Goal: Obtain resource: Download file/media

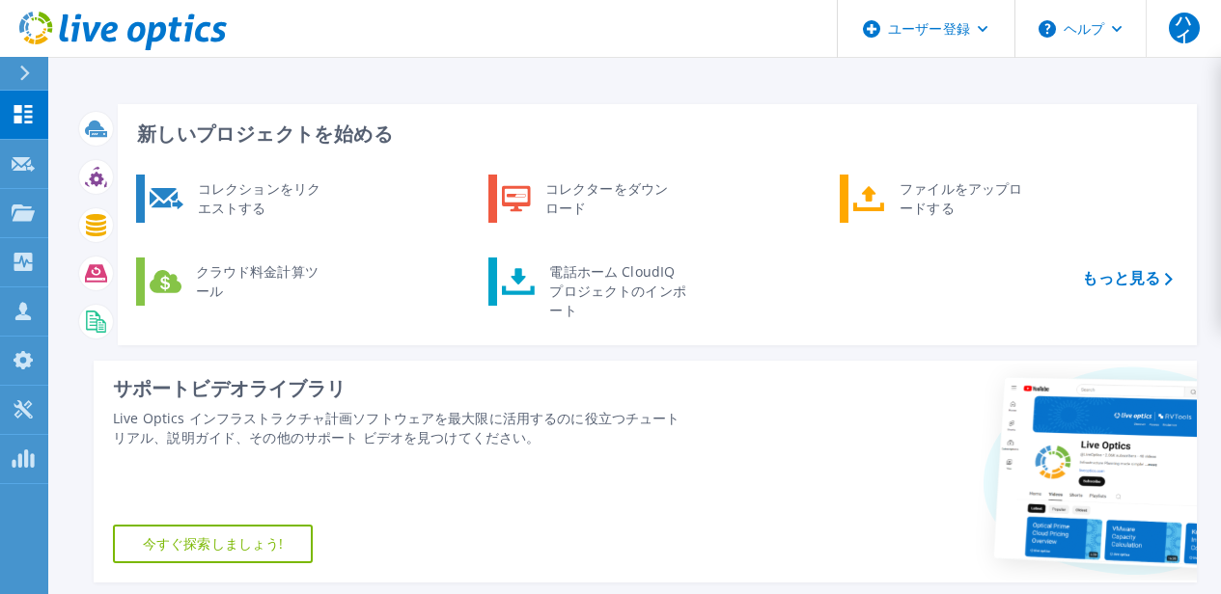
click at [29, 70] on icon at bounding box center [24, 73] width 11 height 15
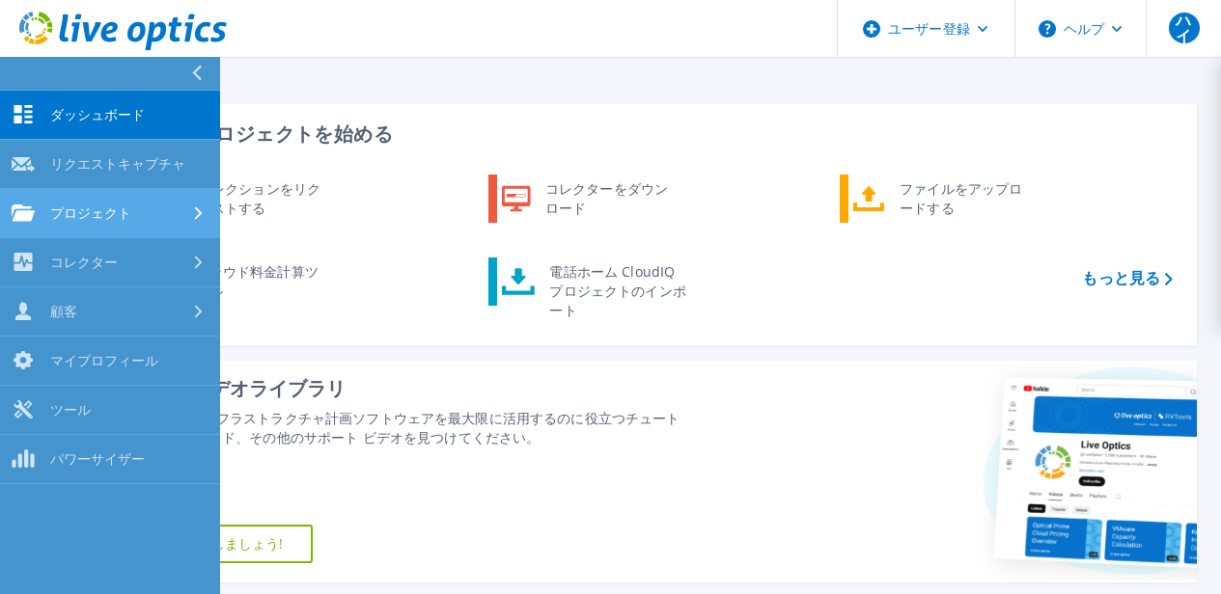
click at [178, 210] on div "プロジェクト" at bounding box center [110, 213] width 197 height 17
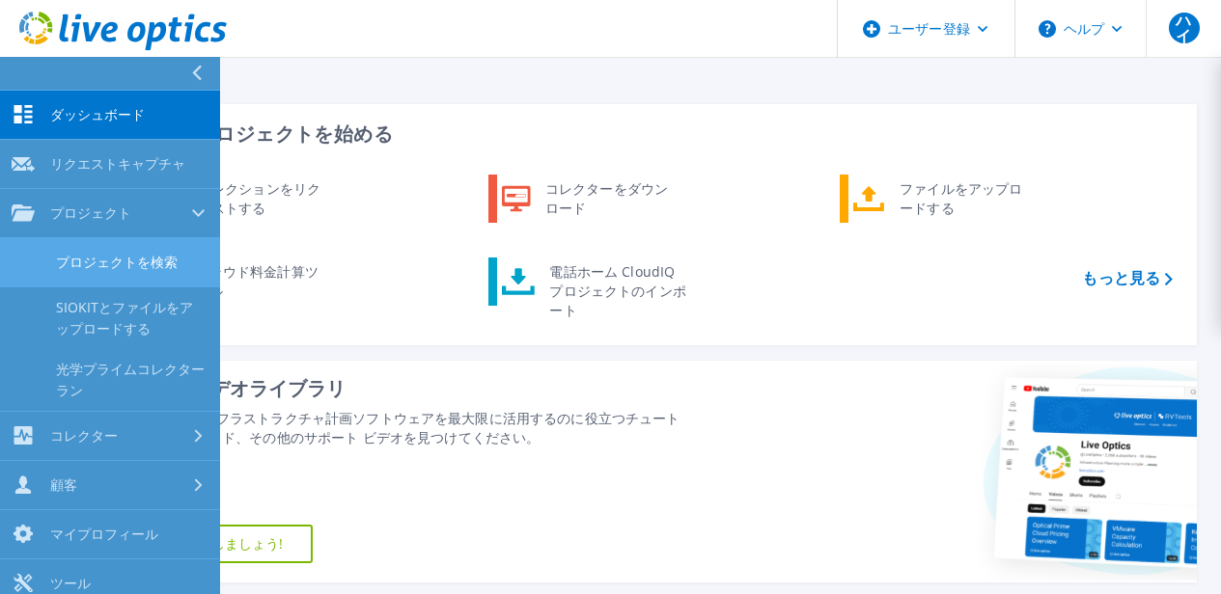
click at [162, 254] on font "プロジェクトを検索" at bounding box center [117, 262] width 122 height 18
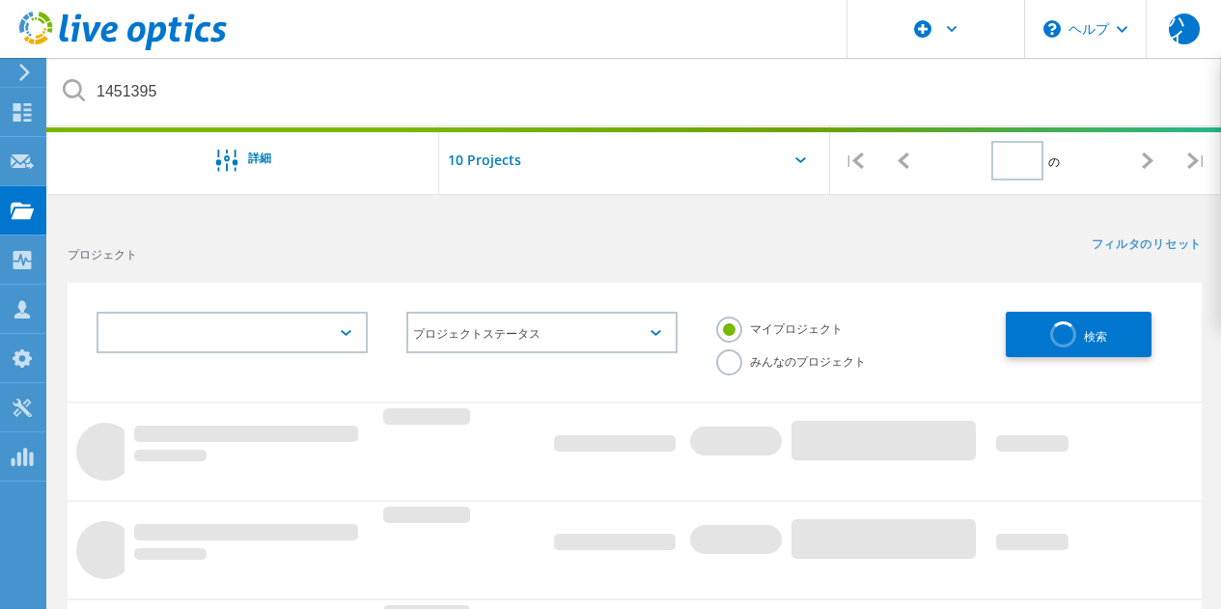
type input "1"
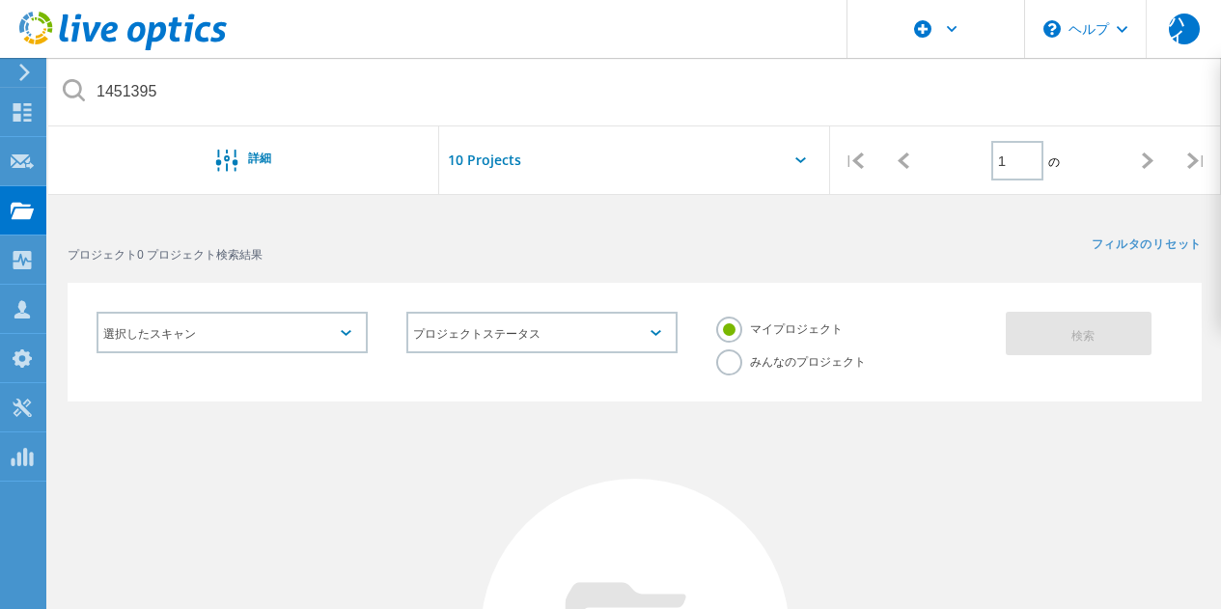
click at [734, 357] on label "みんなのプロジェクト" at bounding box center [791, 358] width 150 height 18
click at [0, 0] on input "みんなのプロジェクト" at bounding box center [0, 0] width 0 height 0
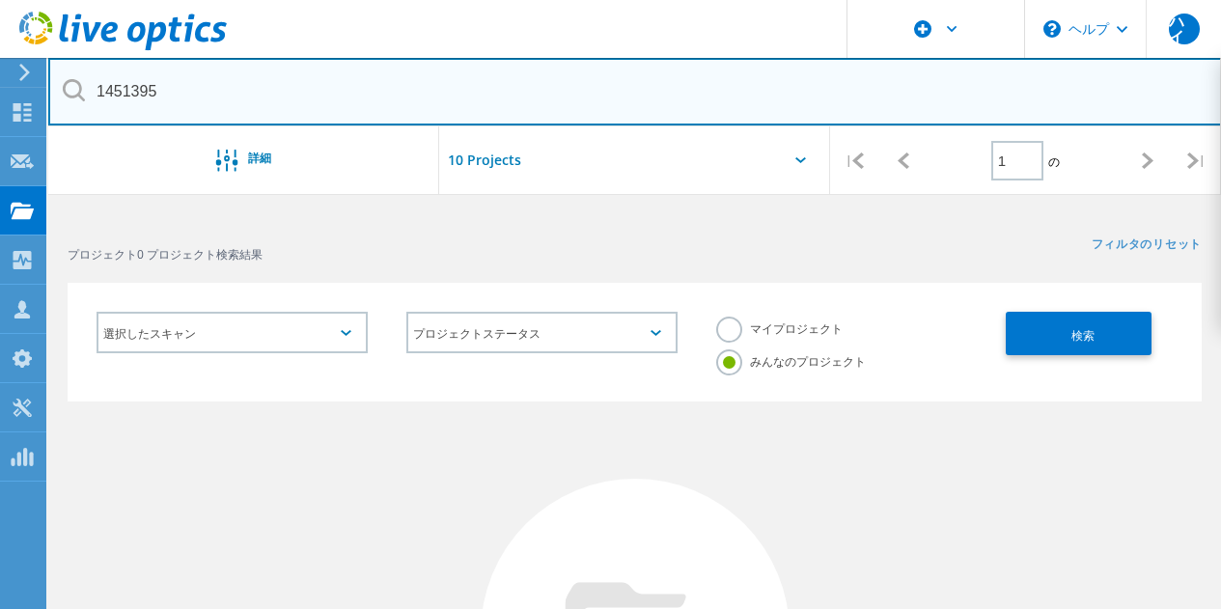
click at [330, 95] on input "1451395" at bounding box center [635, 92] width 1174 height 68
paste input "text"
type input "1451395"
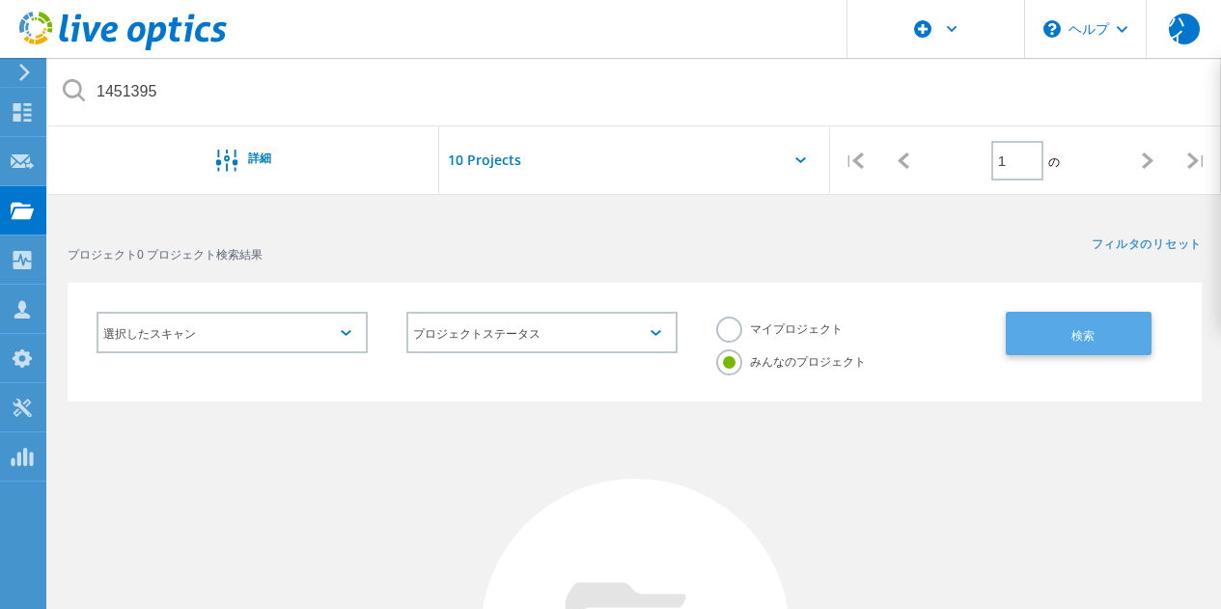
click at [1100, 335] on button "検索" at bounding box center [1079, 333] width 146 height 43
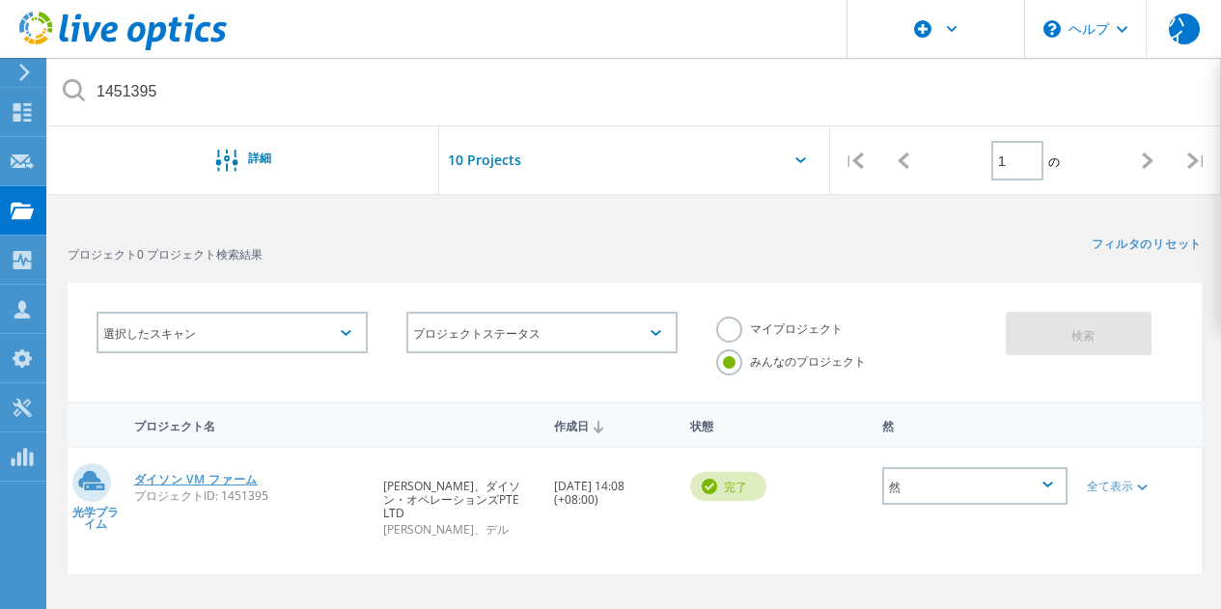
click at [218, 480] on font "ダイソン VM ファーム" at bounding box center [196, 479] width 124 height 16
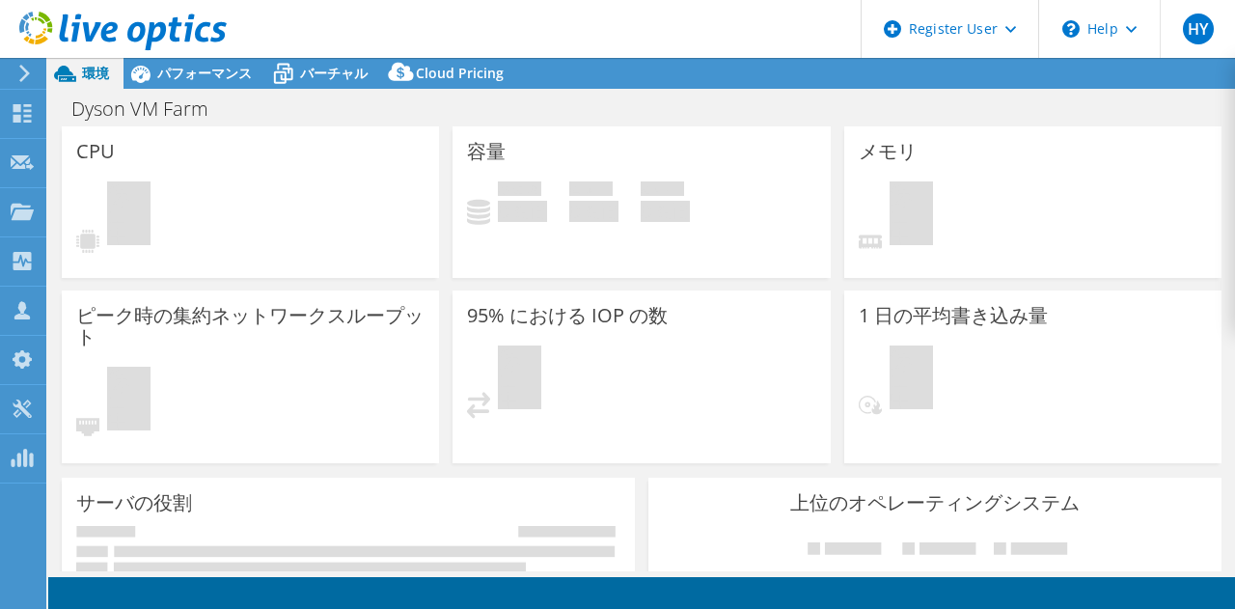
select select "[GEOGRAPHIC_DATA]"
select select "USD"
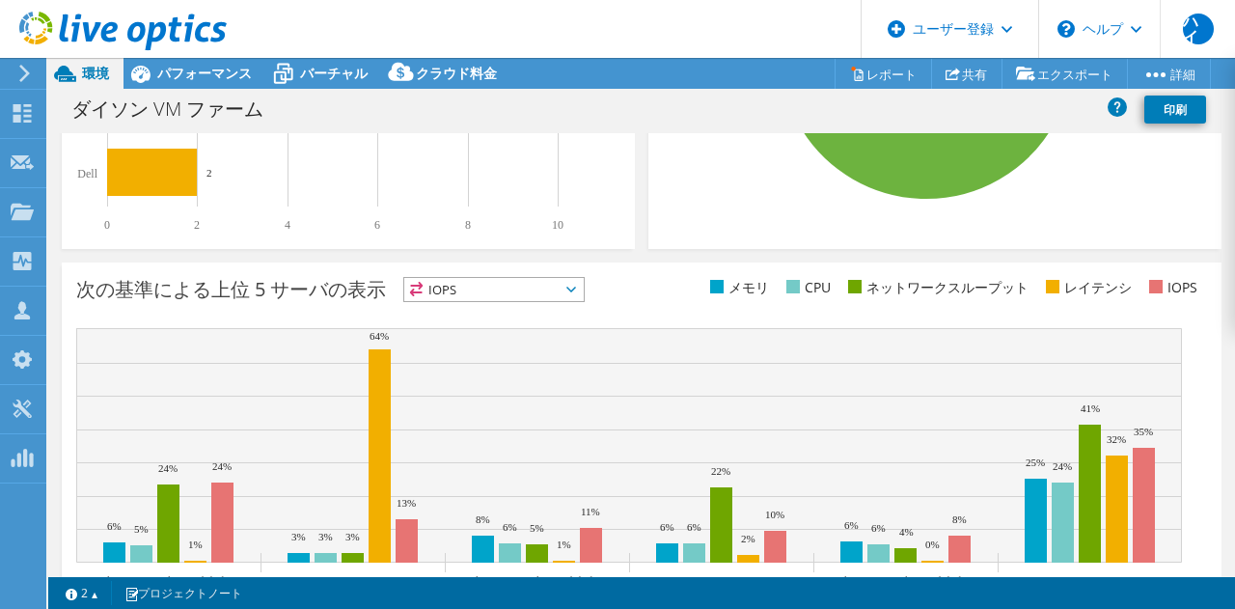
scroll to position [732, 0]
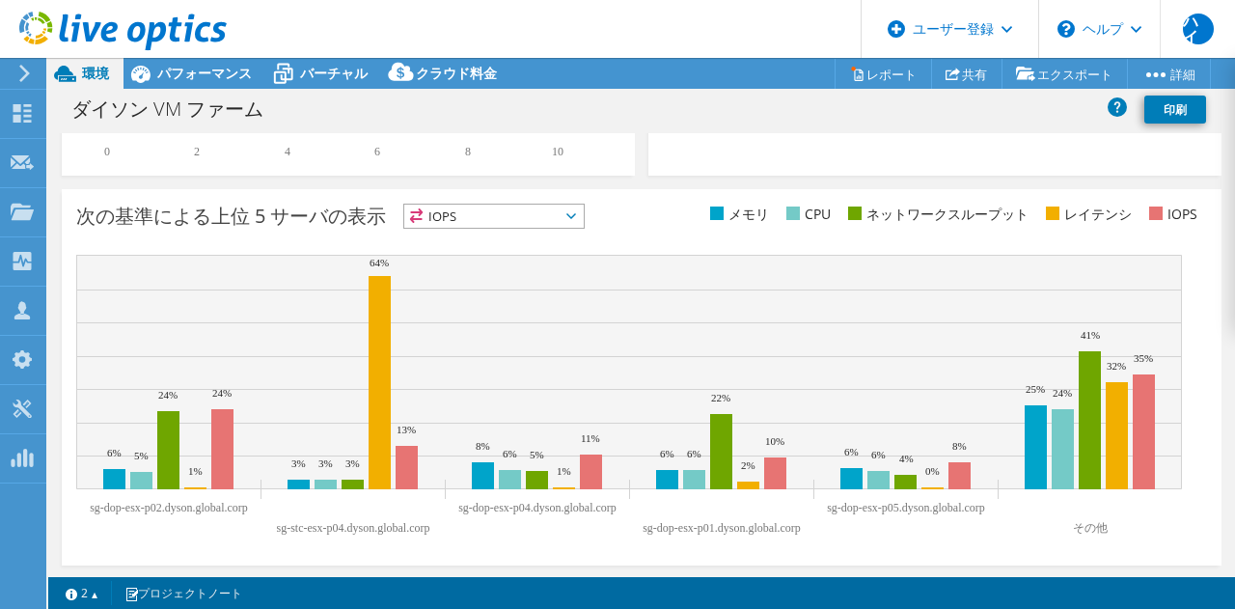
click at [528, 221] on span "IOPS" at bounding box center [494, 216] width 180 height 23
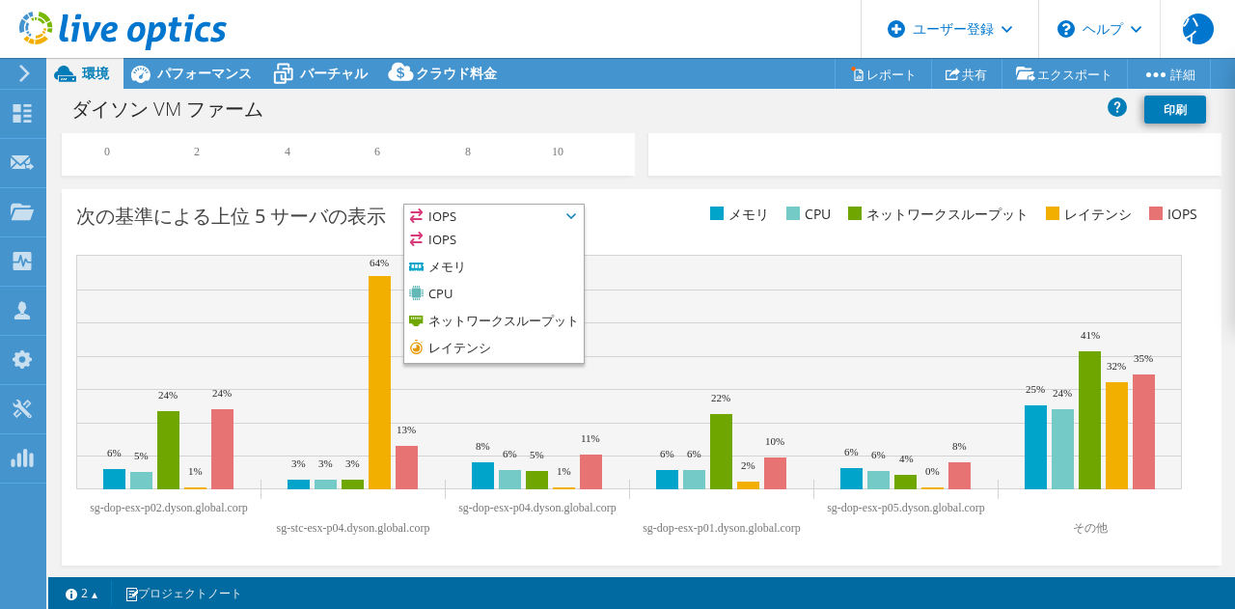
click at [649, 260] on rect at bounding box center [629, 372] width 1106 height 235
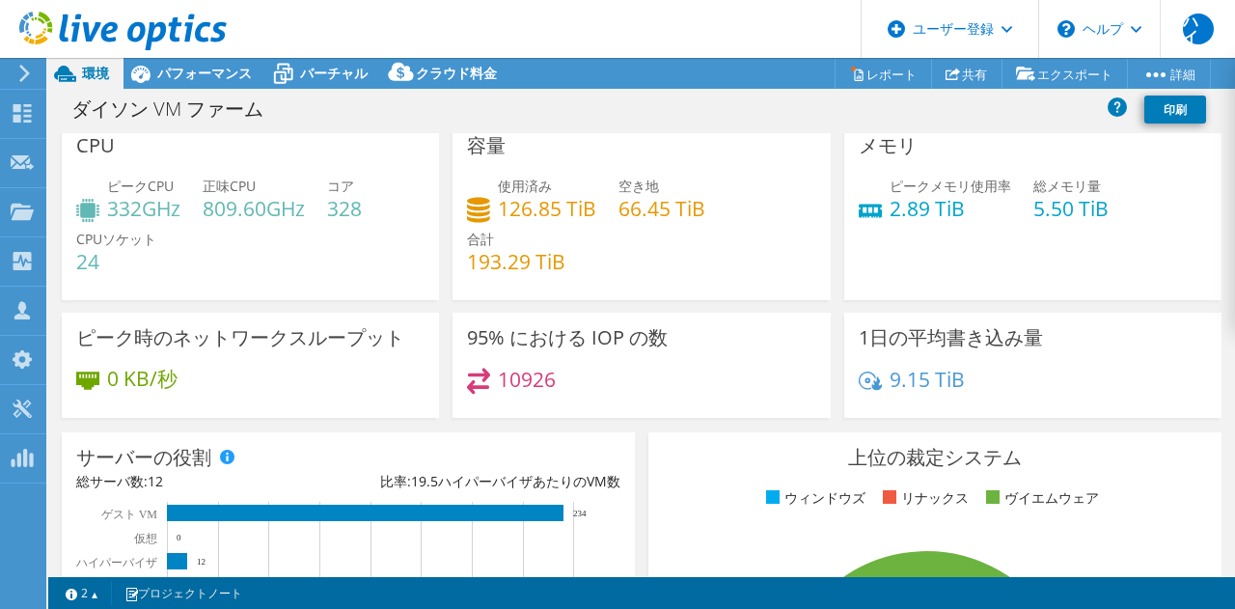
scroll to position [0, 0]
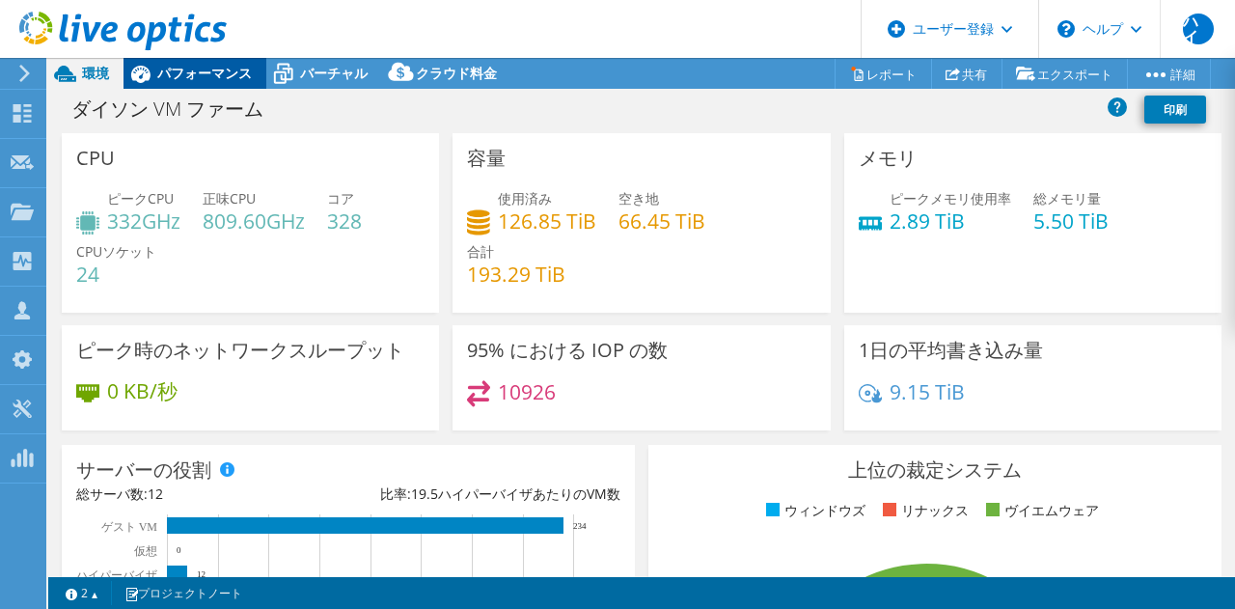
click at [182, 81] on font "パフォーマンス" at bounding box center [204, 73] width 95 height 18
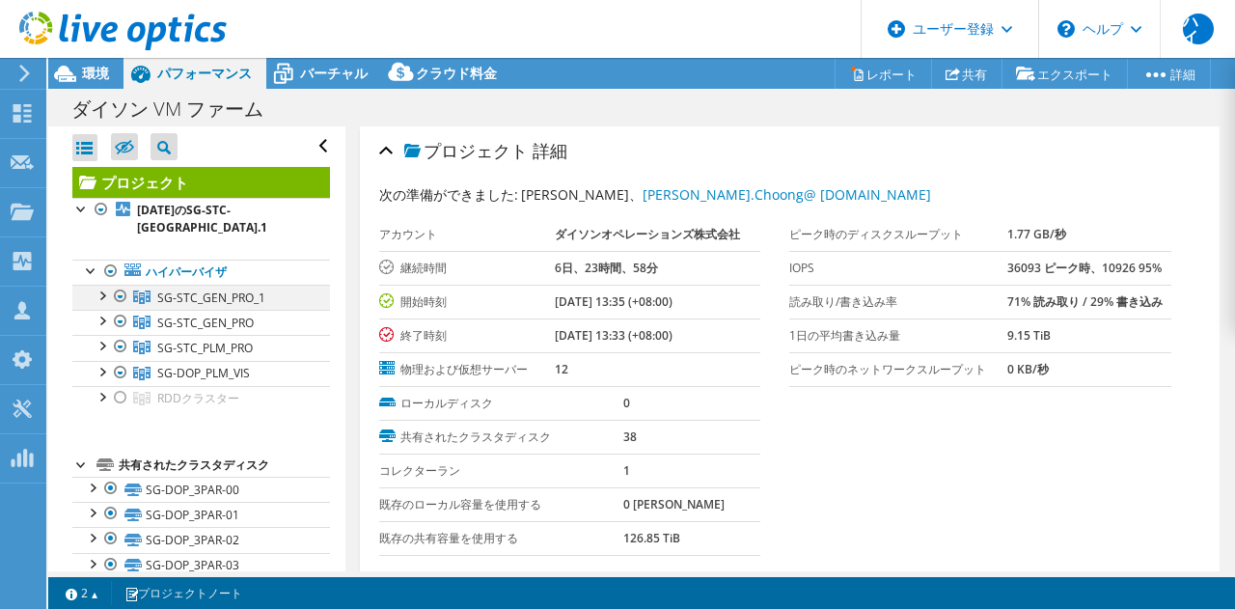
click at [103, 290] on div at bounding box center [101, 294] width 19 height 19
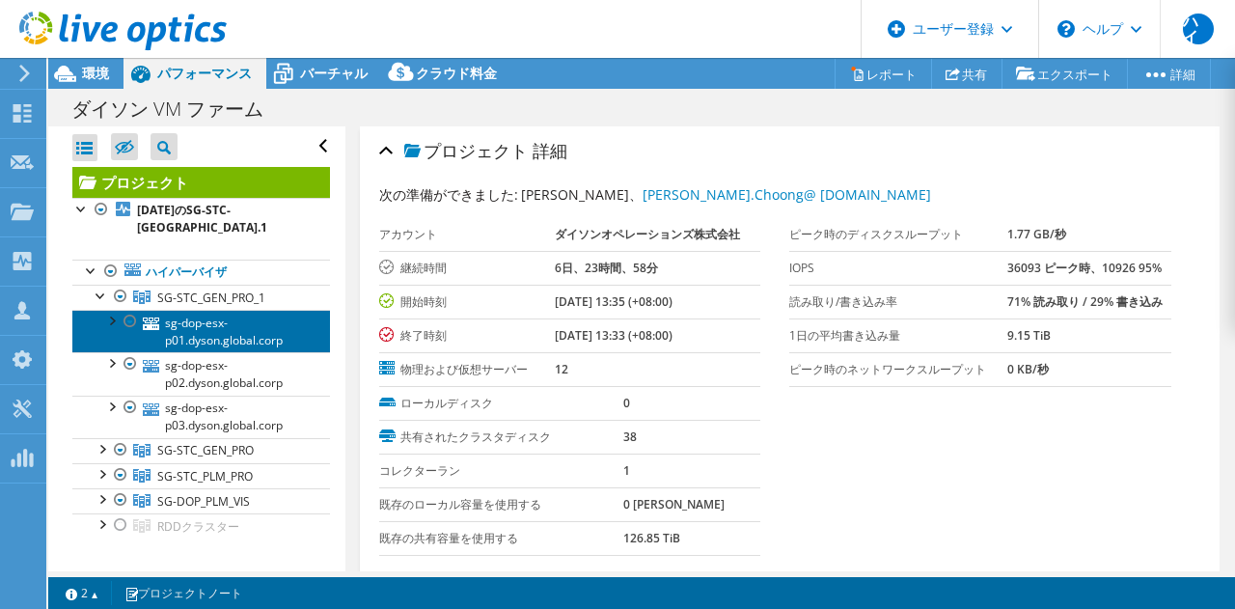
click at [205, 319] on font "sg-dop-esx-p01.dyson.global.corp" at bounding box center [224, 332] width 118 height 34
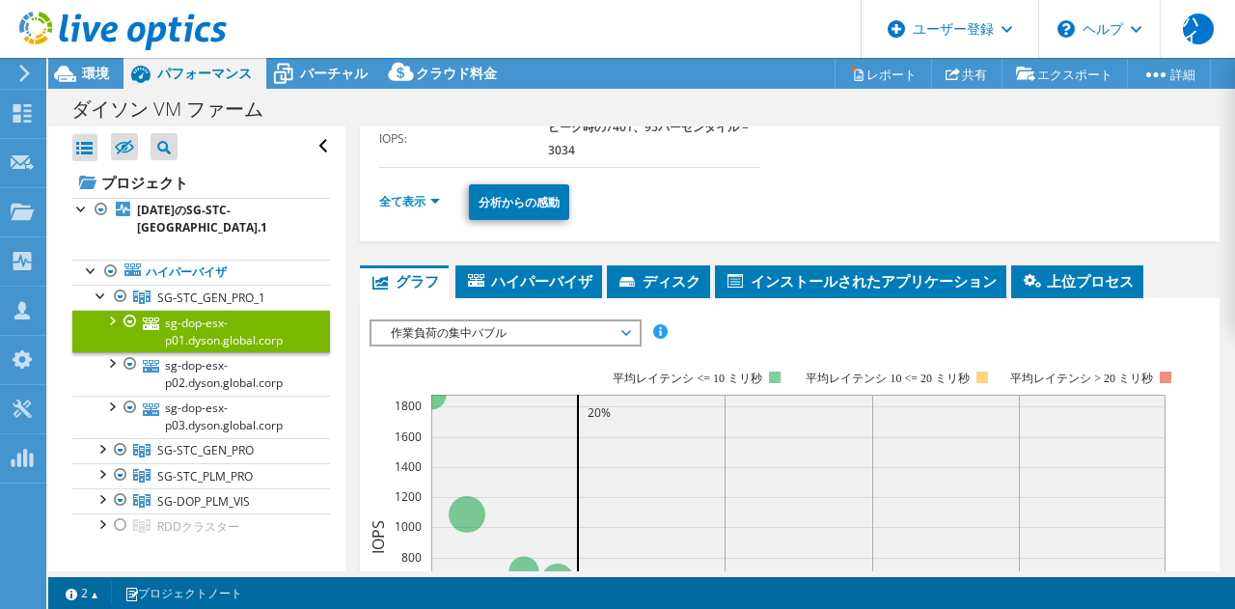
scroll to position [320, 0]
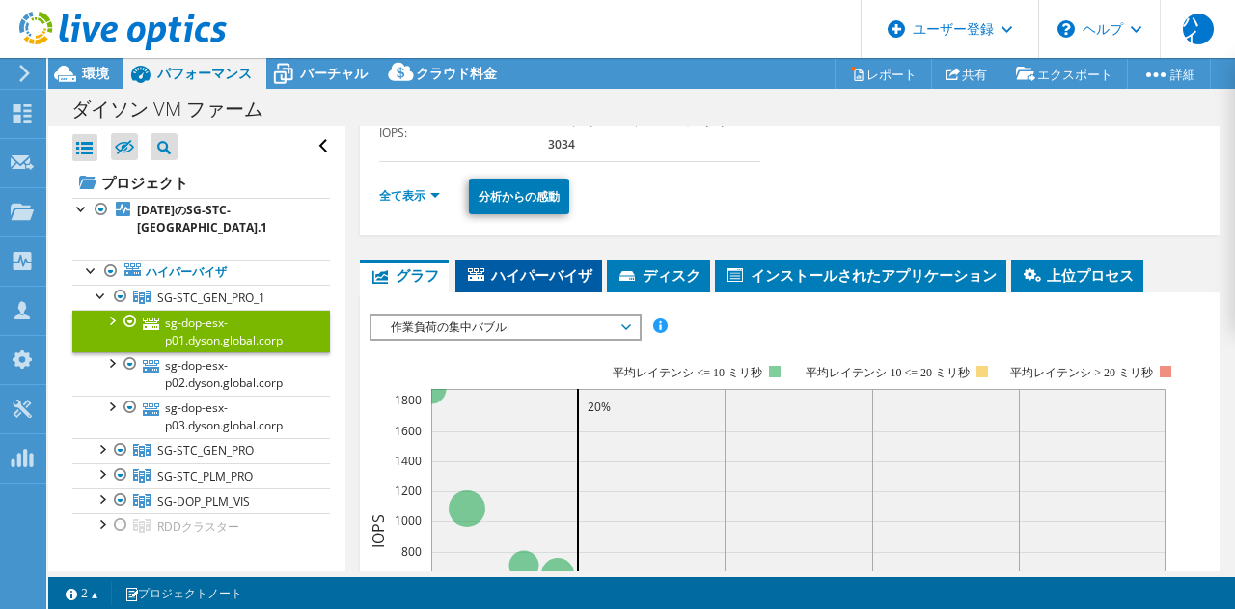
click at [541, 275] on font "ハイパーバイザ" at bounding box center [541, 274] width 101 height 19
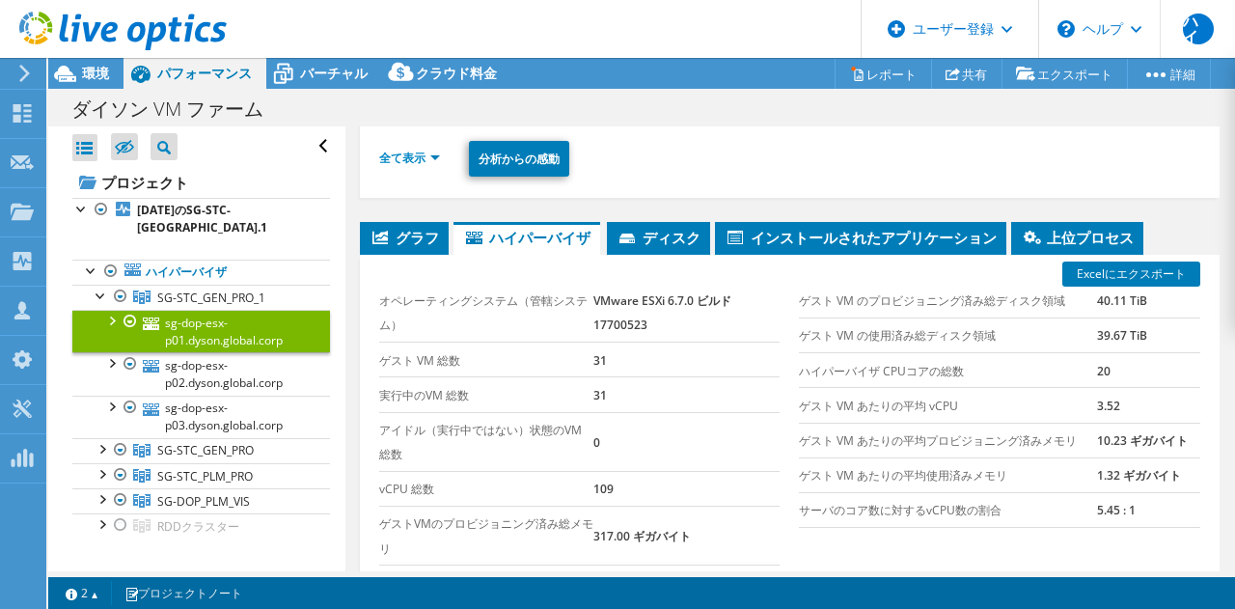
scroll to position [358, 0]
click at [671, 237] on font "ディスク" at bounding box center [672, 237] width 58 height 19
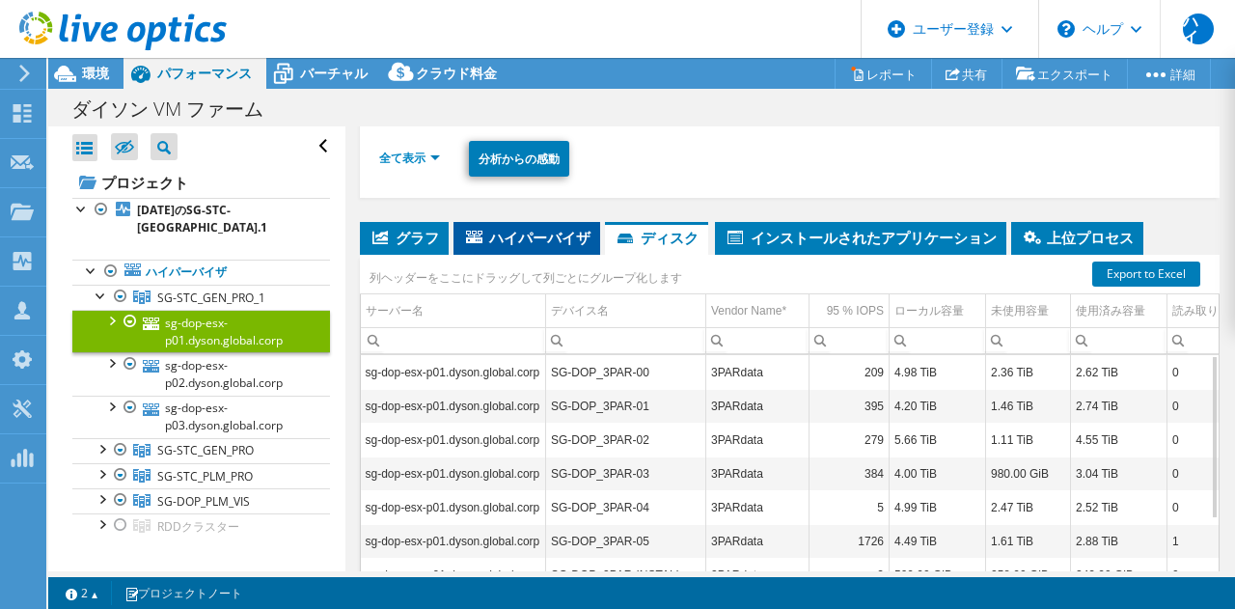
click at [554, 236] on font "ハイパーバイザ" at bounding box center [539, 237] width 101 height 19
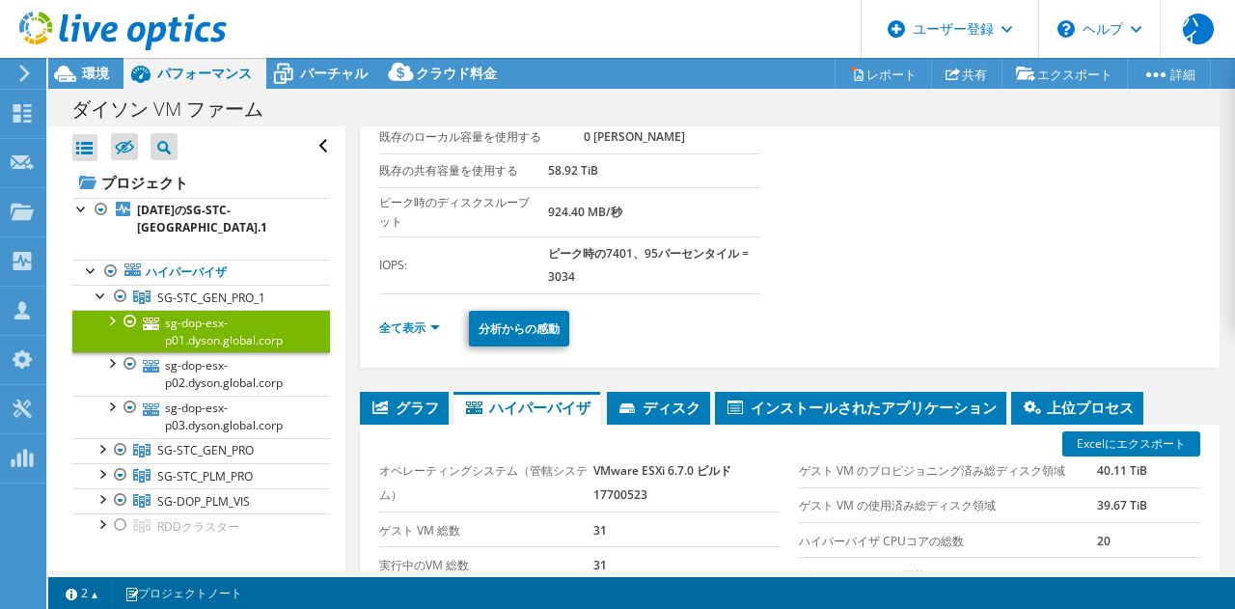
scroll to position [189, 0]
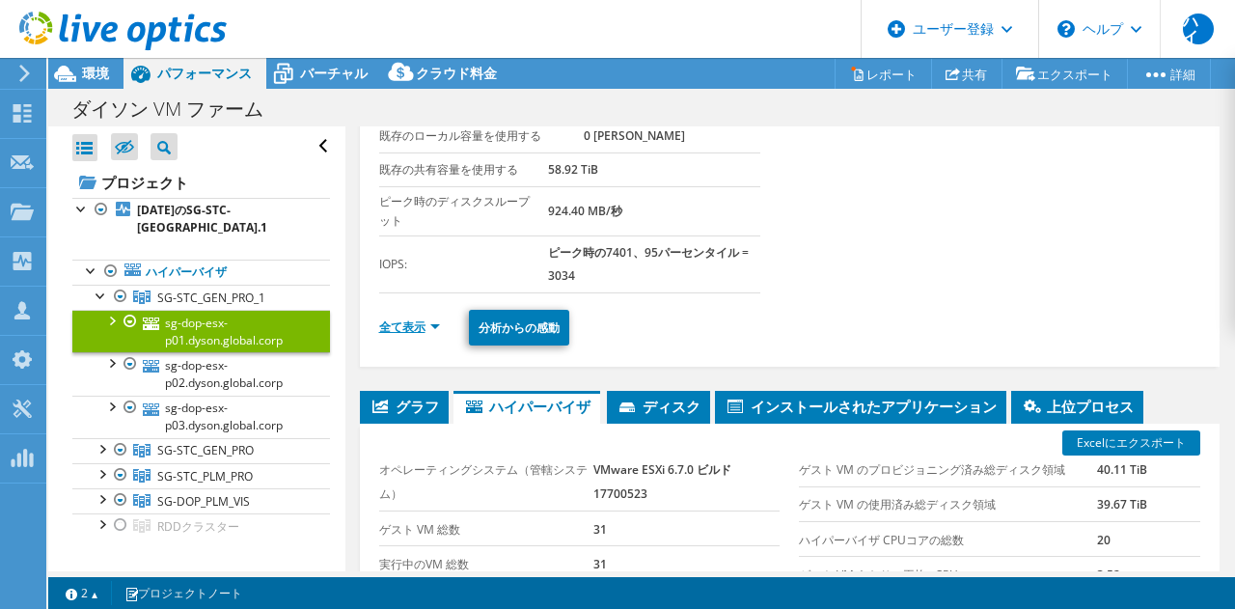
click at [409, 323] on font "全て表示" at bounding box center [402, 326] width 46 height 16
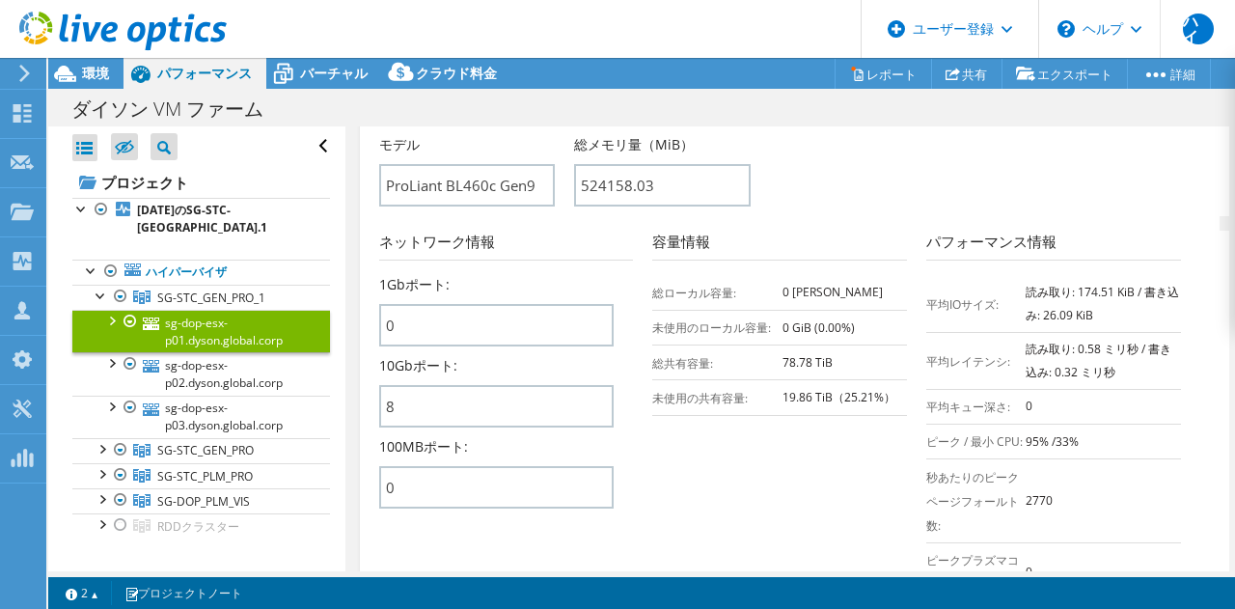
scroll to position [1546, 0]
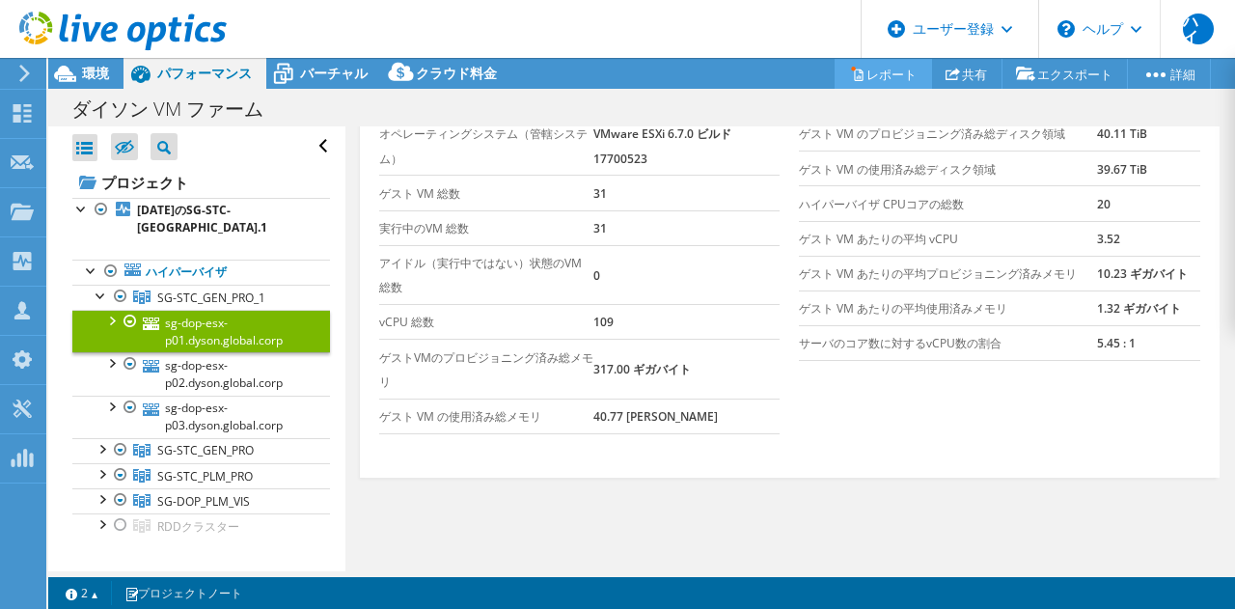
click at [868, 81] on font "レポート" at bounding box center [892, 74] width 50 height 17
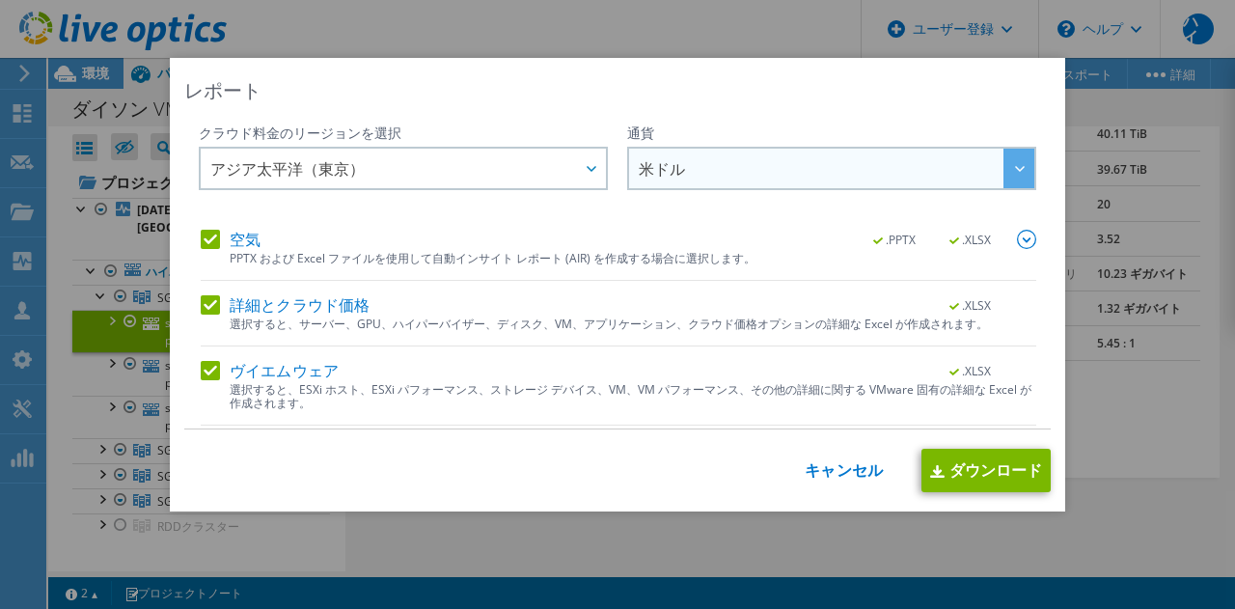
click at [815, 170] on span "米ドル" at bounding box center [837, 169] width 396 height 40
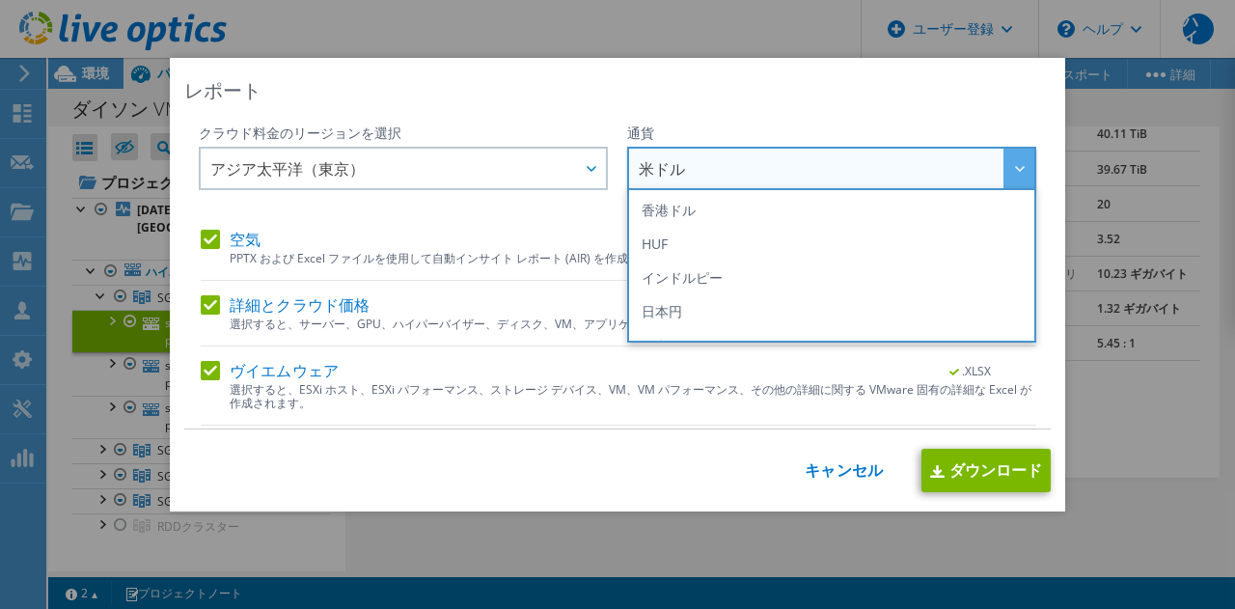
scroll to position [339, 0]
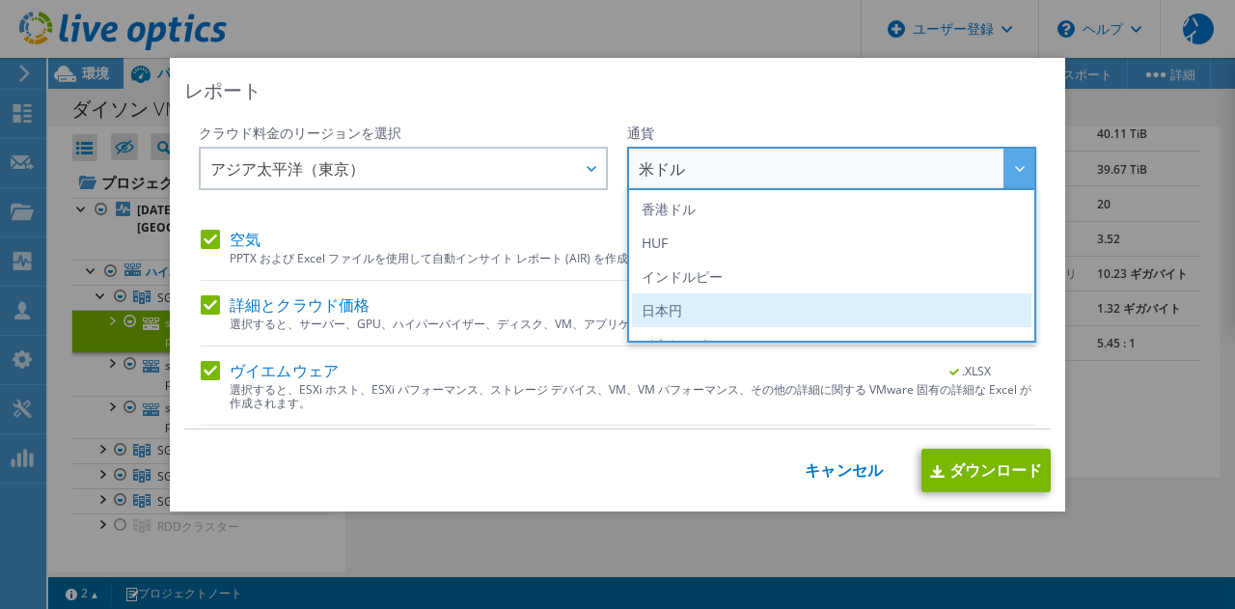
click at [777, 302] on li "日本円" at bounding box center [832, 310] width 400 height 34
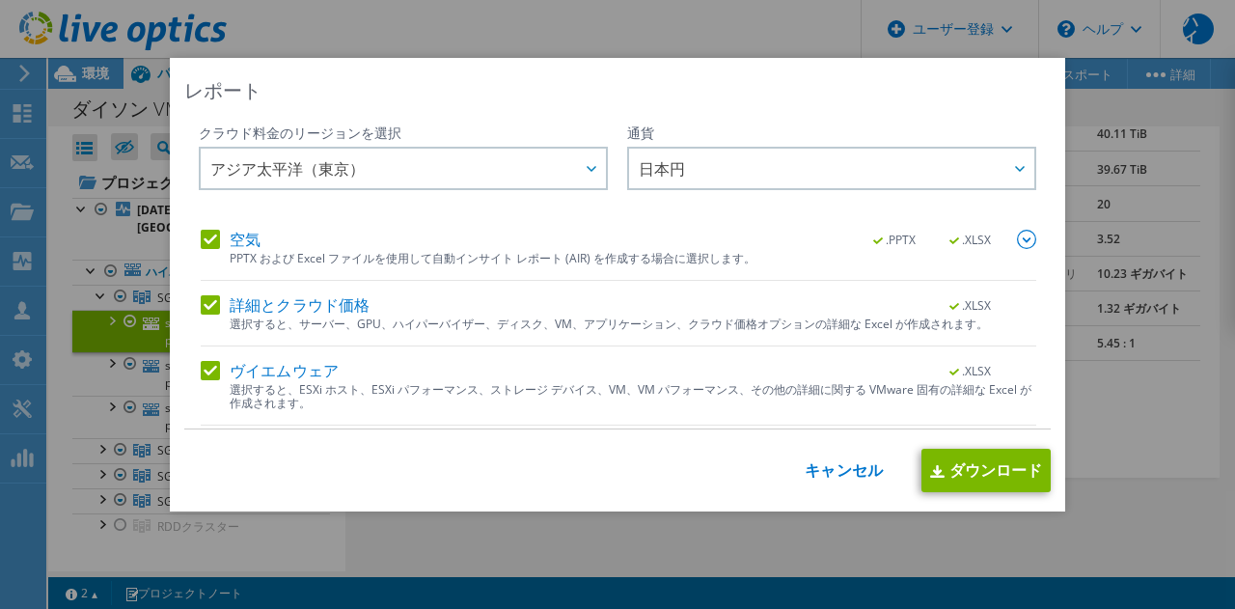
click at [1017, 240] on img at bounding box center [1026, 239] width 19 height 19
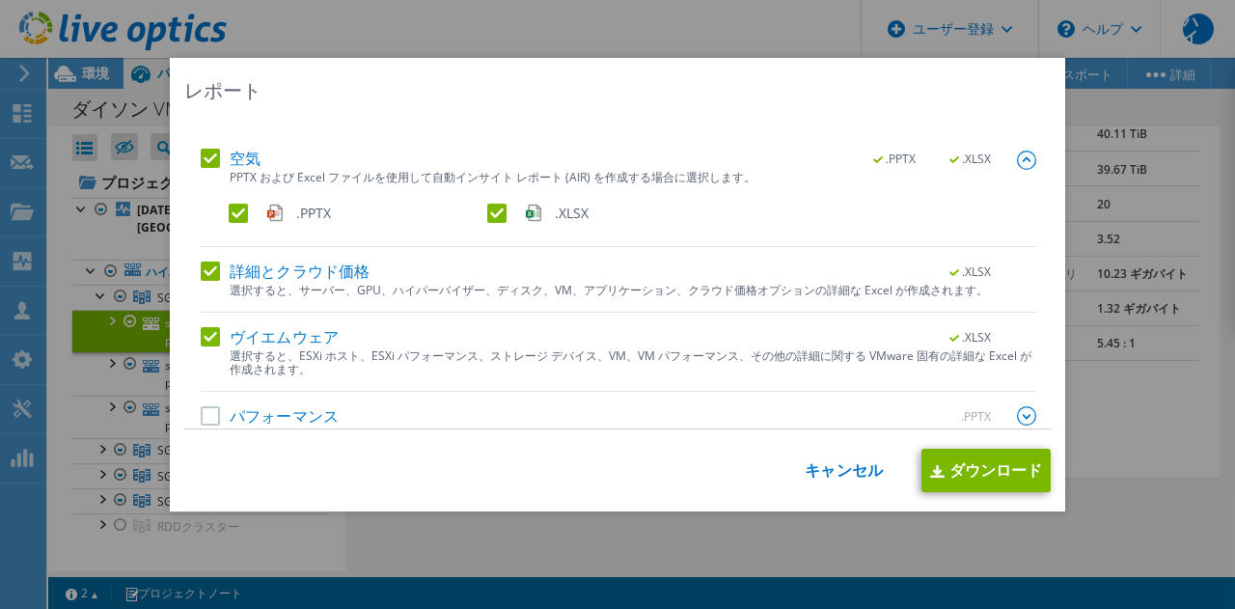
scroll to position [108, 0]
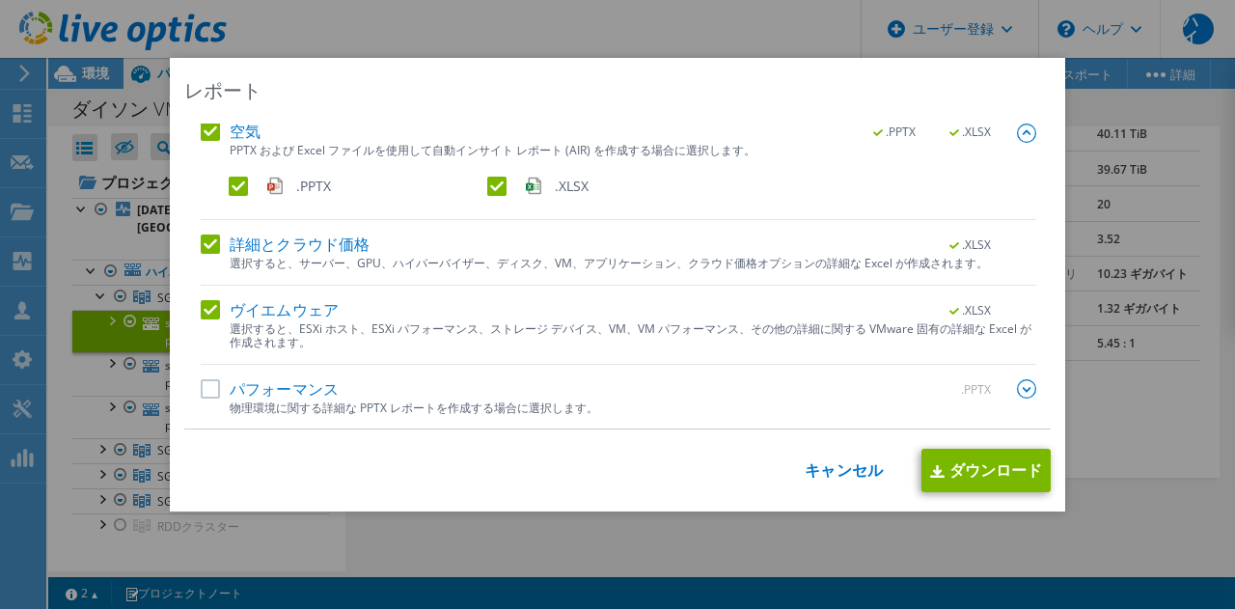
click at [201, 390] on label "パフォーマンス" at bounding box center [270, 388] width 138 height 19
click at [0, 0] on input "パフォーマンス" at bounding box center [0, 0] width 0 height 0
click at [1004, 379] on div ".PPTX" at bounding box center [981, 389] width 112 height 21
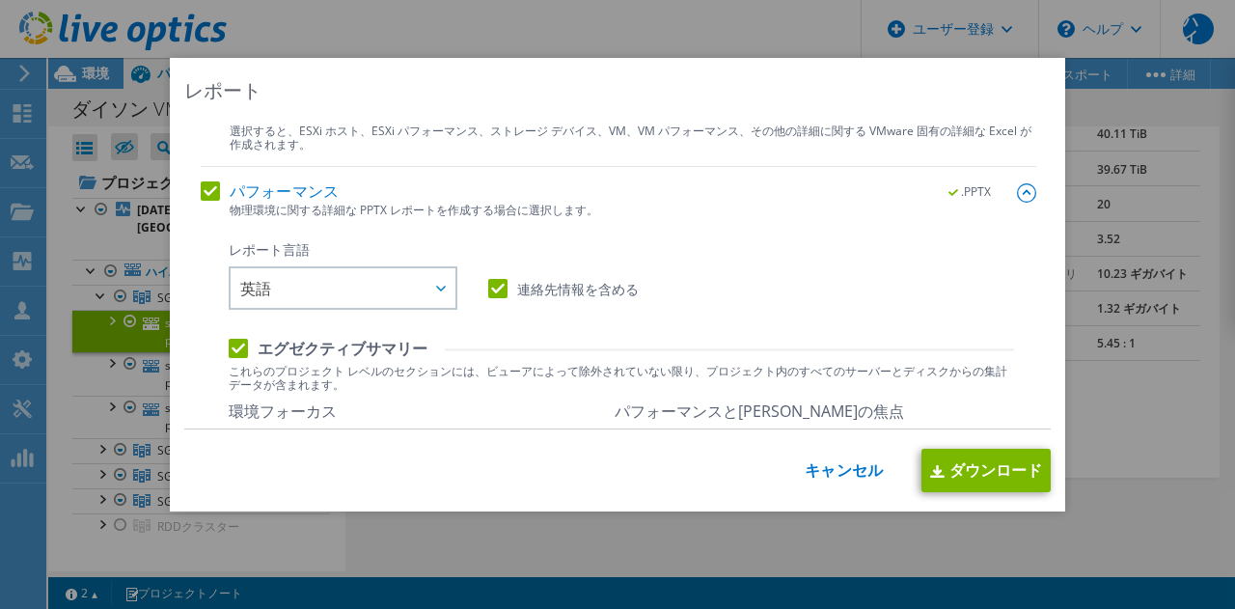
scroll to position [318, 0]
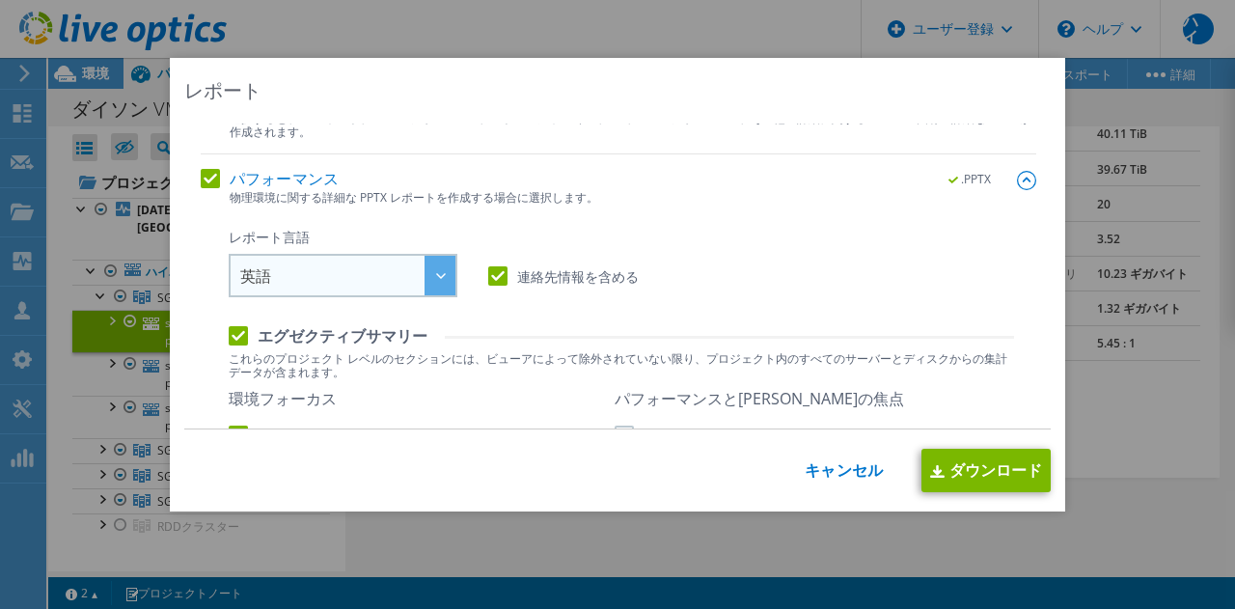
click at [399, 273] on span "英語" at bounding box center [347, 276] width 215 height 40
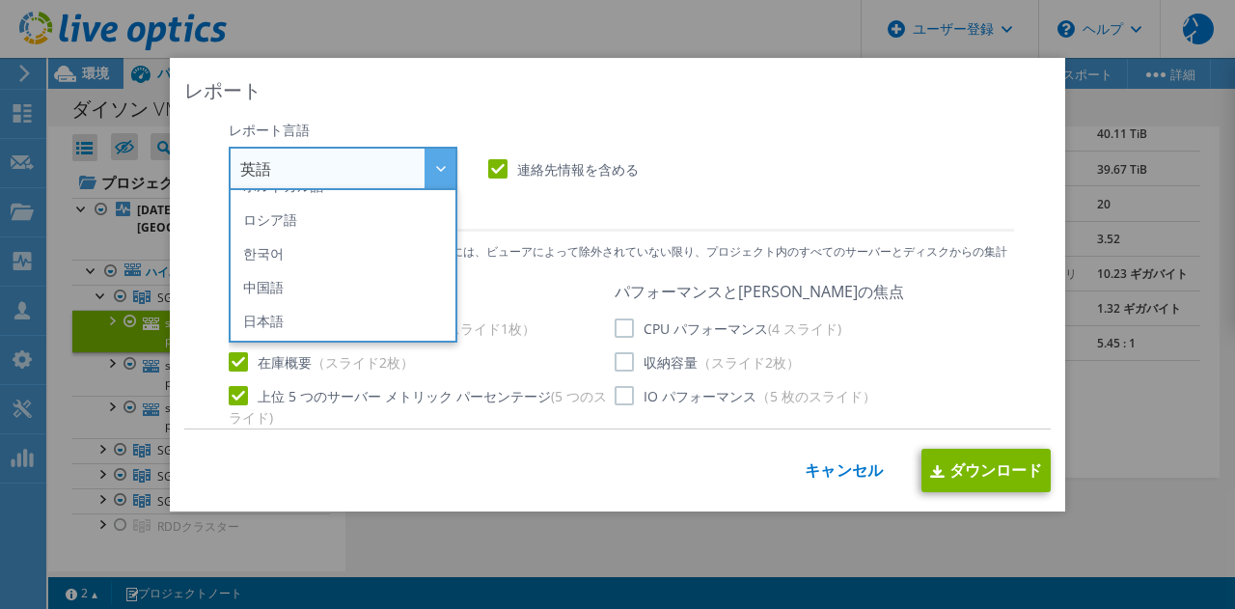
scroll to position [427, 0]
click at [356, 325] on li "日本語" at bounding box center [343, 320] width 219 height 34
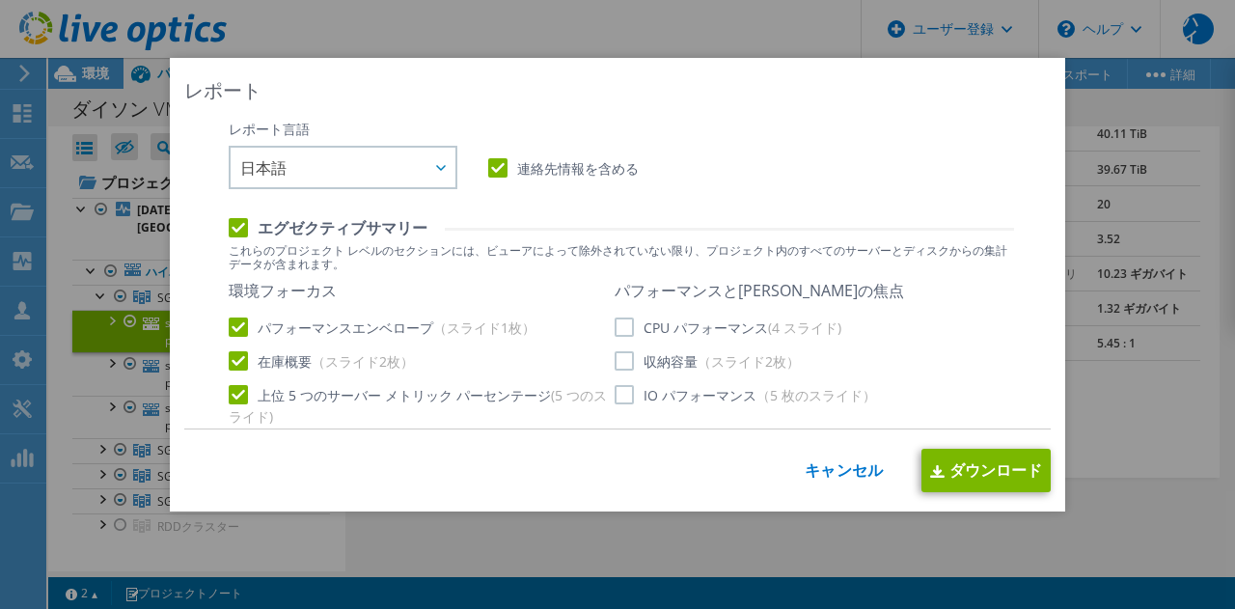
scroll to position [484, 0]
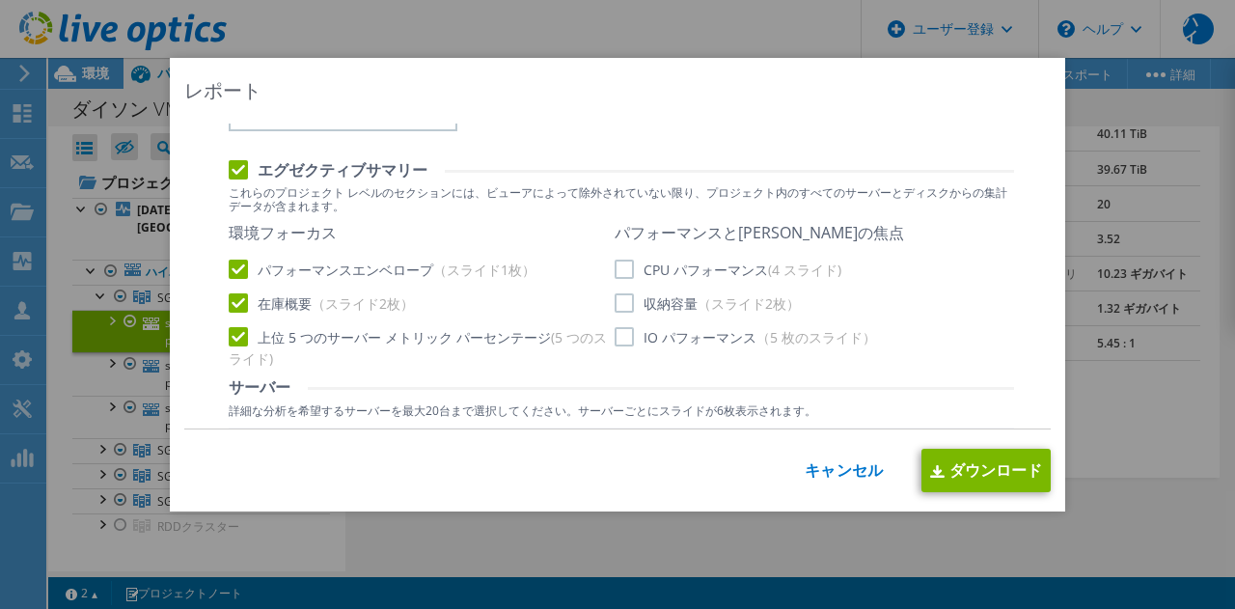
click at [617, 274] on label "CPU パフォーマンス (4 スライド)" at bounding box center [728, 269] width 227 height 19
click at [0, 0] on input "CPU パフォーマンス (4 スライド)" at bounding box center [0, 0] width 0 height 0
click at [622, 296] on label "収納容量 （スライド2枚）" at bounding box center [707, 302] width 185 height 19
click at [0, 0] on input "収納容量 （スライド2枚）" at bounding box center [0, 0] width 0 height 0
click at [622, 296] on label "収納容量 （スライド2枚）" at bounding box center [707, 302] width 185 height 19
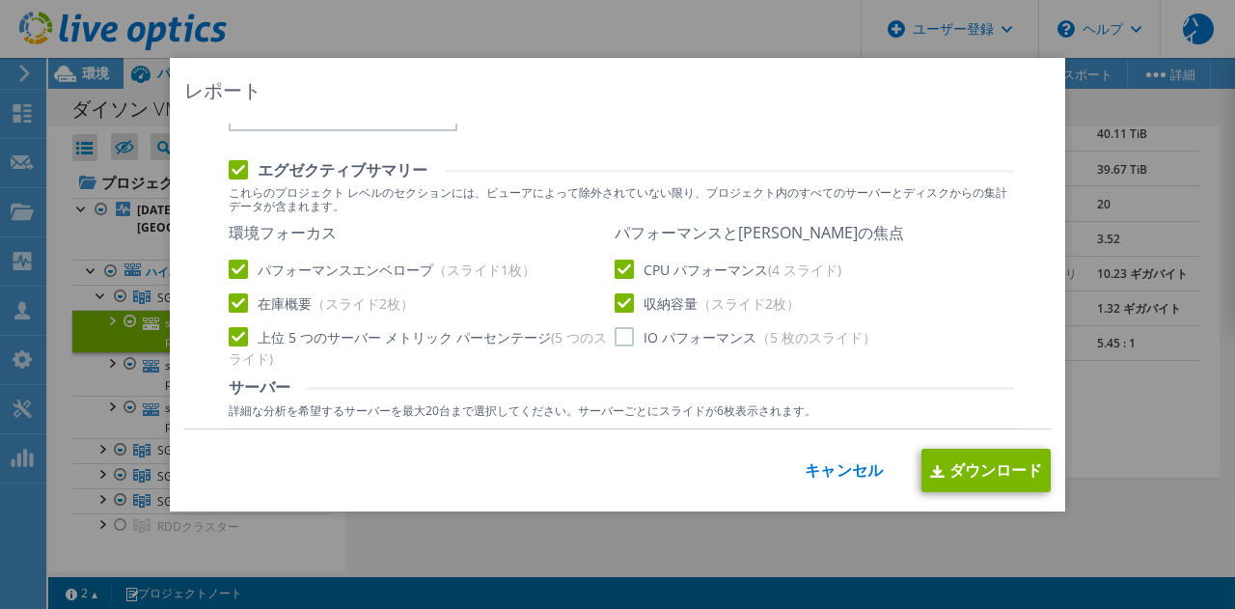
click at [0, 0] on input "収納容量 （スライド2枚）" at bounding box center [0, 0] width 0 height 0
click at [618, 338] on label "IO パフォーマンス （5 枚のスライド）" at bounding box center [746, 336] width 262 height 19
click at [0, 0] on input "IO パフォーマンス （5 枚のスライド）" at bounding box center [0, 0] width 0 height 0
click at [617, 302] on label "収納容量 （スライド2枚）" at bounding box center [707, 302] width 185 height 19
click at [0, 0] on input "収納容量 （スライド2枚）" at bounding box center [0, 0] width 0 height 0
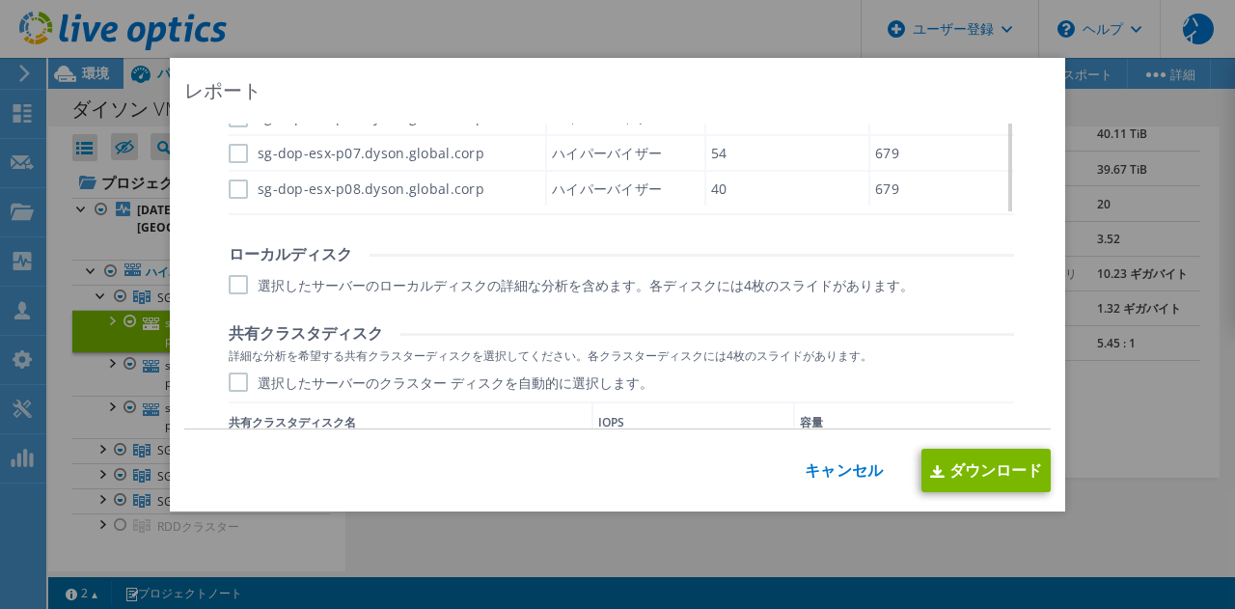
scroll to position [1160, 0]
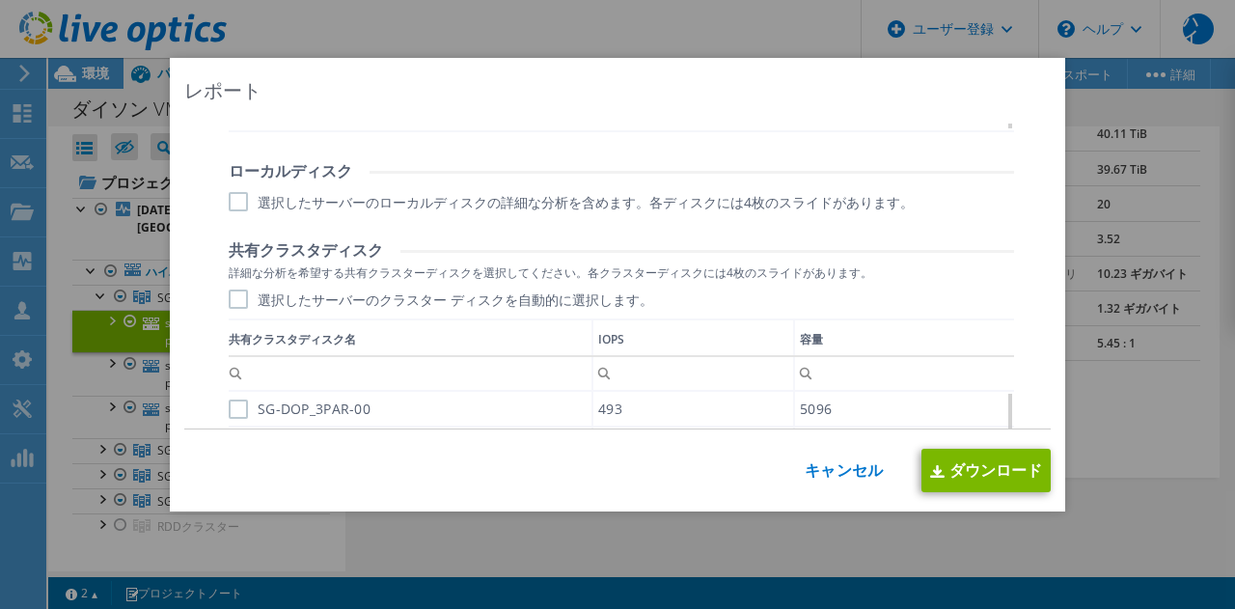
click at [232, 296] on label "選択したサーバーのクラスター ディスクを自動的に選択します。" at bounding box center [441, 299] width 425 height 19
click at [0, 0] on input "選択したサーバーのクラスター ディスクを自動的に選択します。" at bounding box center [0, 0] width 0 height 0
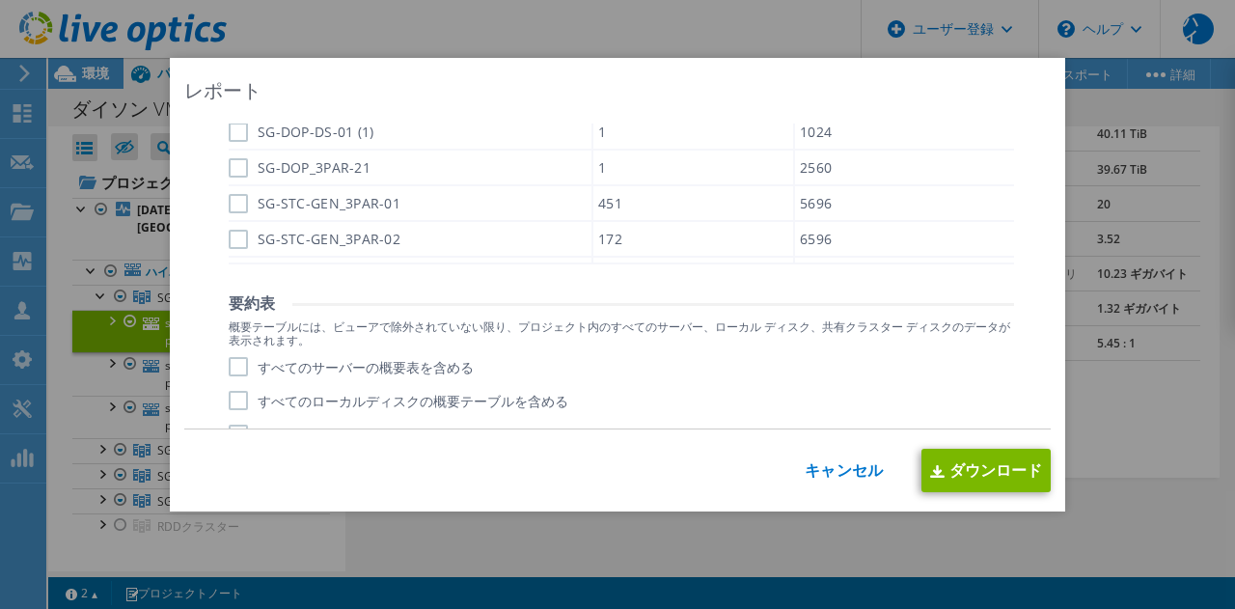
scroll to position [0, 0]
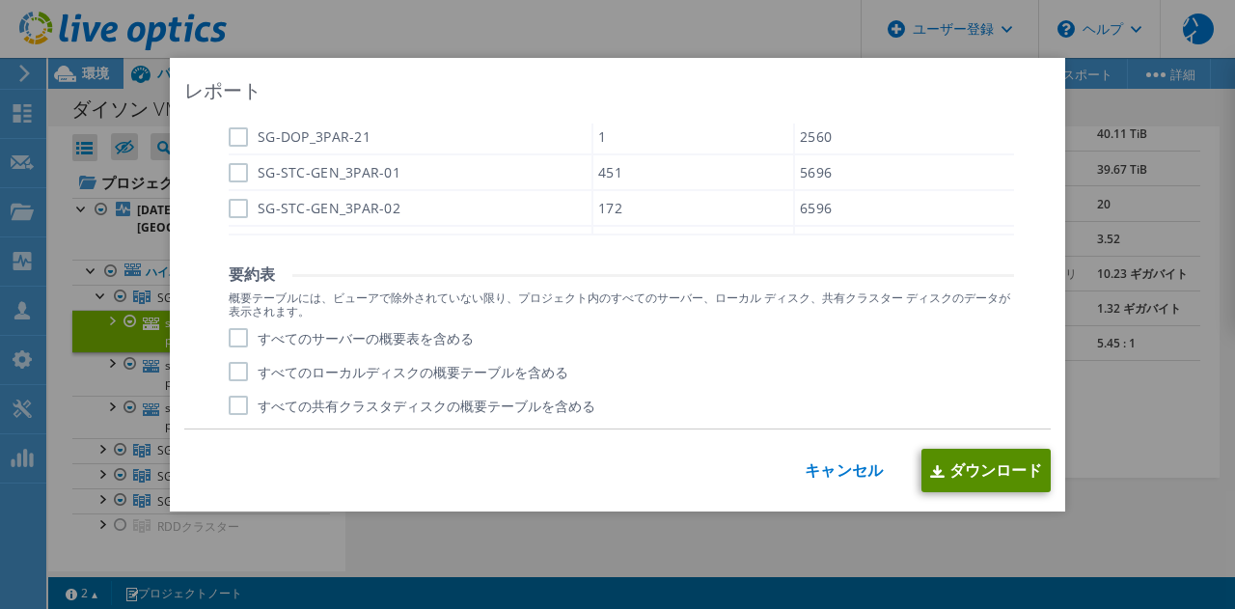
click at [967, 479] on font "ダウンロード" at bounding box center [997, 469] width 94 height 21
click at [827, 463] on font "キャンセル" at bounding box center [844, 469] width 78 height 21
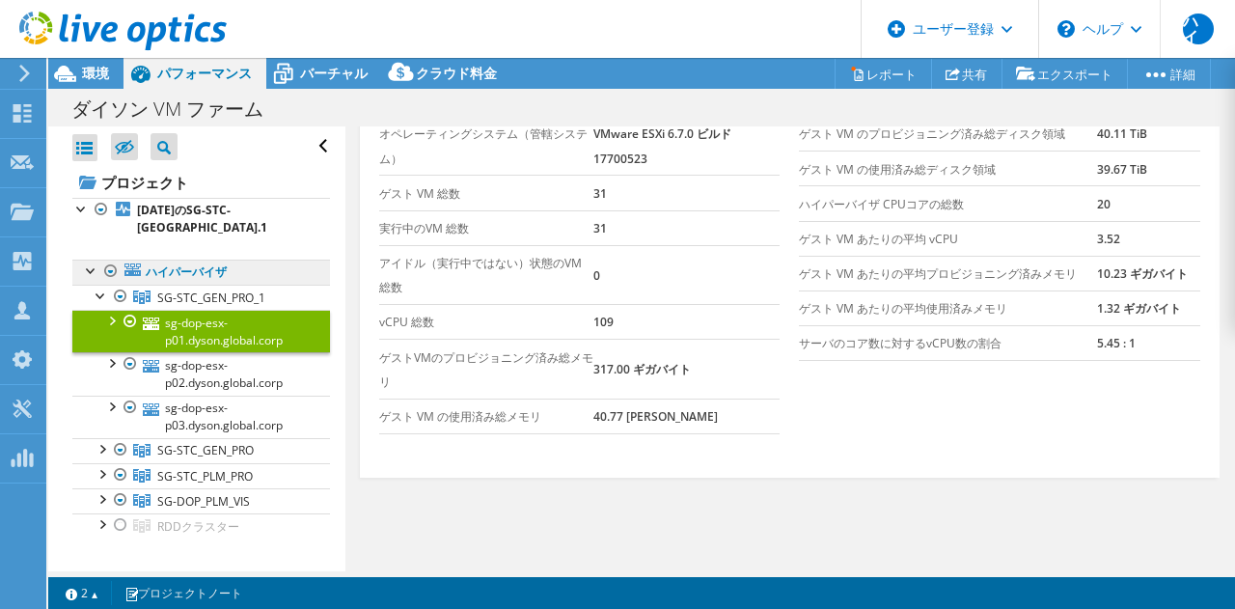
click at [73, 265] on link "ハイパーバイザ" at bounding box center [201, 272] width 258 height 25
click at [89, 274] on div at bounding box center [91, 269] width 19 height 19
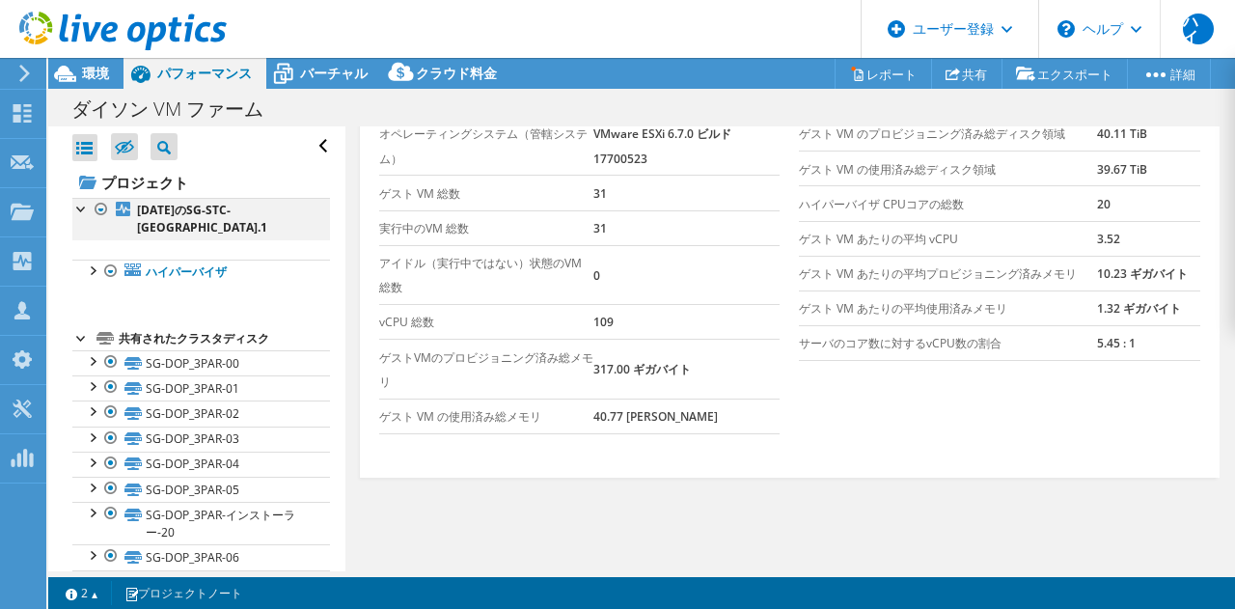
click at [101, 205] on div at bounding box center [101, 209] width 19 height 23
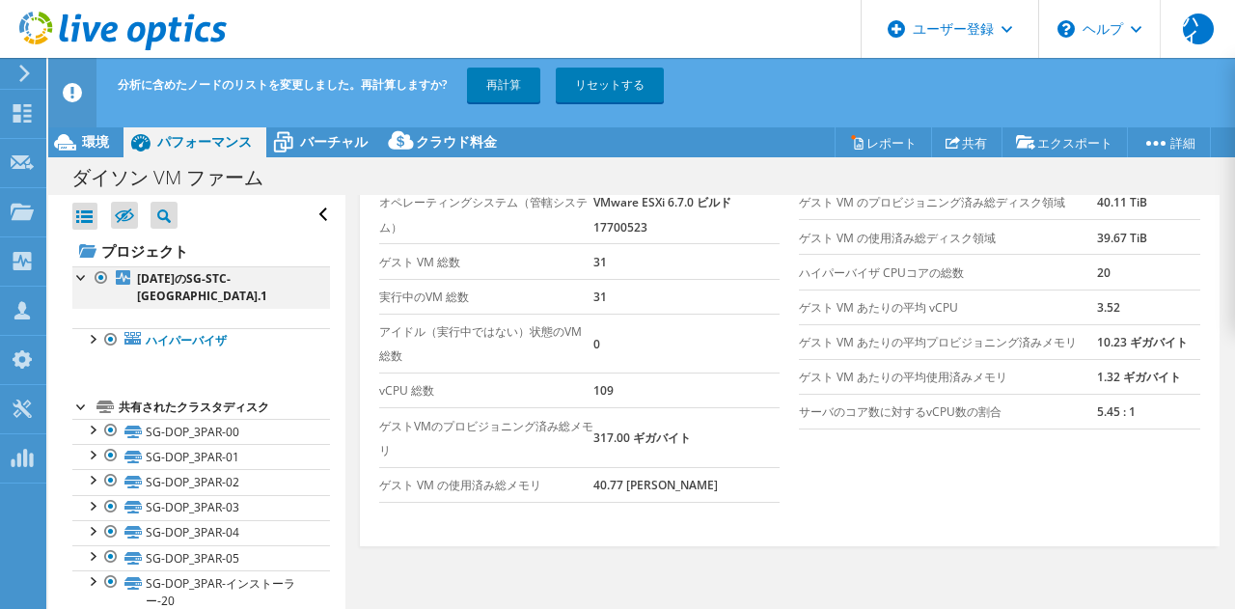
click at [102, 274] on div at bounding box center [101, 277] width 19 height 23
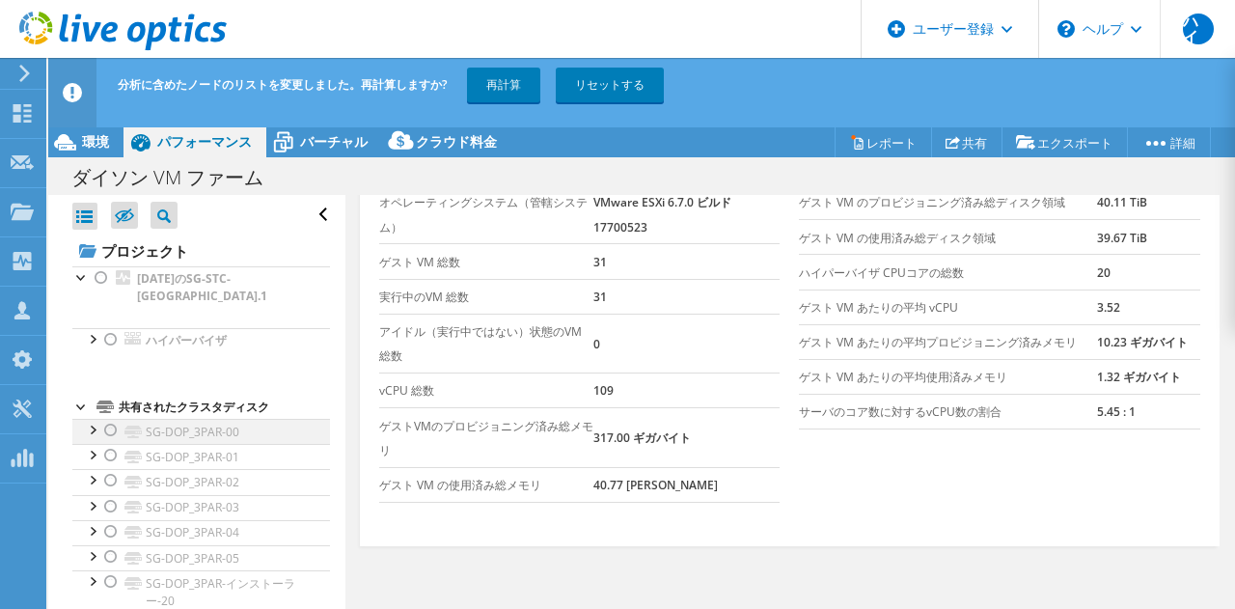
click at [109, 428] on div at bounding box center [110, 430] width 19 height 23
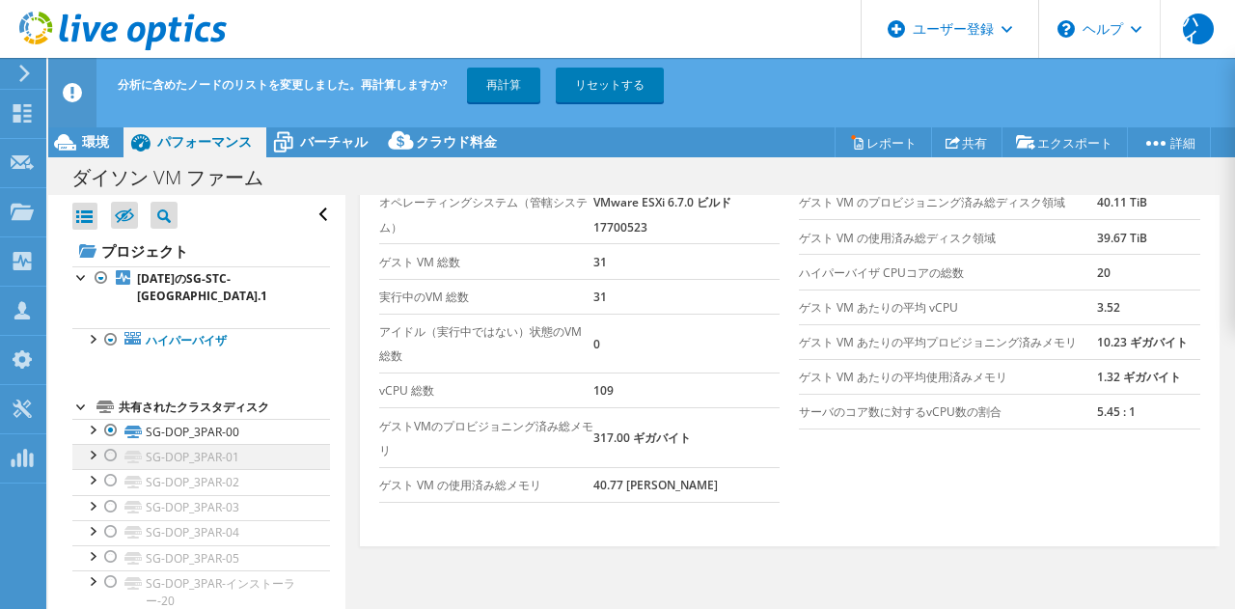
click at [112, 455] on div at bounding box center [110, 455] width 19 height 23
click at [107, 479] on div at bounding box center [110, 480] width 19 height 23
click at [109, 509] on div at bounding box center [110, 506] width 19 height 23
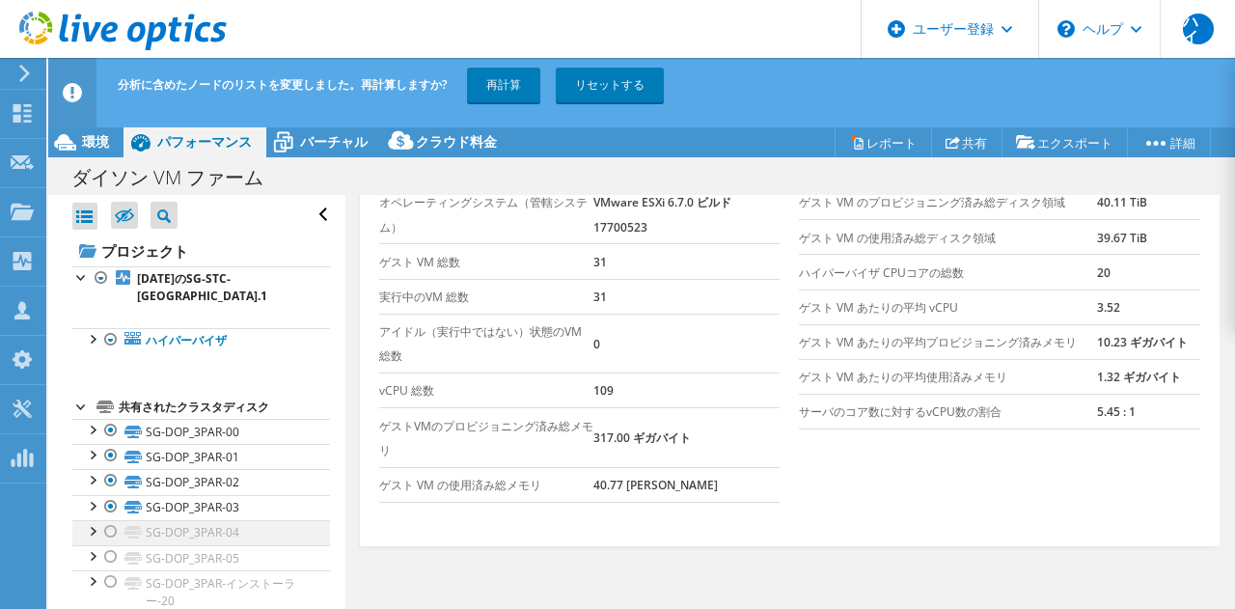
click at [109, 536] on div at bounding box center [110, 531] width 19 height 23
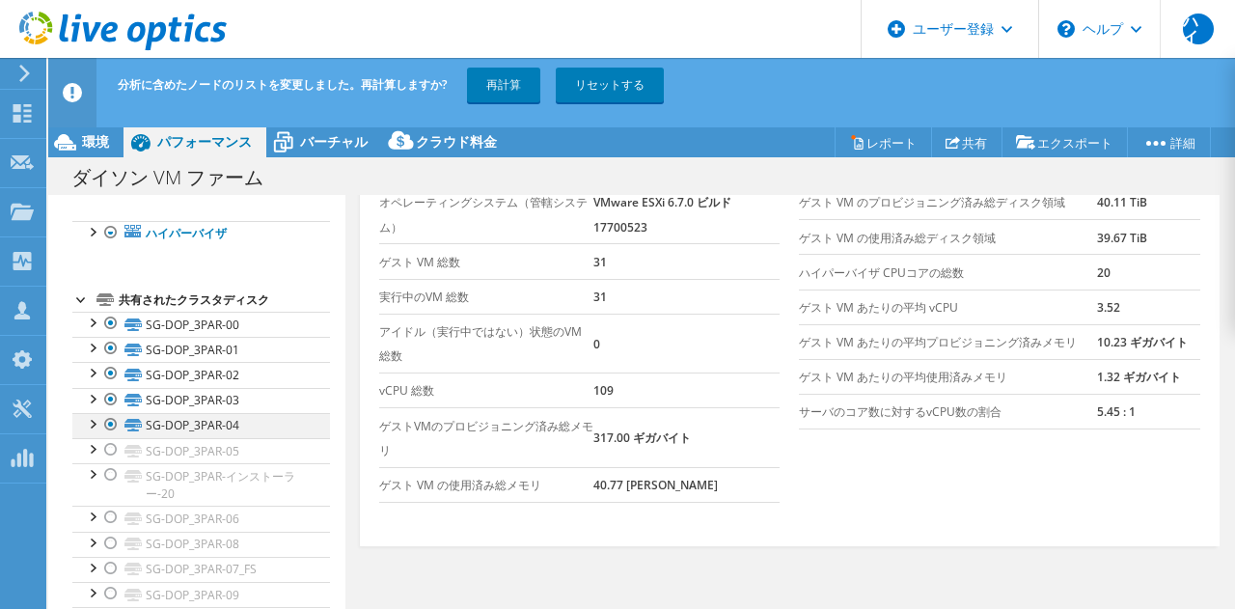
scroll to position [107, 0]
click at [116, 442] on div at bounding box center [110, 449] width 19 height 23
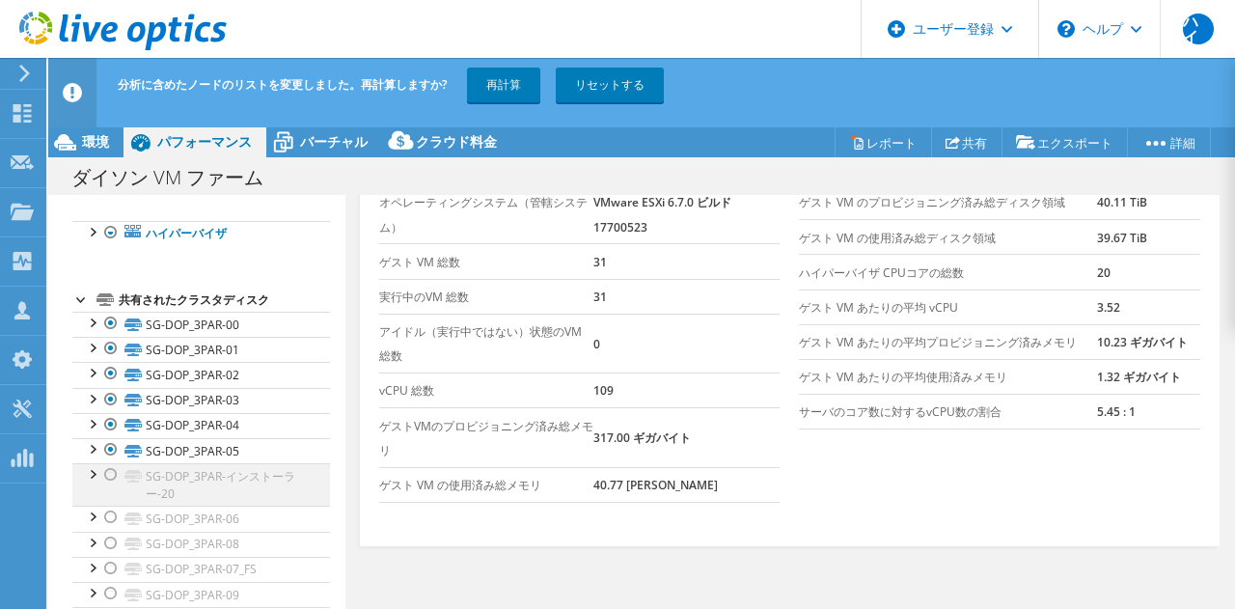
click at [111, 471] on div at bounding box center [110, 474] width 19 height 23
click at [110, 518] on div at bounding box center [110, 517] width 19 height 23
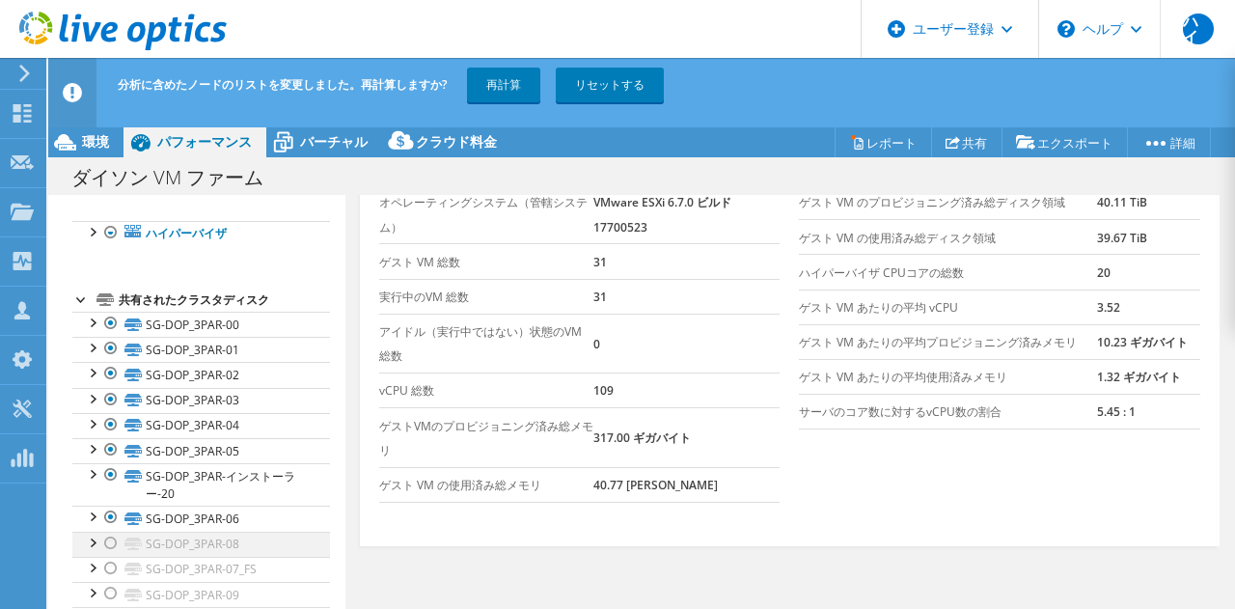
click at [113, 544] on div at bounding box center [110, 543] width 19 height 23
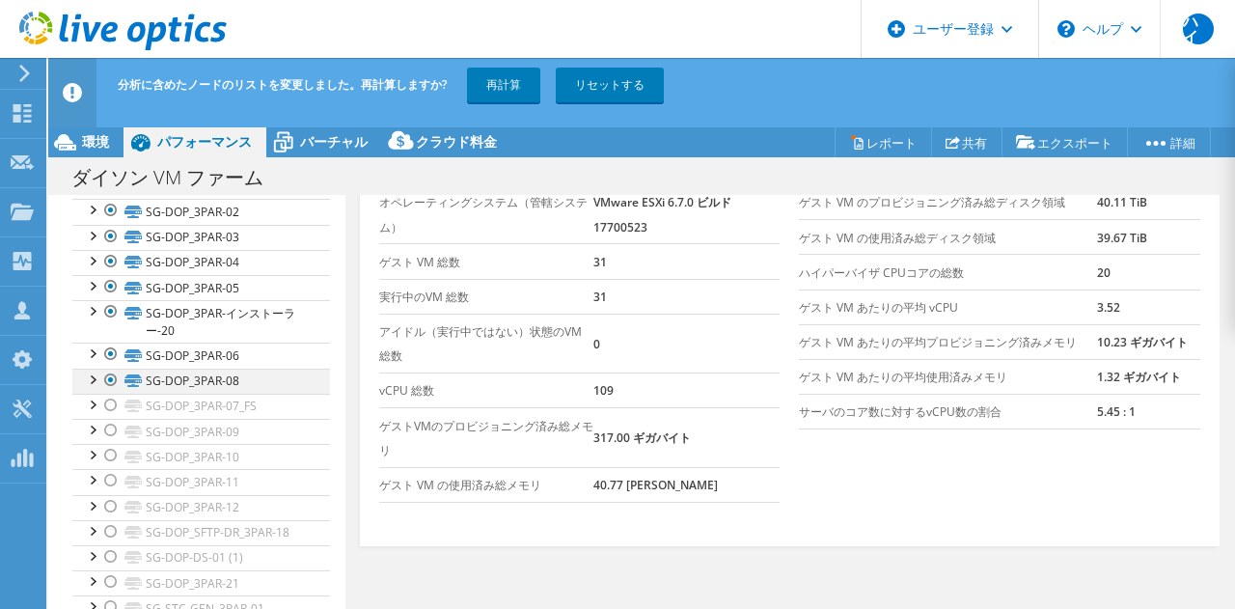
scroll to position [269, 0]
click at [113, 402] on div at bounding box center [110, 406] width 19 height 23
click at [114, 431] on div at bounding box center [110, 431] width 19 height 23
click at [110, 457] on div at bounding box center [110, 456] width 19 height 23
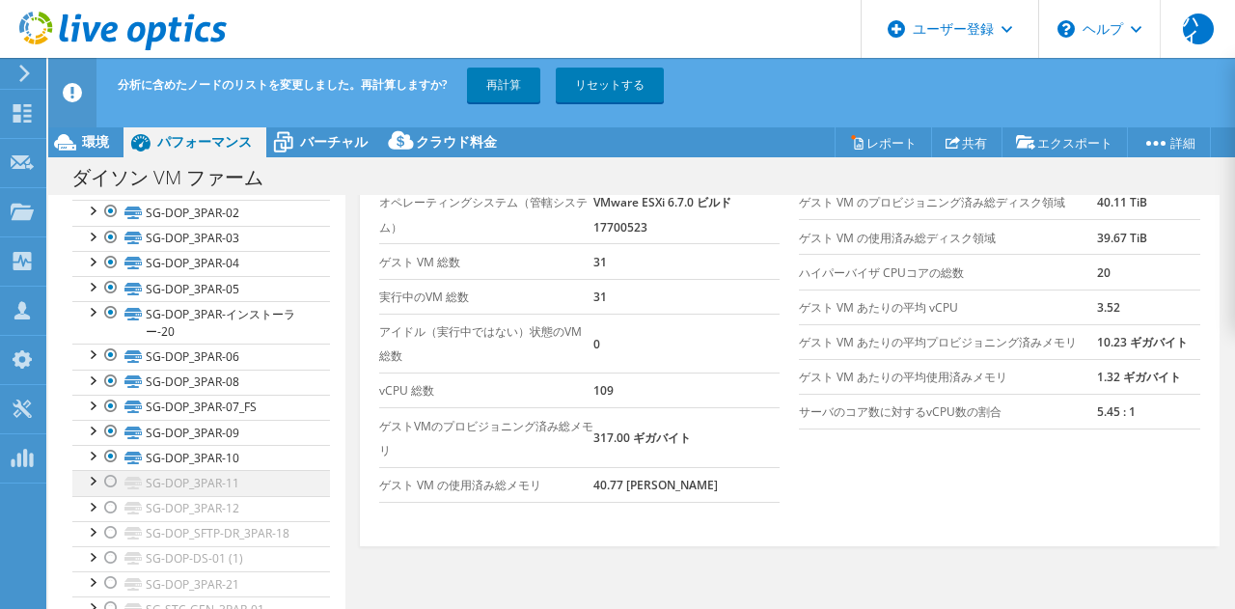
click at [112, 484] on div at bounding box center [110, 481] width 19 height 23
click at [107, 511] on div at bounding box center [110, 507] width 19 height 23
click at [111, 531] on div at bounding box center [110, 532] width 19 height 23
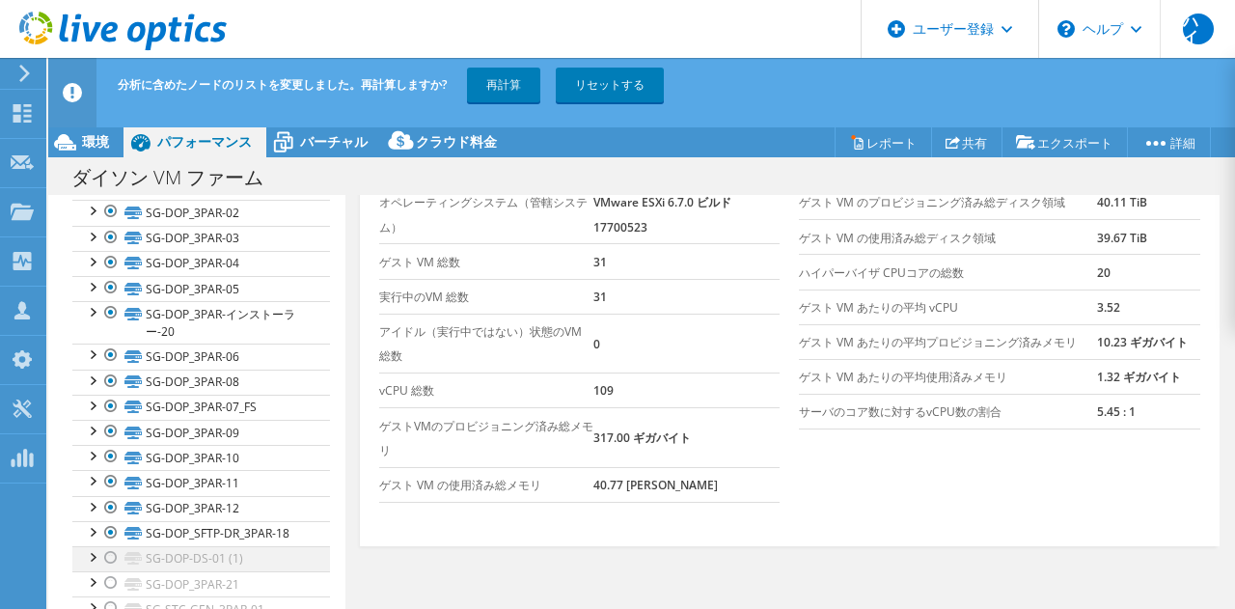
click at [108, 552] on div at bounding box center [110, 557] width 19 height 23
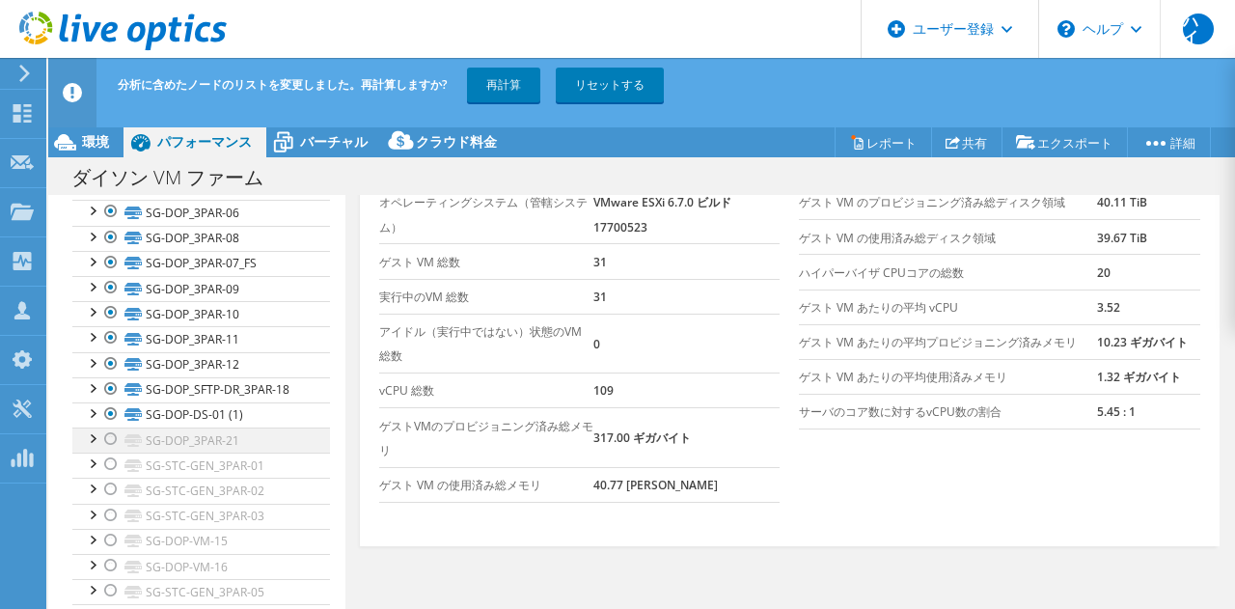
click at [114, 428] on div at bounding box center [110, 439] width 19 height 23
click at [111, 466] on div at bounding box center [110, 464] width 19 height 23
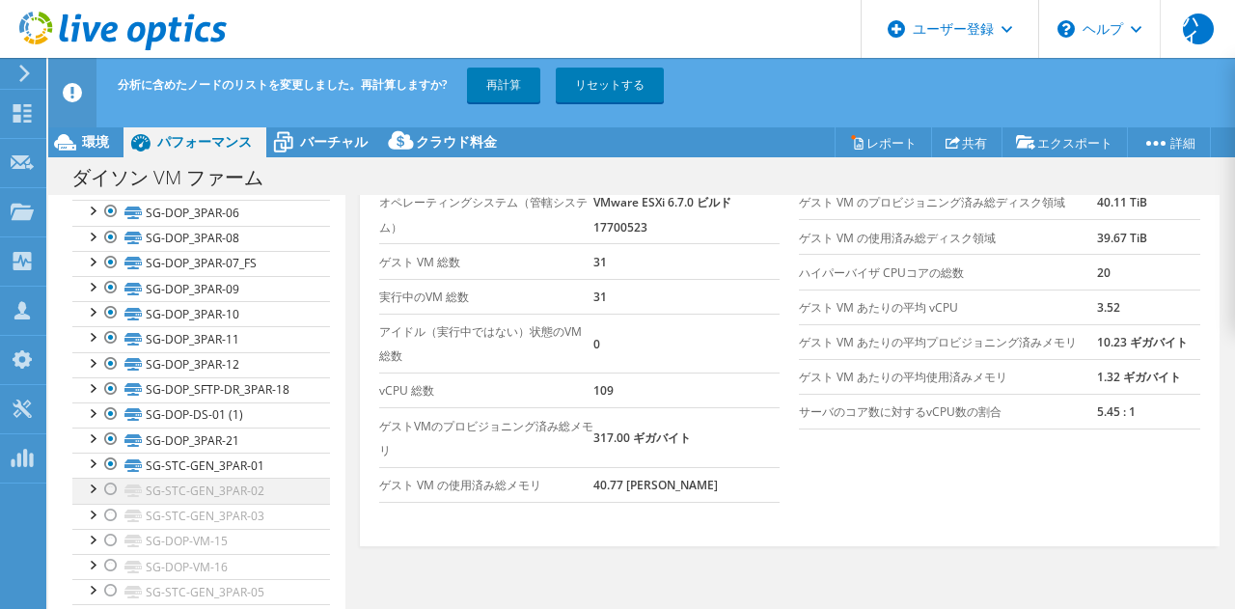
click at [109, 493] on div at bounding box center [110, 489] width 19 height 23
click at [109, 518] on div at bounding box center [110, 515] width 19 height 23
click at [109, 539] on div at bounding box center [110, 540] width 19 height 23
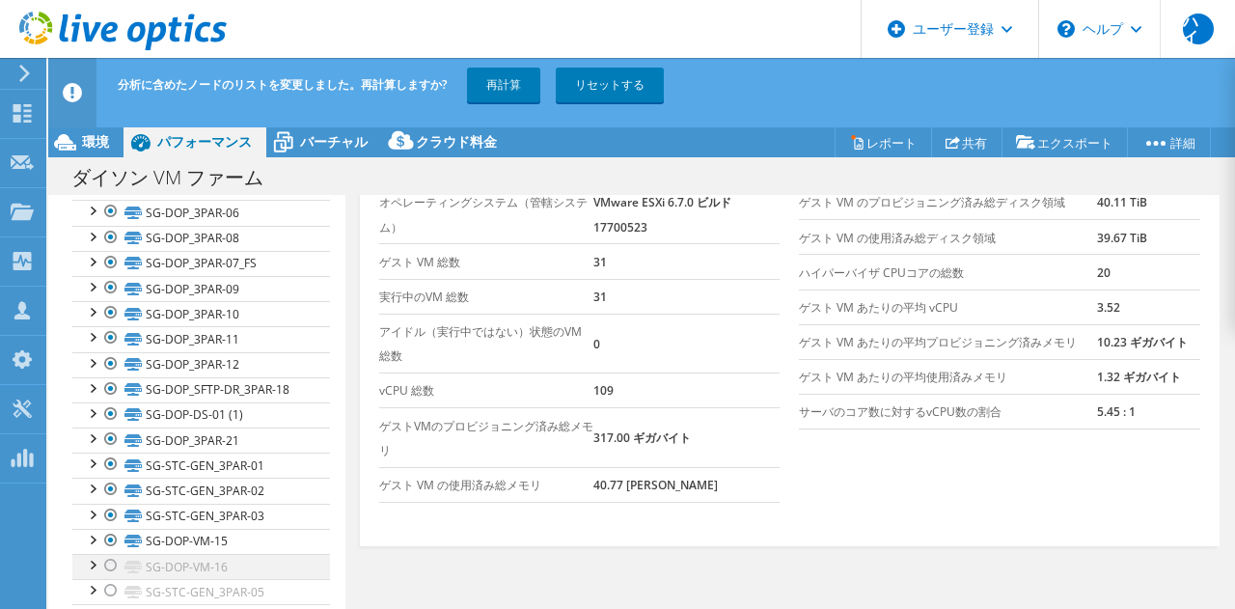
click at [110, 563] on div at bounding box center [110, 565] width 19 height 23
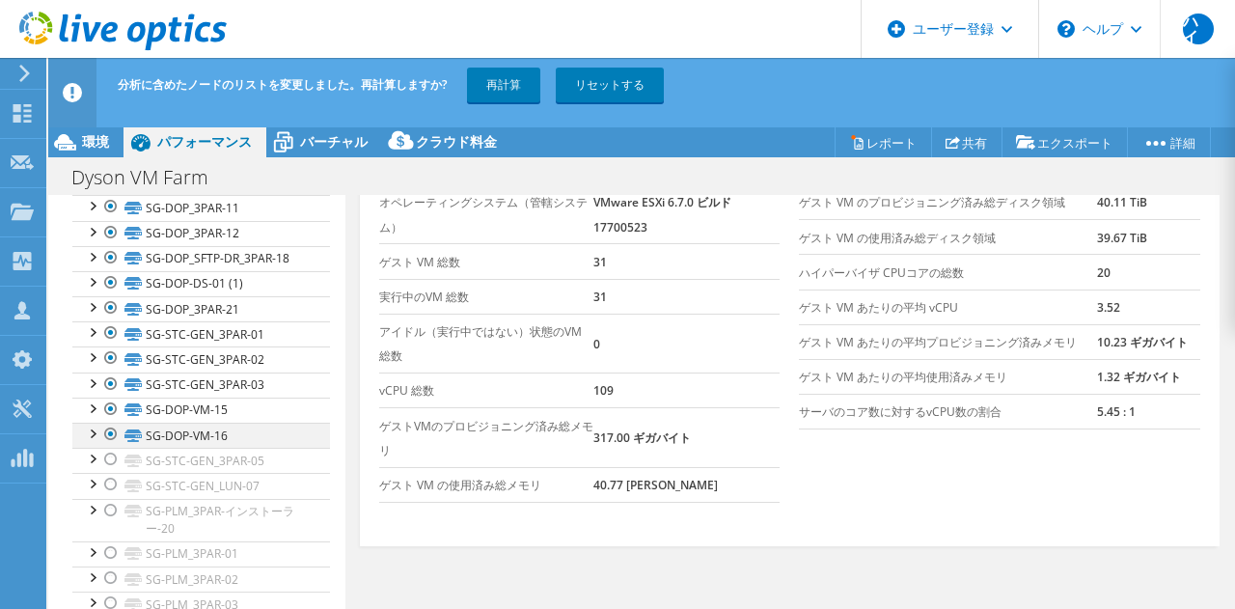
scroll to position [559, 0]
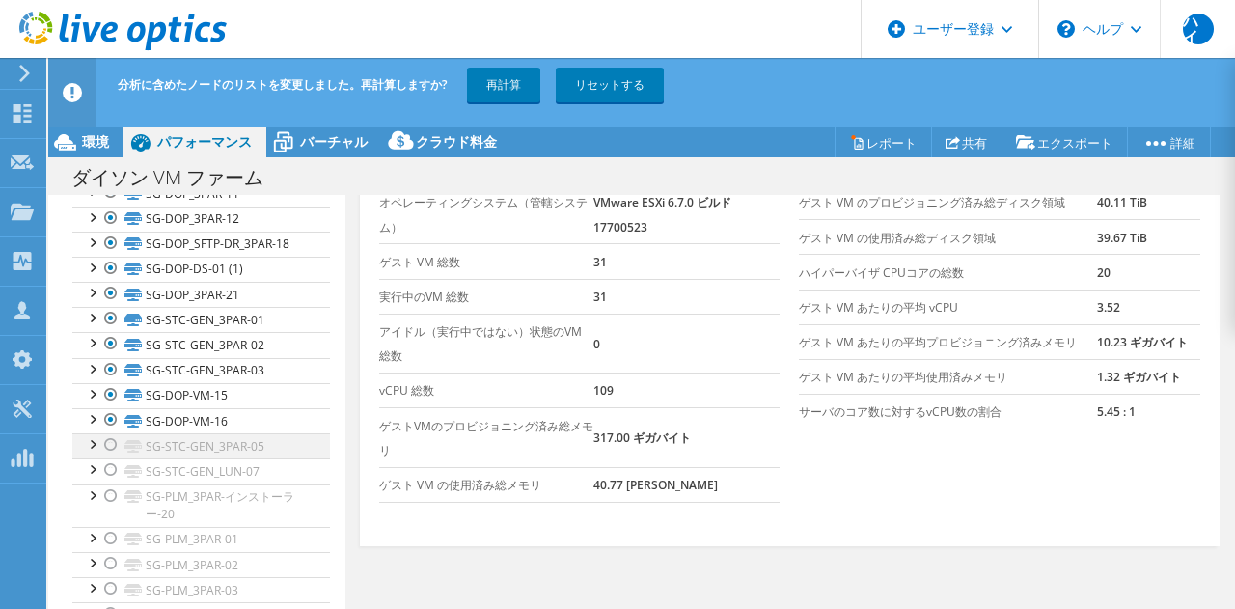
click at [113, 438] on div at bounding box center [110, 444] width 19 height 23
click at [110, 470] on div at bounding box center [110, 469] width 19 height 23
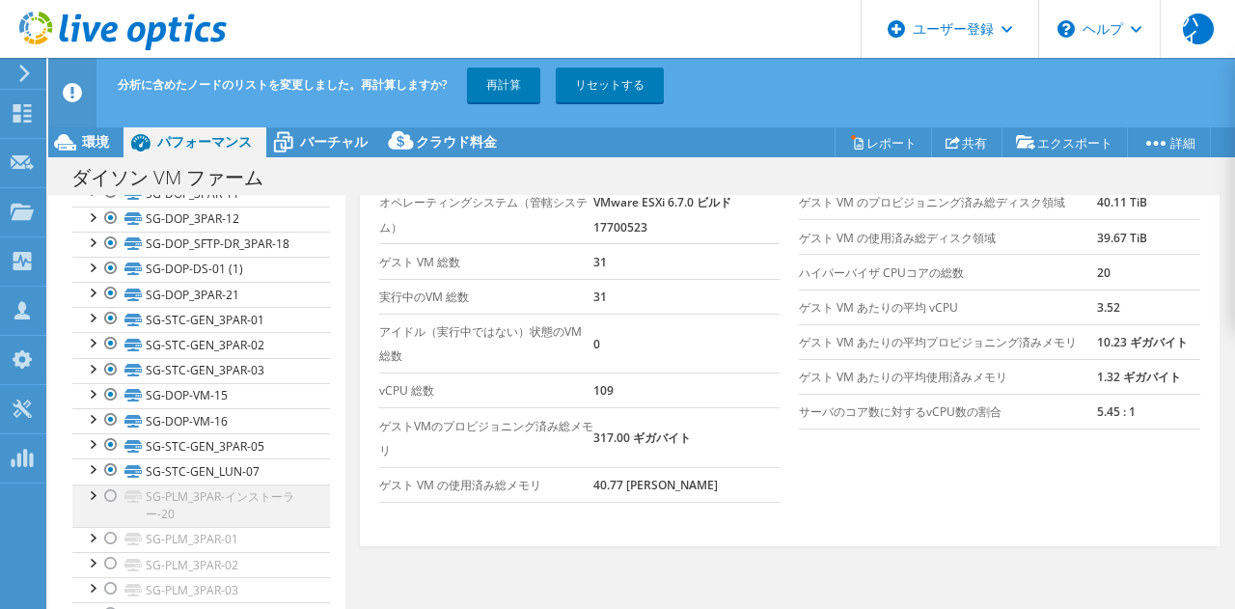
click at [111, 497] on div at bounding box center [110, 495] width 19 height 23
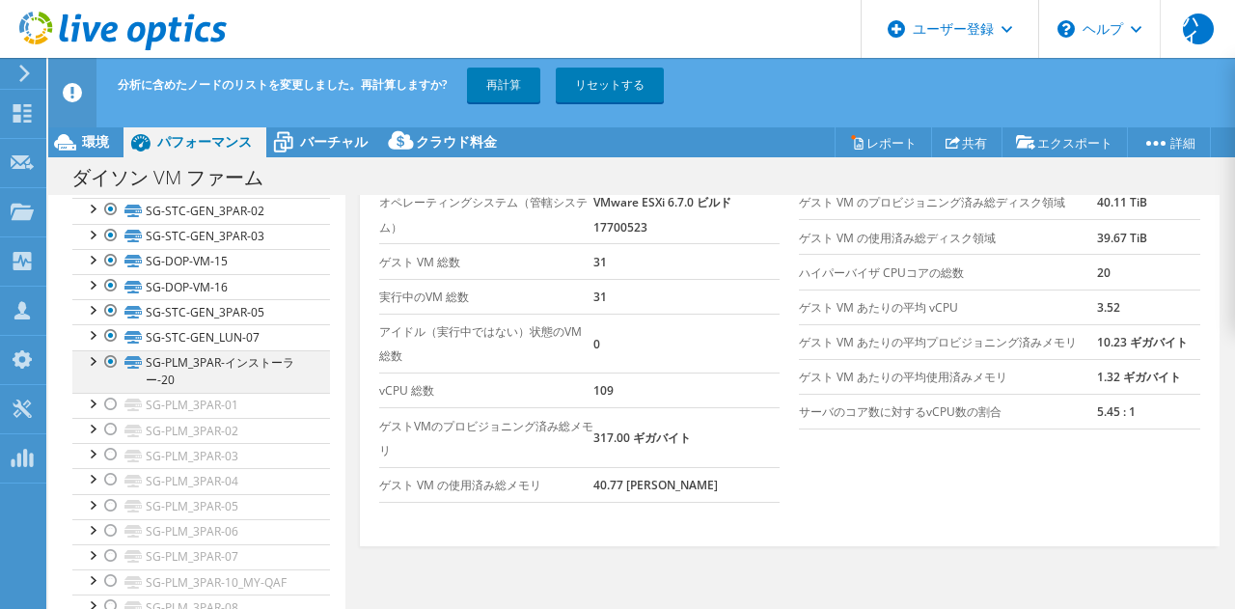
scroll to position [691, 0]
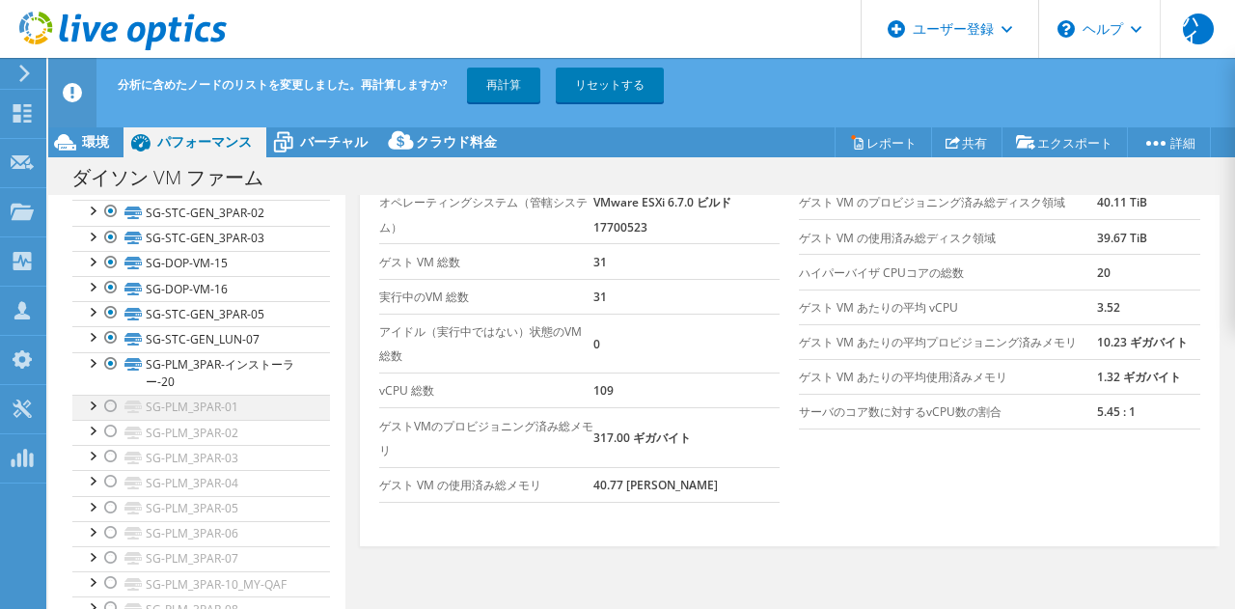
click at [114, 407] on div at bounding box center [110, 406] width 19 height 23
click at [113, 432] on div at bounding box center [110, 431] width 19 height 23
click at [112, 452] on div at bounding box center [110, 456] width 19 height 23
click at [114, 479] on div at bounding box center [110, 481] width 19 height 23
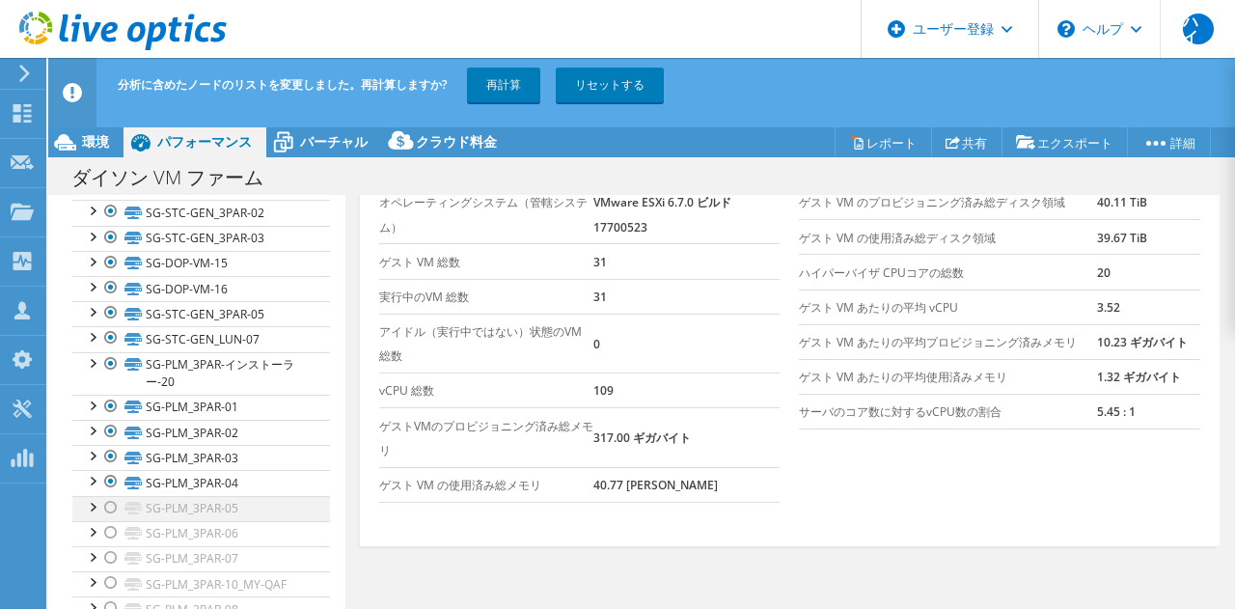
click at [111, 511] on div at bounding box center [110, 507] width 19 height 23
click at [111, 535] on div at bounding box center [110, 532] width 19 height 23
click at [110, 558] on div at bounding box center [110, 557] width 19 height 23
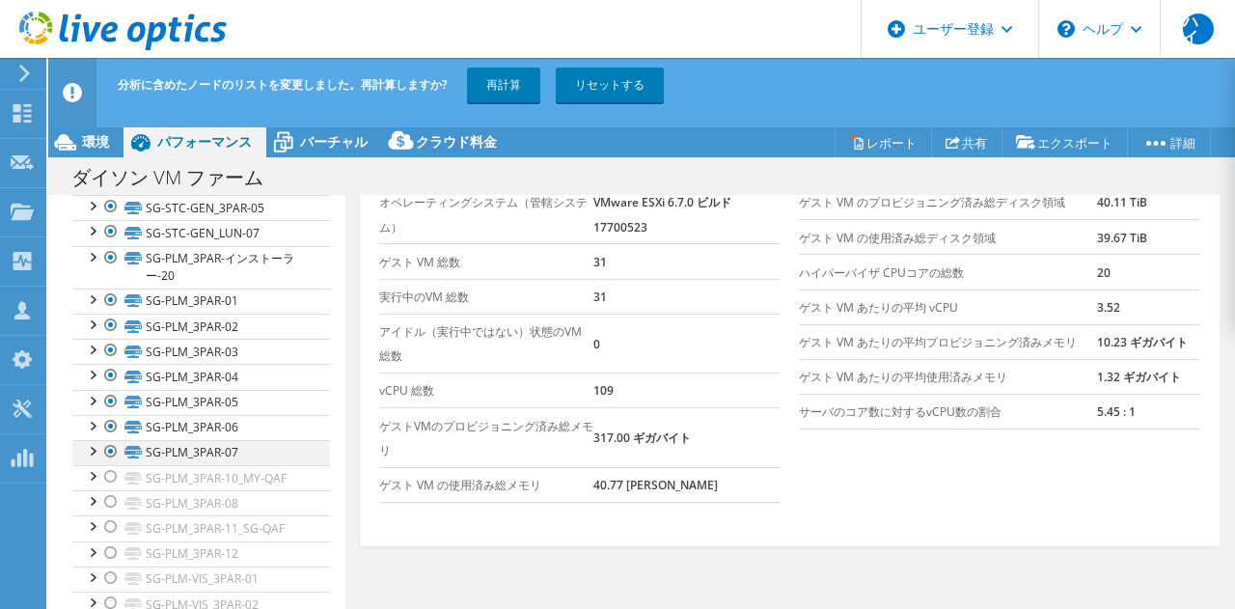
scroll to position [796, 0]
click at [112, 476] on div at bounding box center [110, 477] width 19 height 23
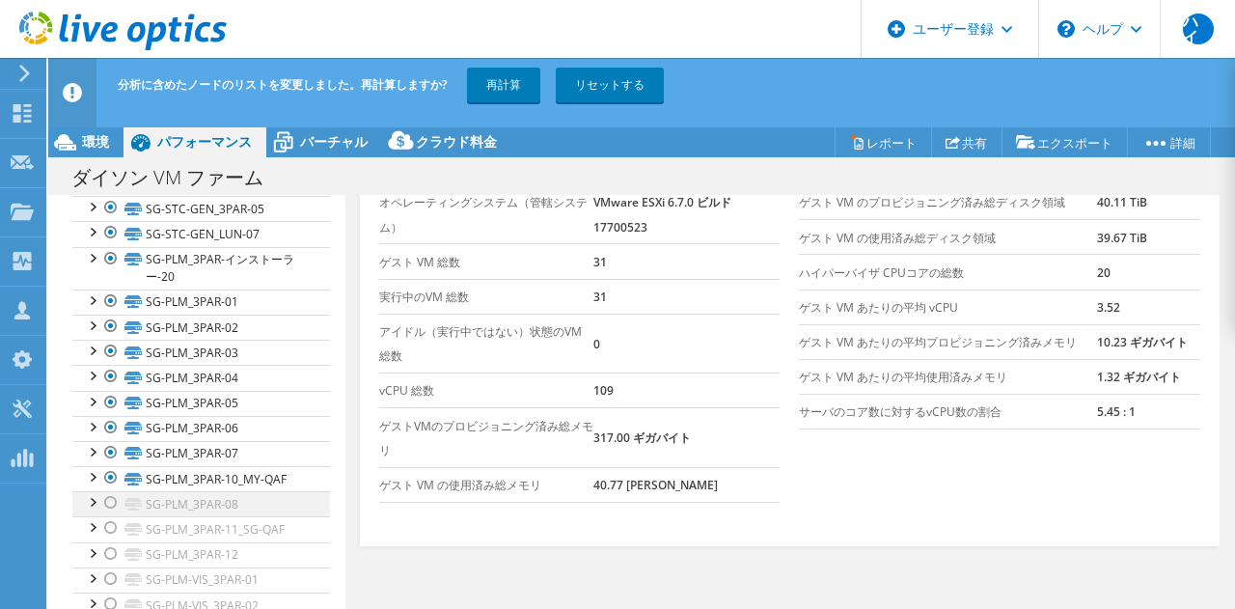
click at [112, 500] on div at bounding box center [110, 502] width 19 height 23
click at [112, 533] on div at bounding box center [110, 527] width 19 height 23
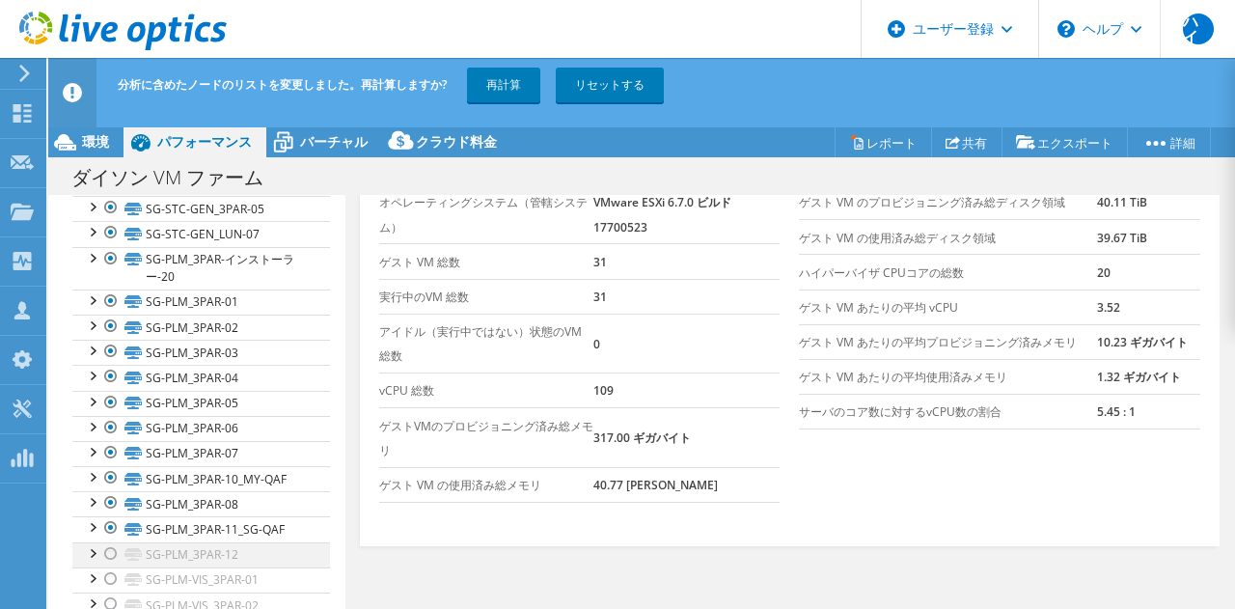
click at [111, 551] on div at bounding box center [110, 553] width 19 height 23
click at [110, 579] on div at bounding box center [110, 578] width 19 height 23
click at [111, 599] on div at bounding box center [110, 603] width 19 height 23
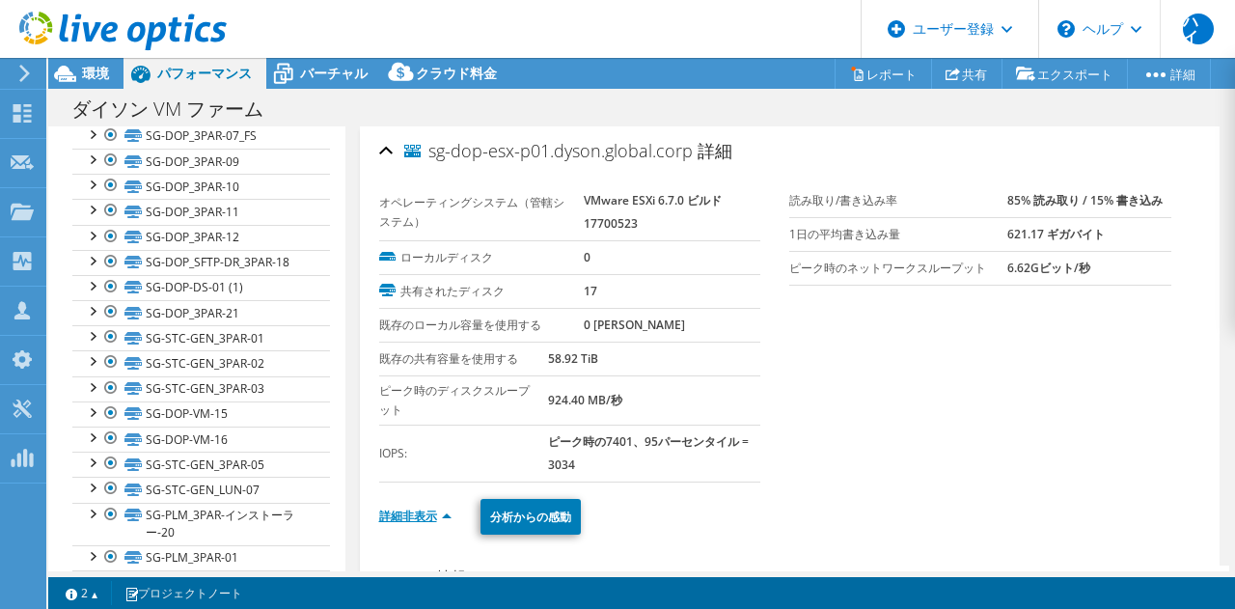
scroll to position [0, 0]
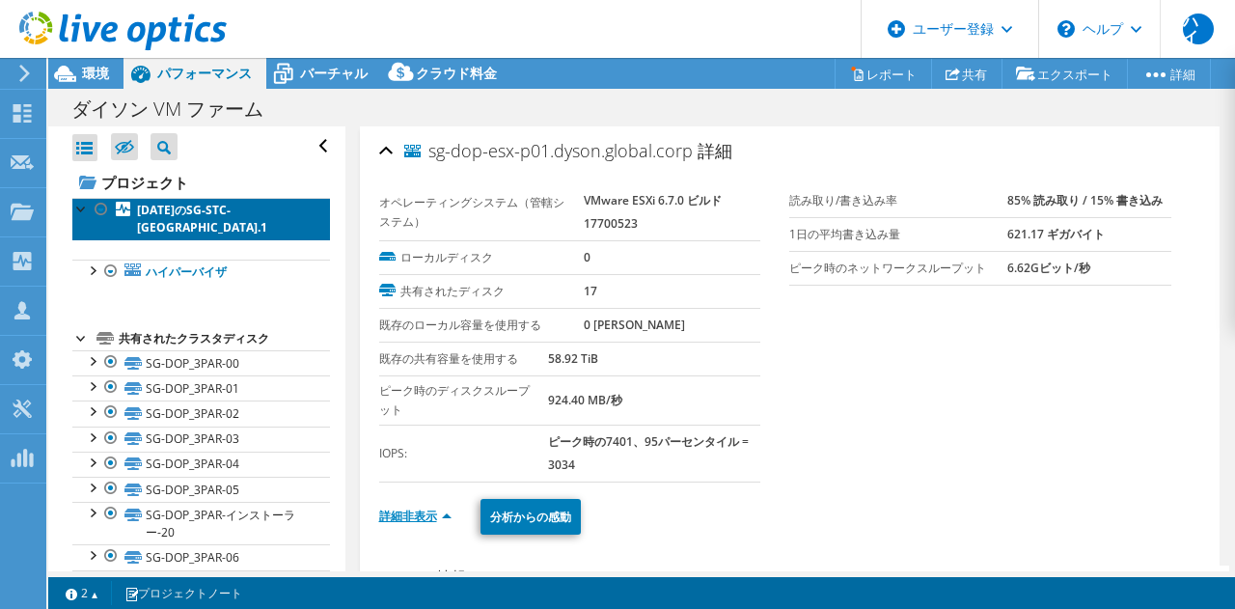
click at [189, 211] on font "[DATE]のSG-STC-[GEOGRAPHIC_DATA].1" at bounding box center [202, 219] width 130 height 34
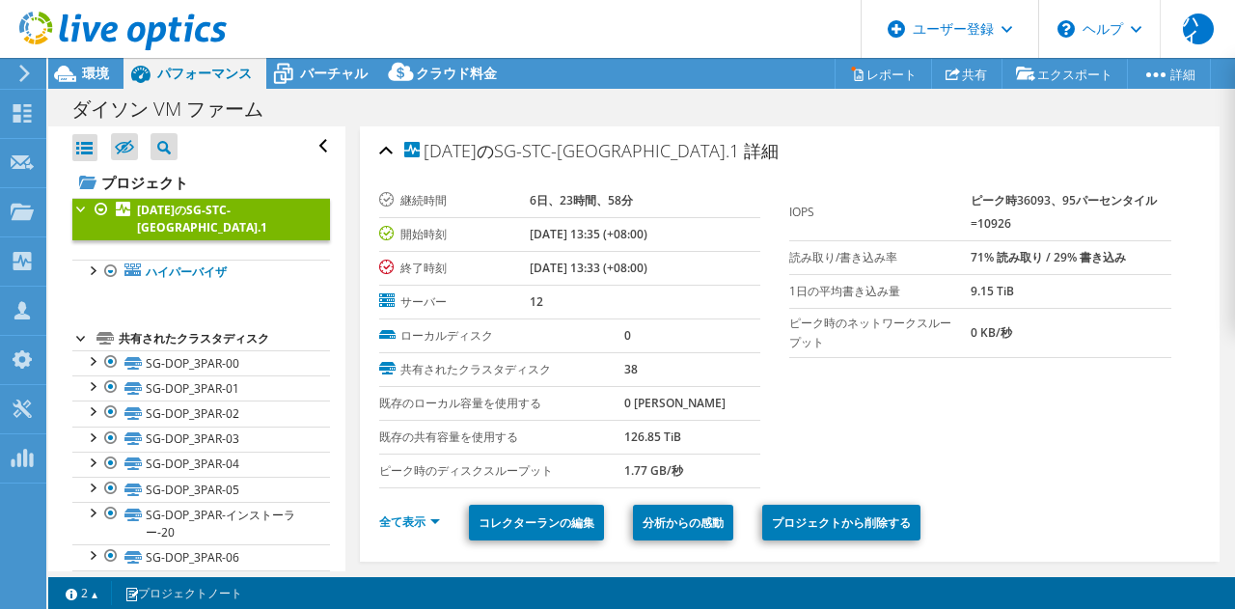
click at [194, 238] on link "[DATE]のSG-STC-[GEOGRAPHIC_DATA].1" at bounding box center [201, 219] width 258 height 42
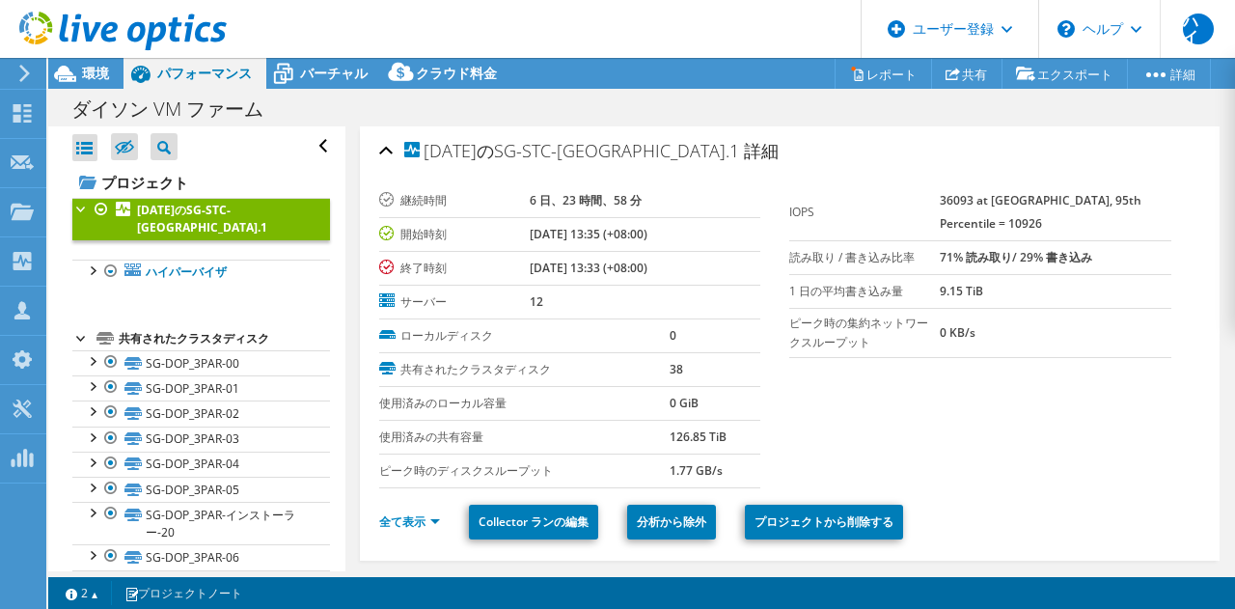
click at [254, 155] on div "すべて開く 閉じる 表彰されたノードを非表示 プロジェクトツリーフィルタ" at bounding box center [201, 146] width 258 height 41
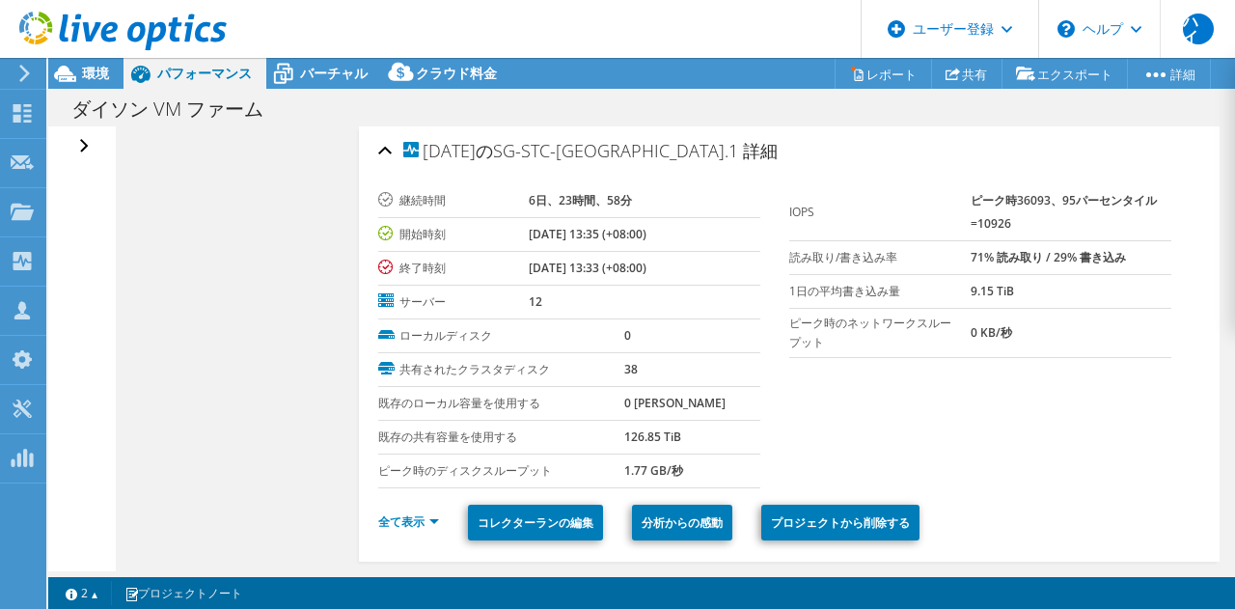
click at [85, 147] on div "すべて開く 閉じる 表彰されたノードを非表示 プロジェクトツリーフィルタ" at bounding box center [86, 146] width 28 height 41
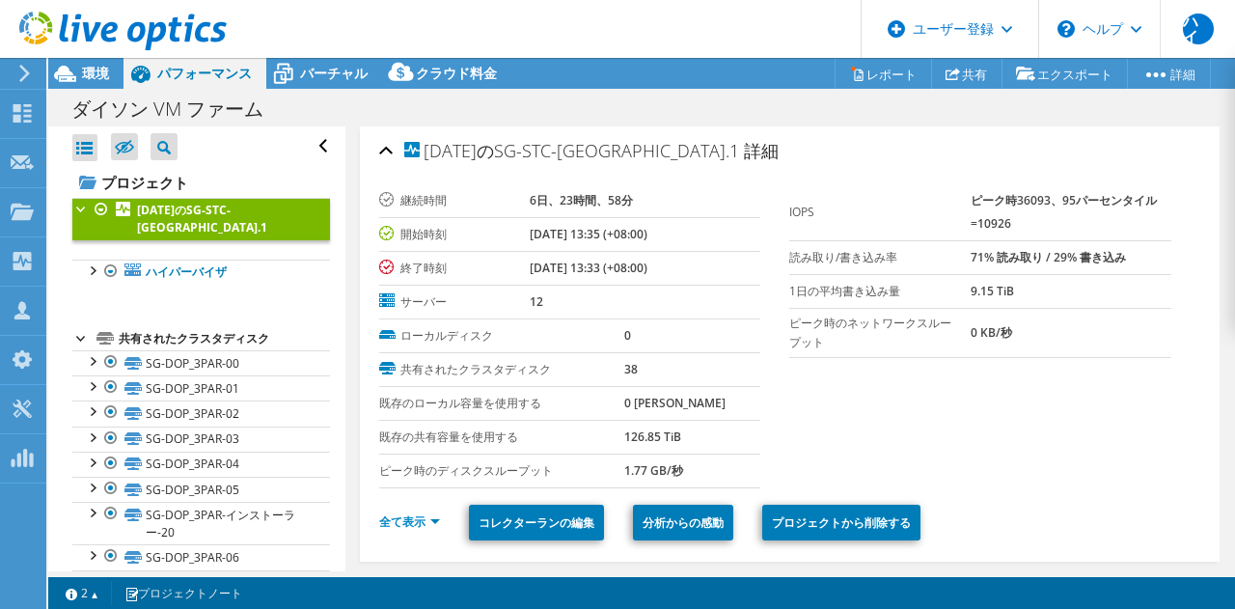
click at [244, 159] on div "すべて開く 閉じる 表彰されたノードを非表示 プロジェクトツリーフィルタ" at bounding box center [201, 146] width 258 height 41
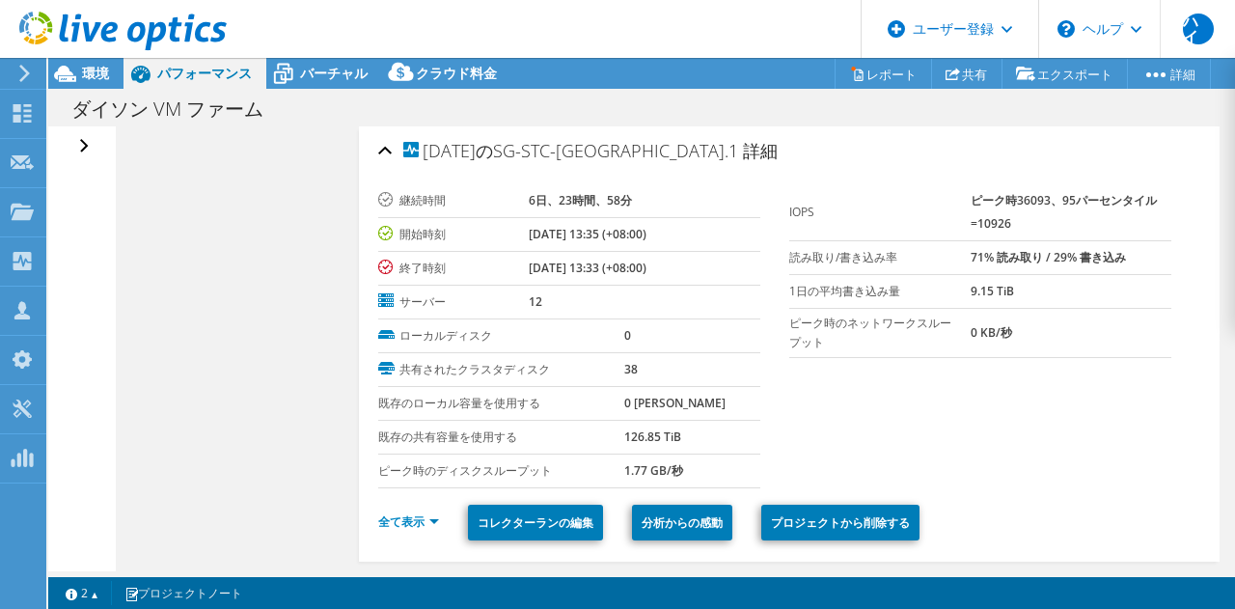
click at [91, 152] on div "すべて開く 閉じる 表彰されたノードを非表示 プロジェクトツリーフィルタ" at bounding box center [81, 348] width 67 height 445
click at [92, 148] on div "すべて開く 閉じる 表彰されたノードを非表示 プロジェクトツリーフィルタ" at bounding box center [81, 348] width 67 height 445
click at [90, 148] on div "すべて開く 閉じる 表彰されたノードを非表示 プロジェクトツリーフィルタ" at bounding box center [86, 146] width 28 height 41
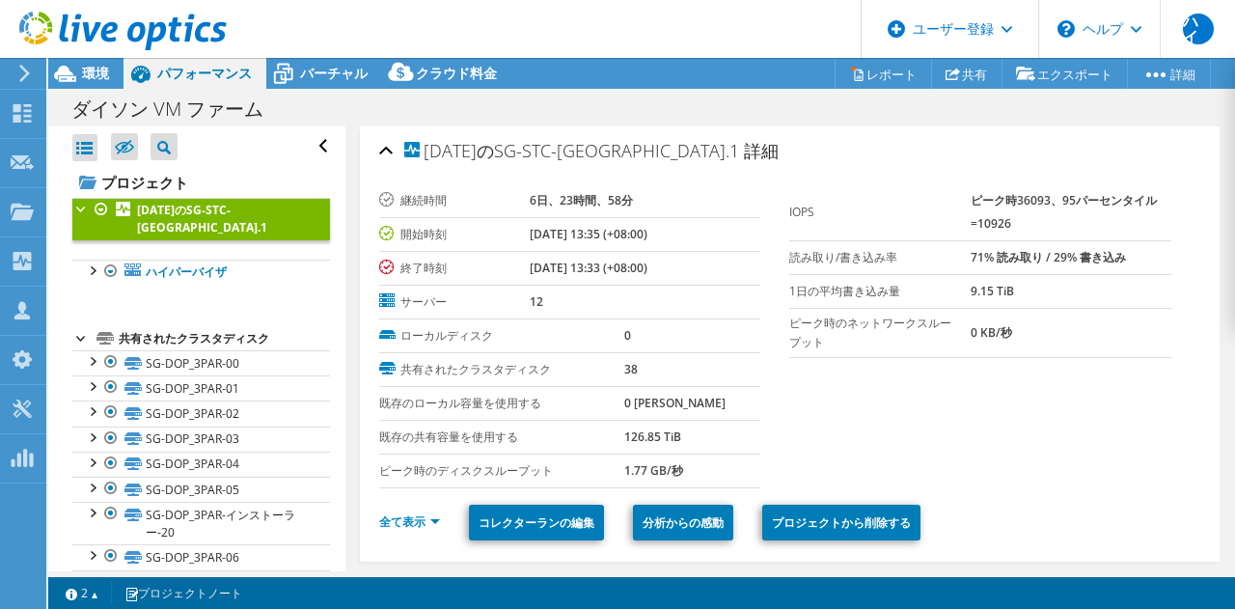
click at [78, 209] on div at bounding box center [81, 207] width 19 height 19
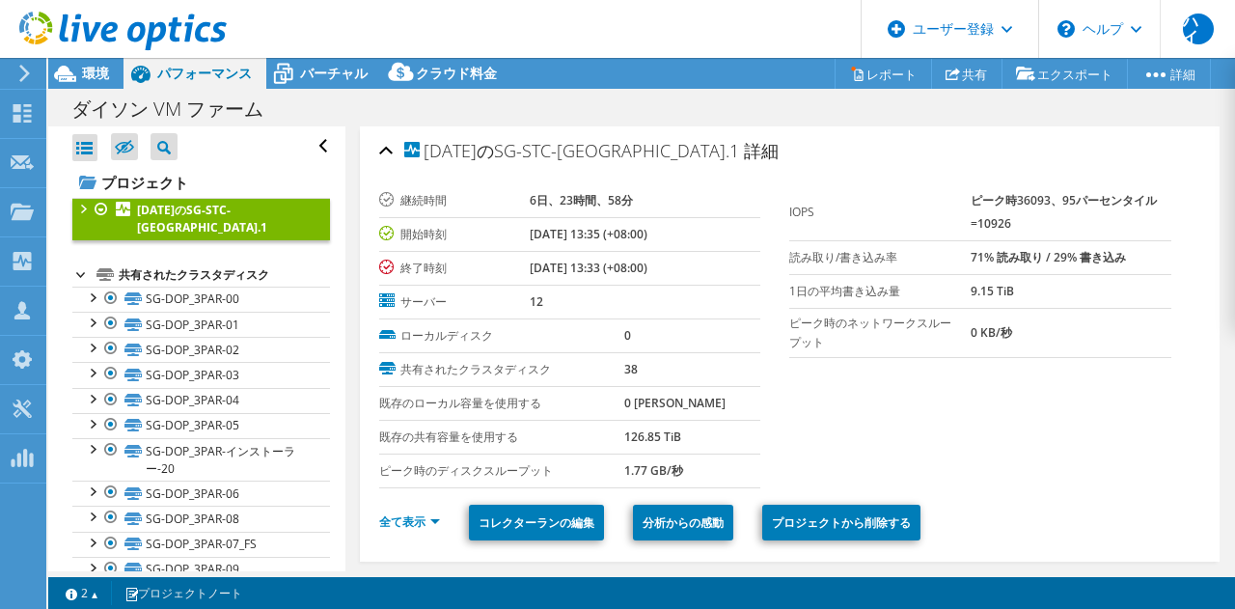
click at [314, 143] on div "すべて開く 閉じる 表彰されたノードを非表示 プロジェクトツリーフィルタ" at bounding box center [201, 146] width 258 height 41
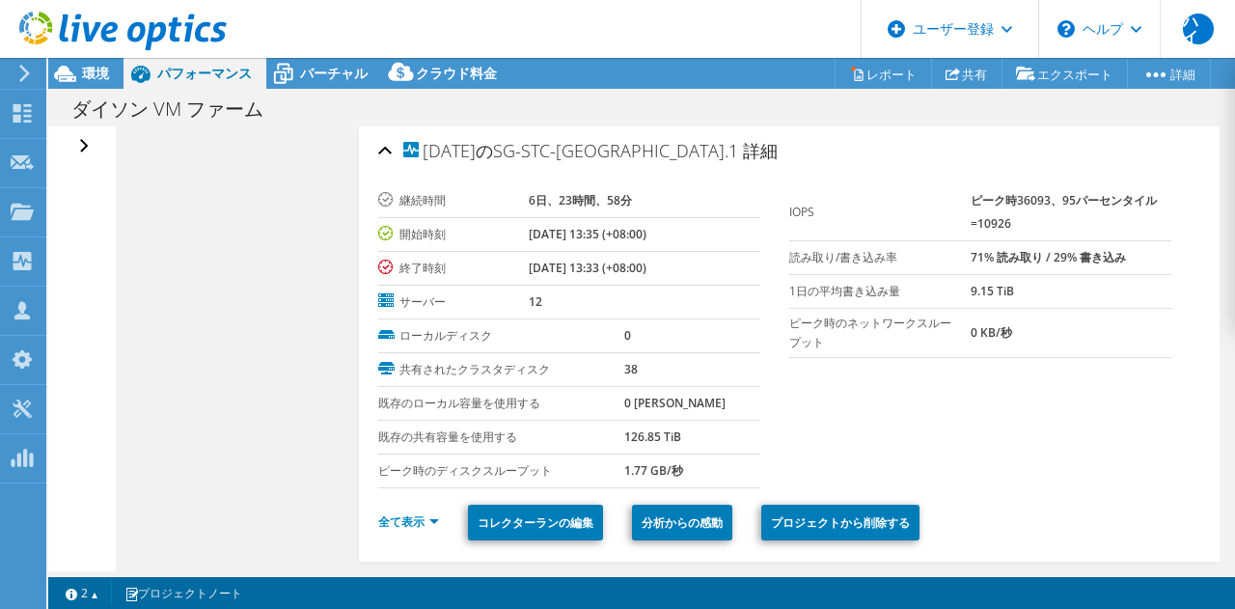
click at [85, 143] on div "すべて開く 閉じる 表彰されたノードを非表示 プロジェクトツリーフィルタ" at bounding box center [86, 146] width 28 height 41
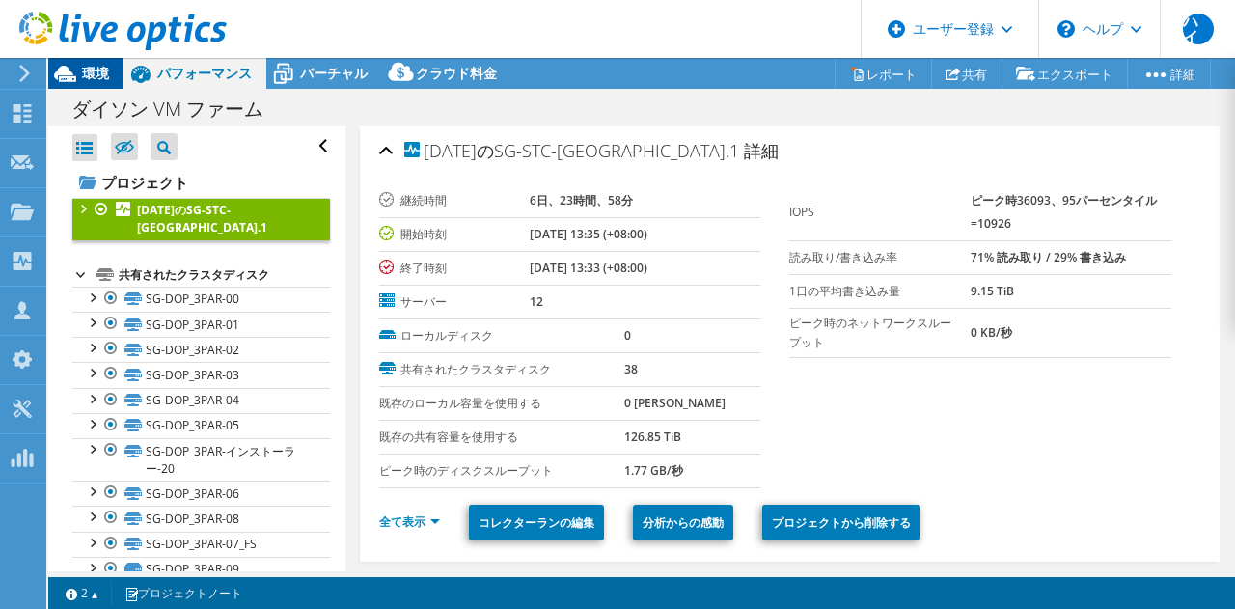
click at [97, 78] on font "環境" at bounding box center [95, 73] width 27 height 18
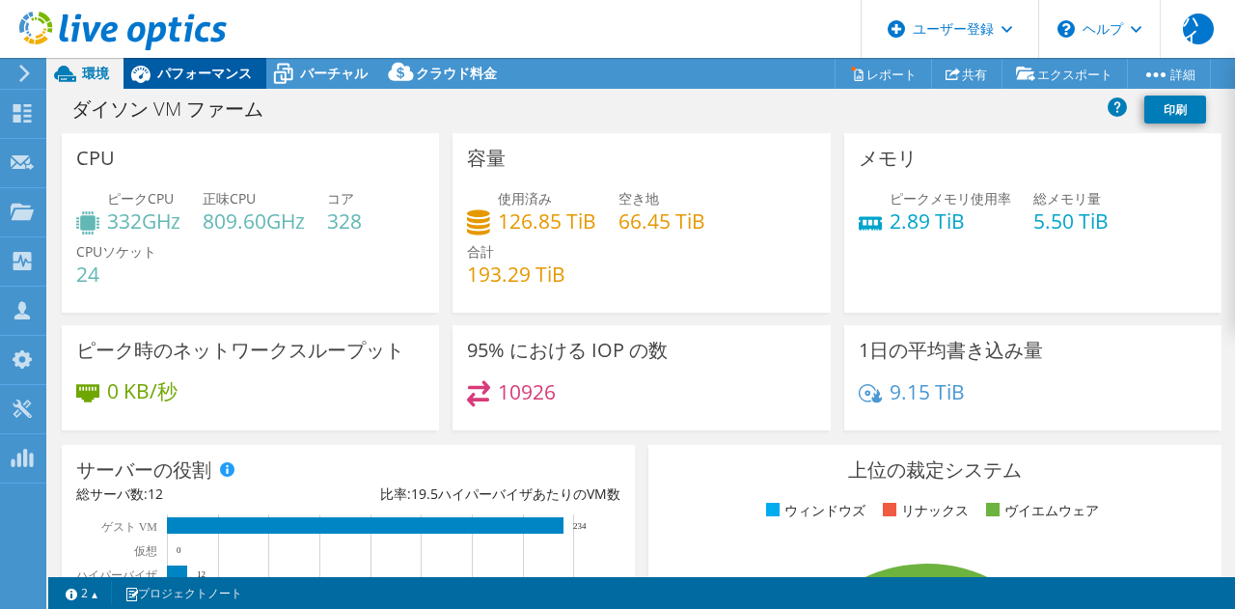
click at [181, 79] on font "パフォーマンス" at bounding box center [204, 73] width 95 height 18
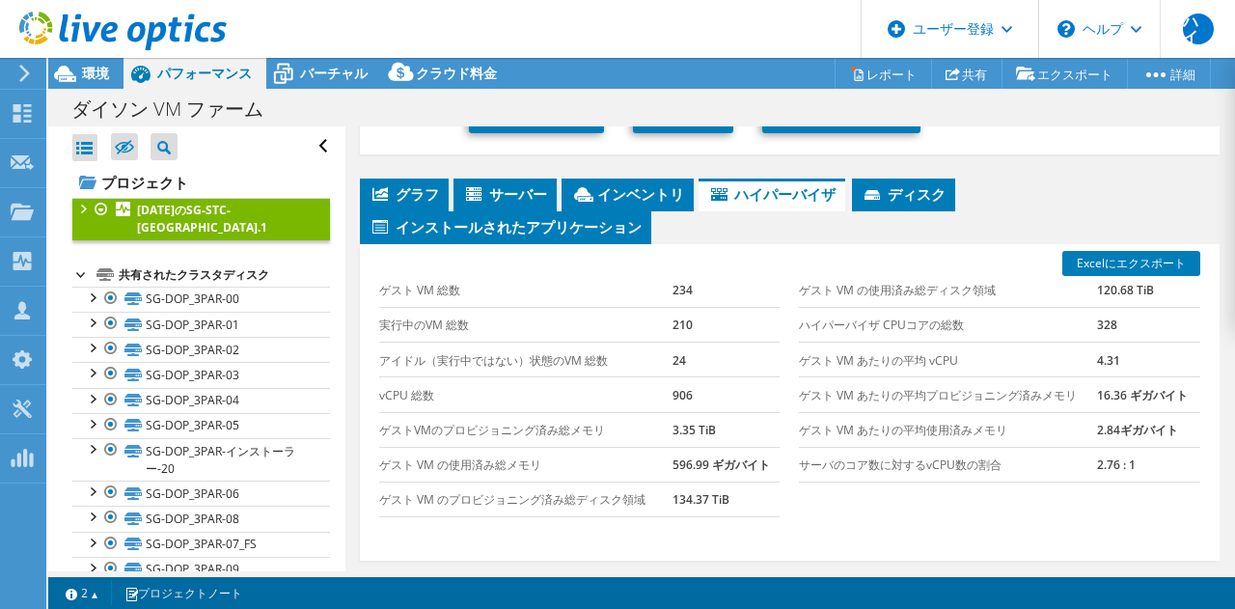
scroll to position [403, 0]
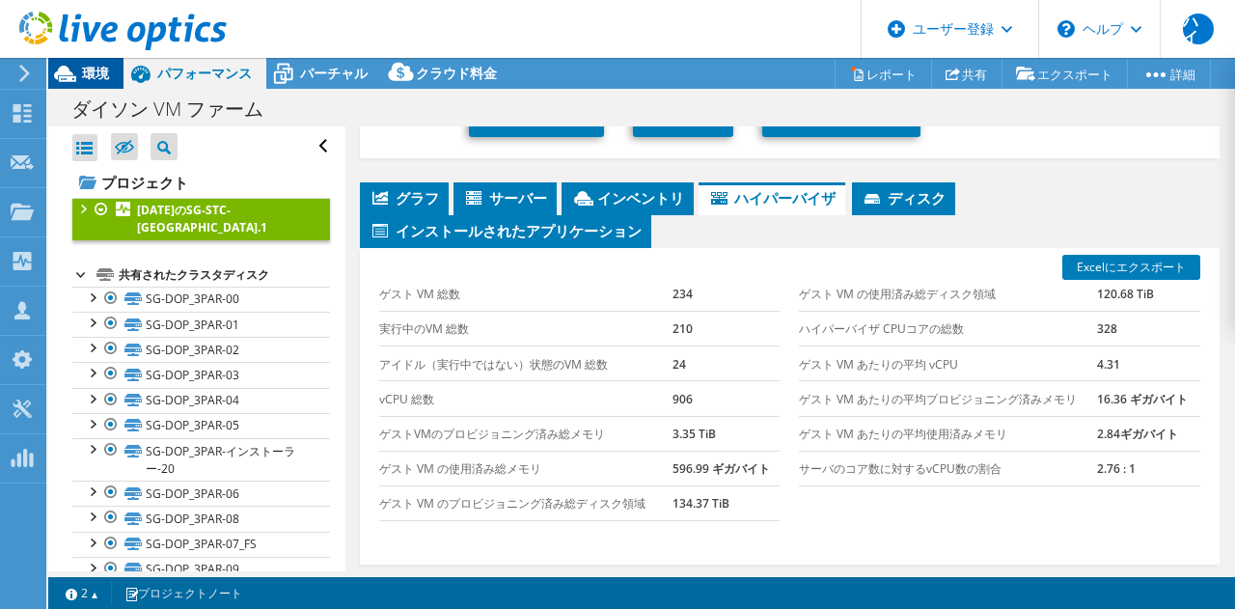
click at [86, 83] on div "環境" at bounding box center [85, 73] width 75 height 31
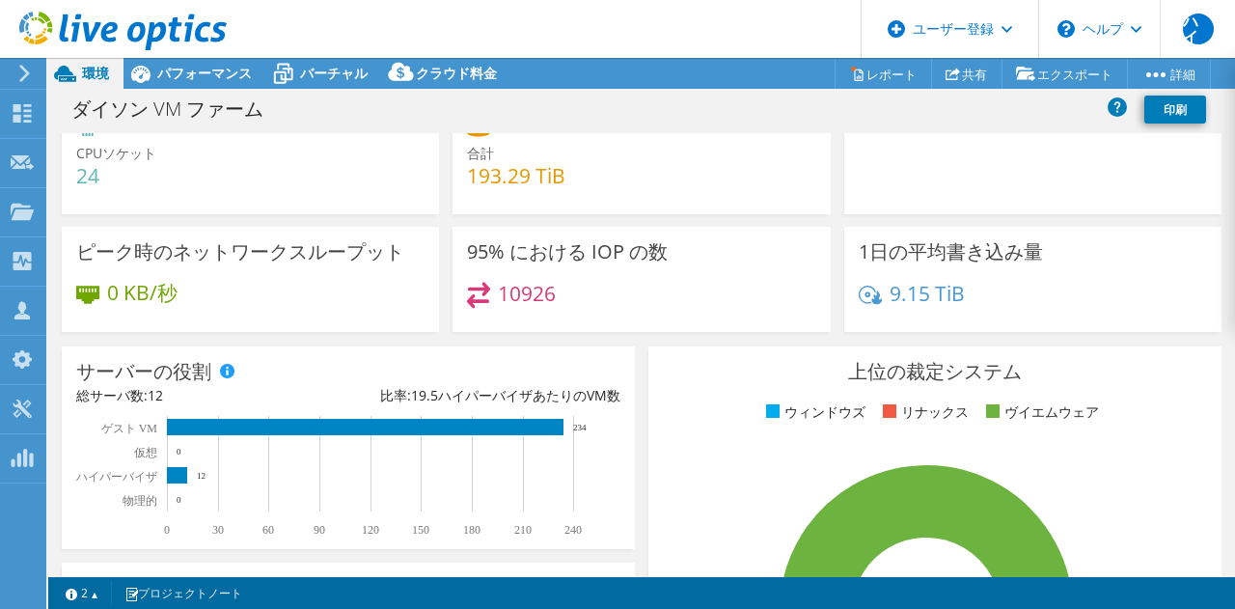
scroll to position [0, 0]
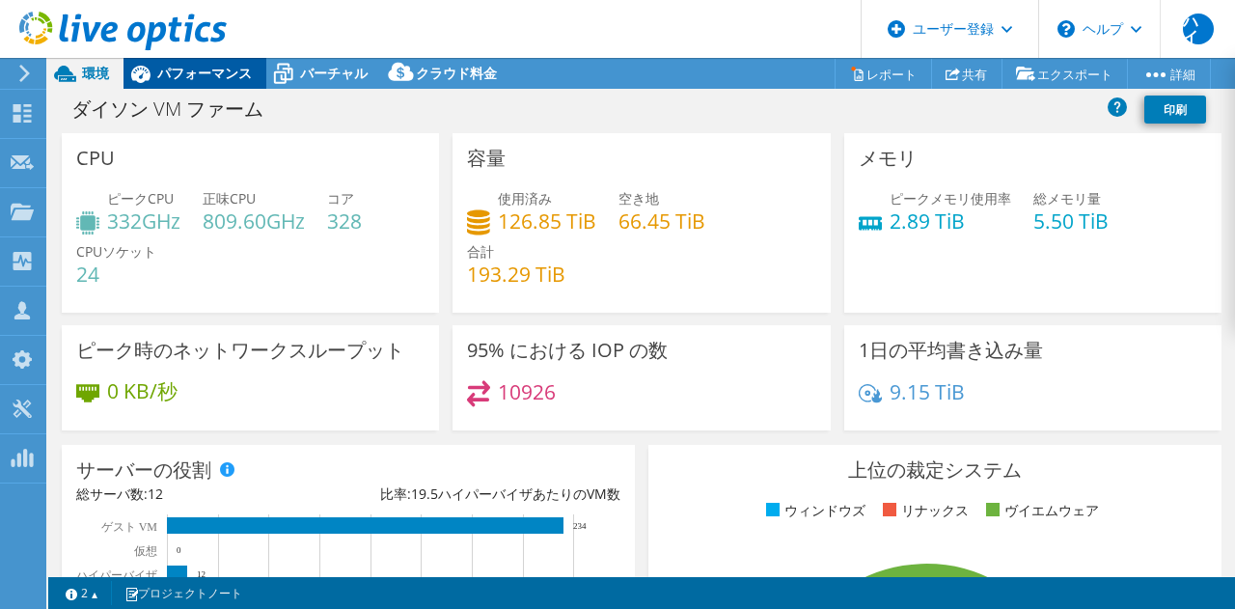
click at [222, 86] on div "パフォーマンス" at bounding box center [195, 73] width 143 height 31
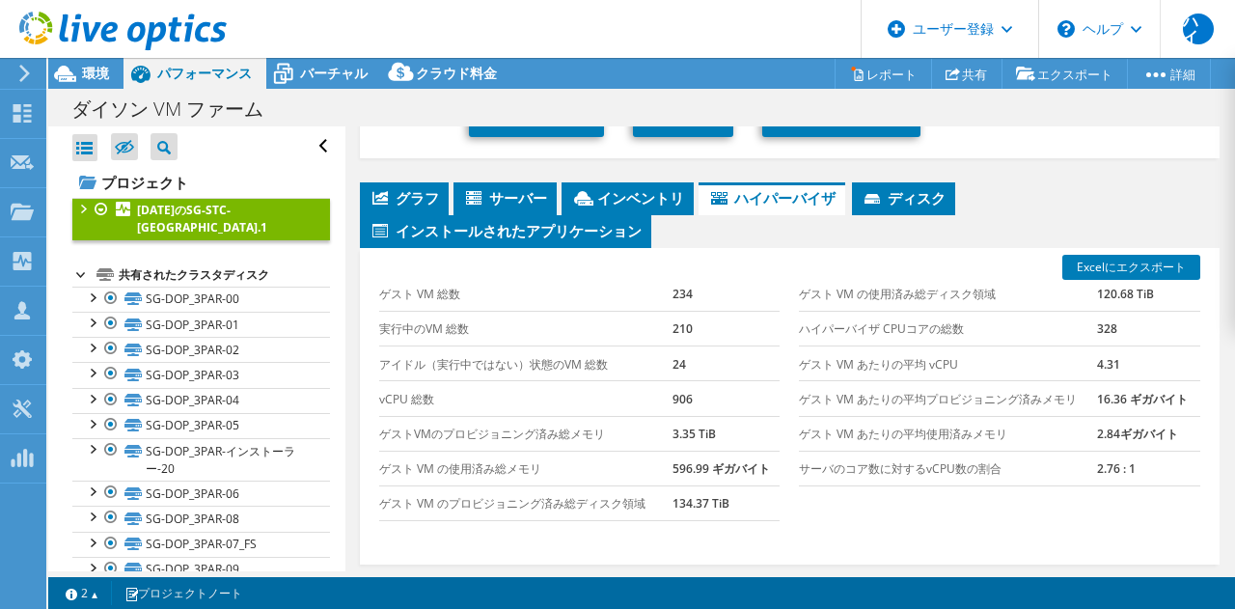
click at [78, 273] on div at bounding box center [81, 272] width 19 height 19
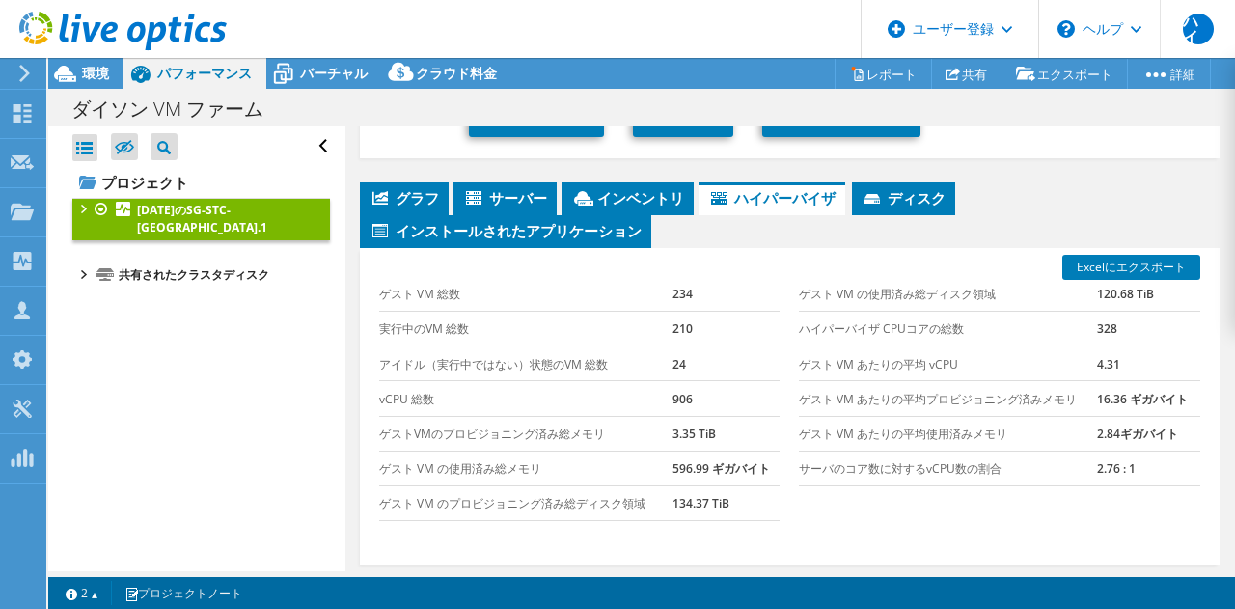
click at [84, 207] on div at bounding box center [81, 207] width 19 height 19
click at [87, 269] on div at bounding box center [91, 269] width 19 height 19
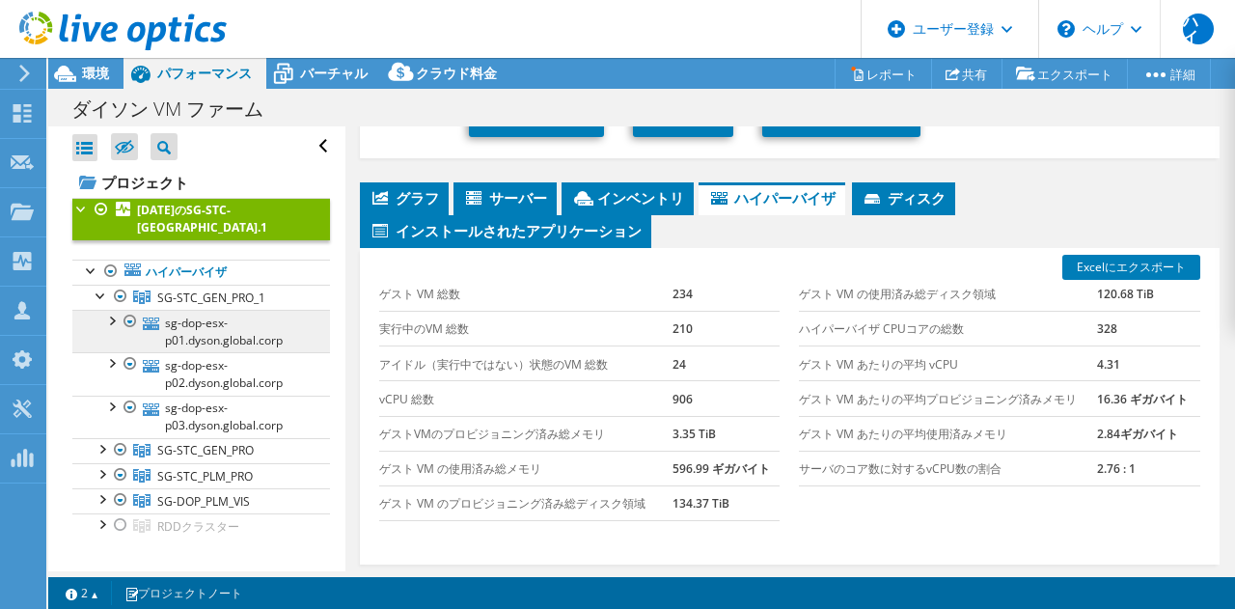
scroll to position [57, 0]
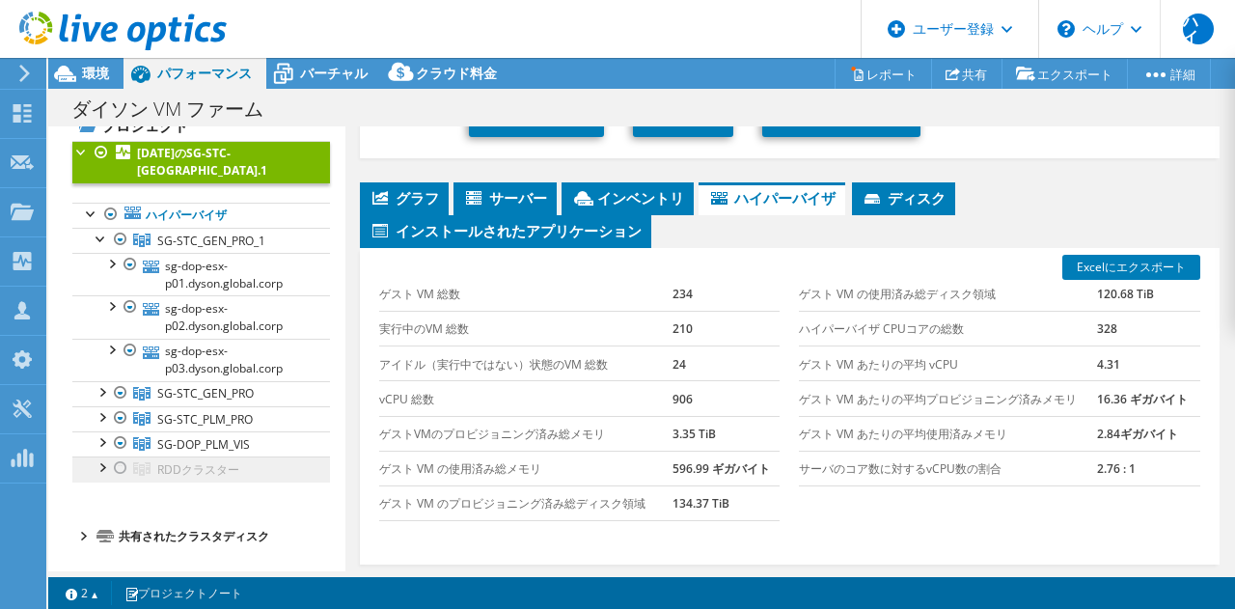
click at [225, 249] on font "RDDクラスター" at bounding box center [211, 241] width 108 height 16
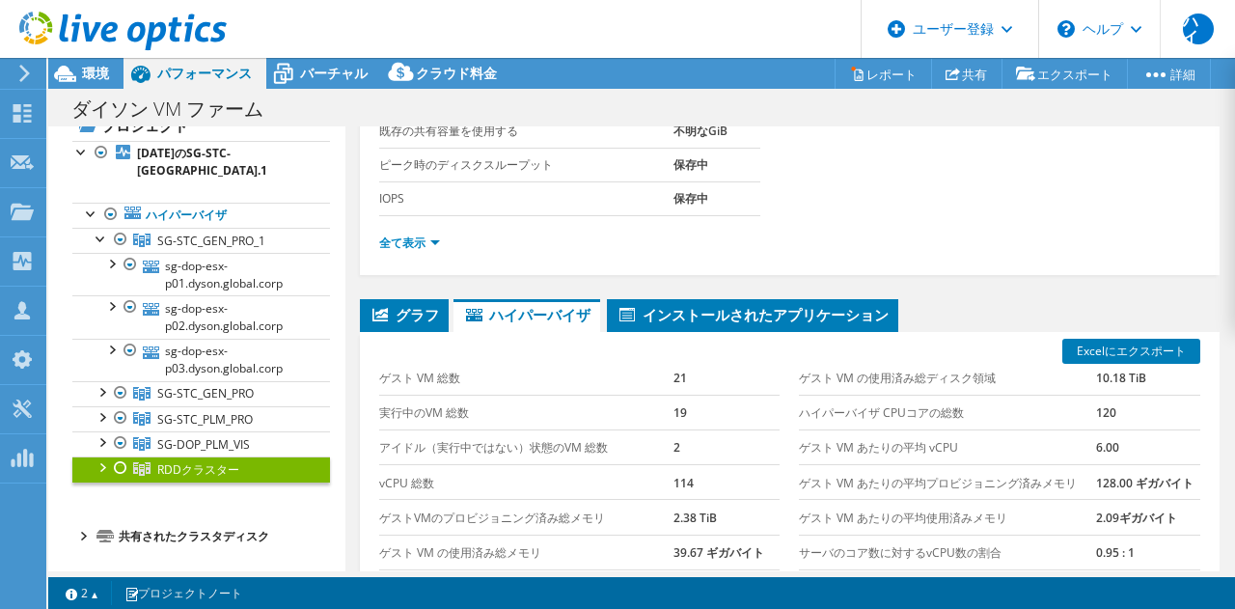
scroll to position [286, 0]
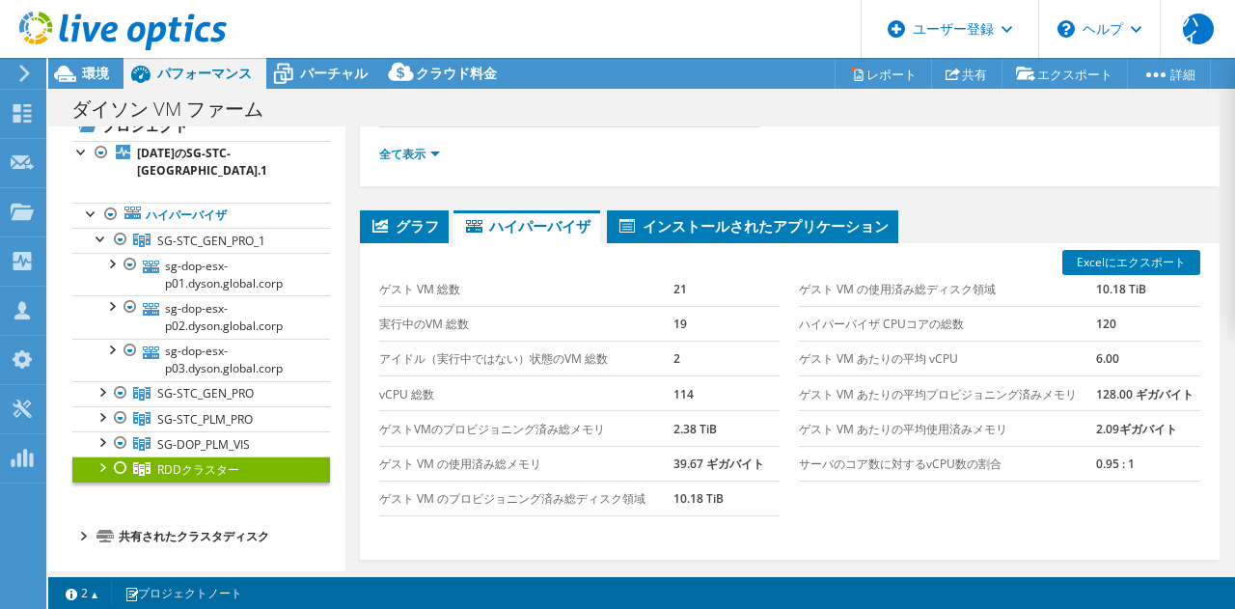
click at [105, 470] on div at bounding box center [101, 465] width 19 height 19
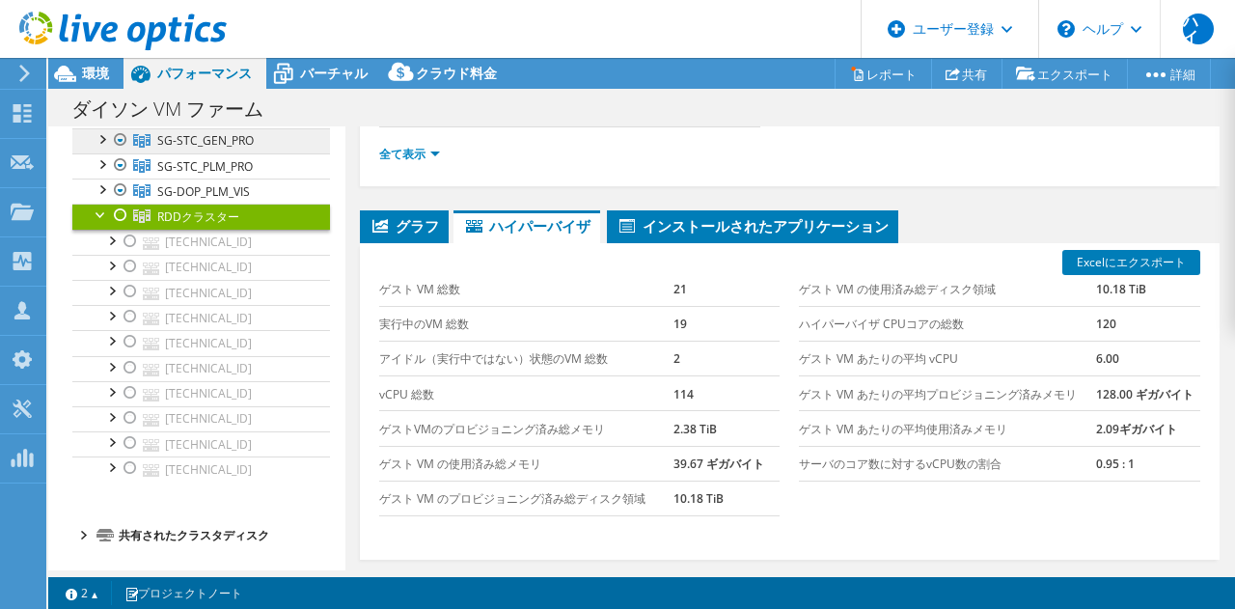
scroll to position [310, 0]
click at [109, 237] on div at bounding box center [110, 239] width 19 height 19
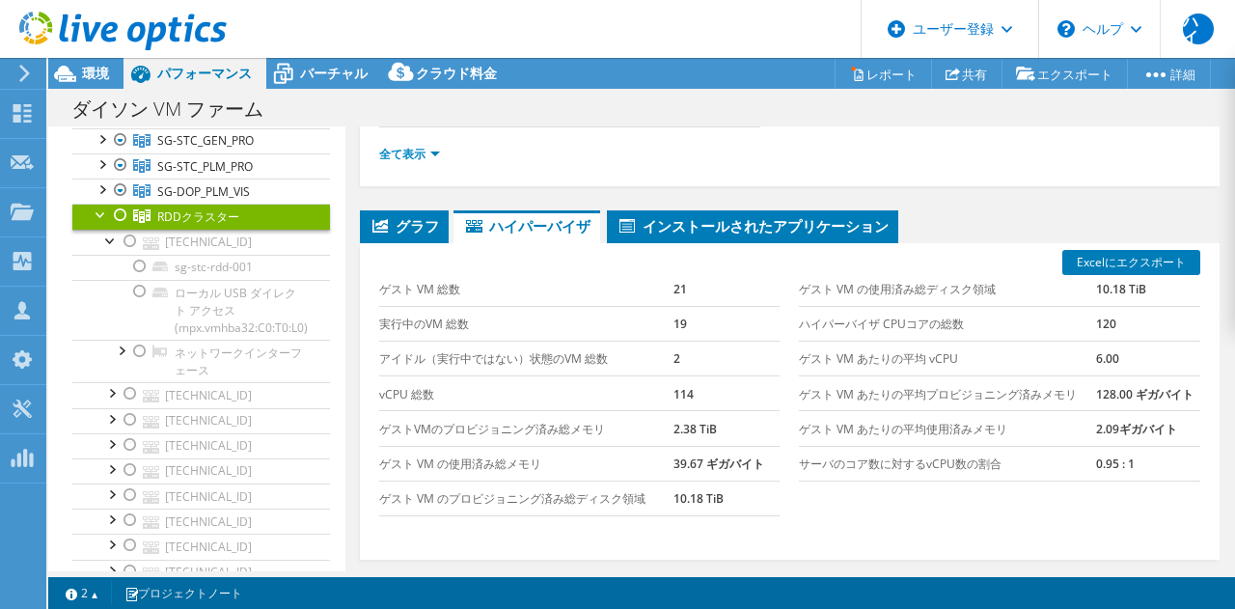
click at [94, 217] on div at bounding box center [101, 213] width 19 height 19
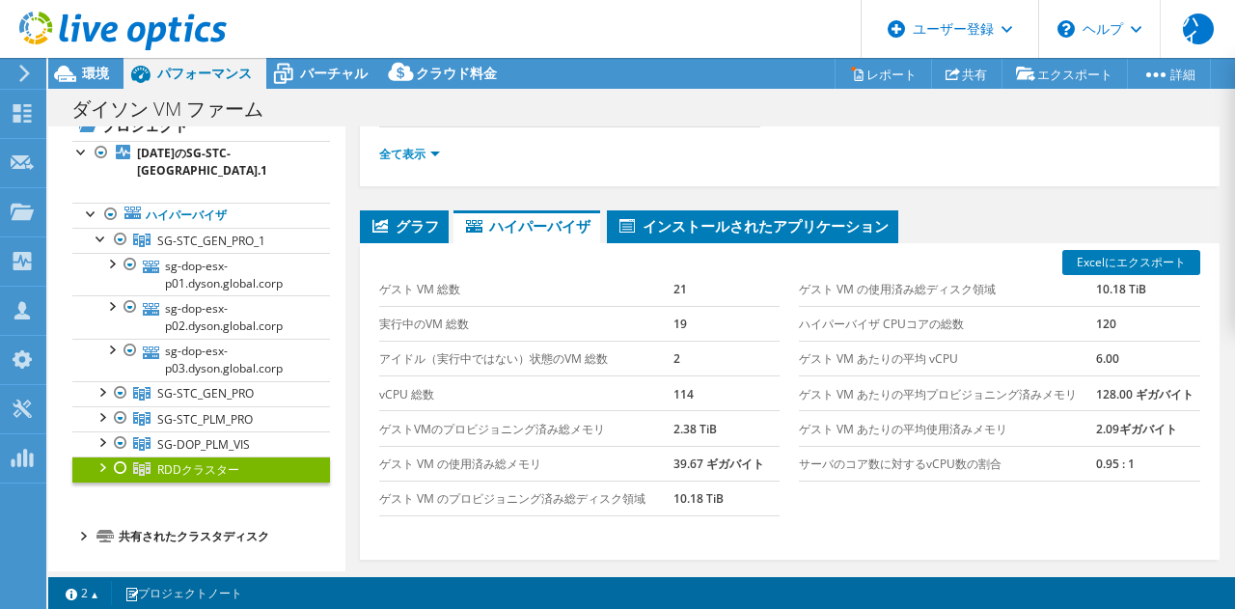
scroll to position [0, 0]
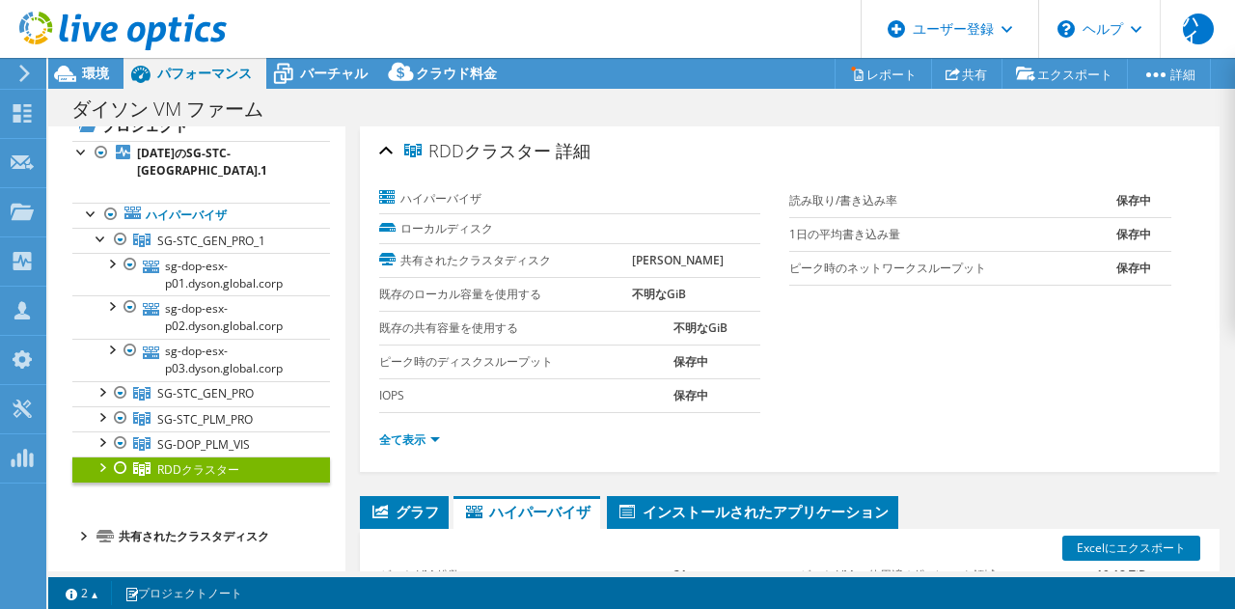
click at [105, 468] on div at bounding box center [101, 465] width 19 height 19
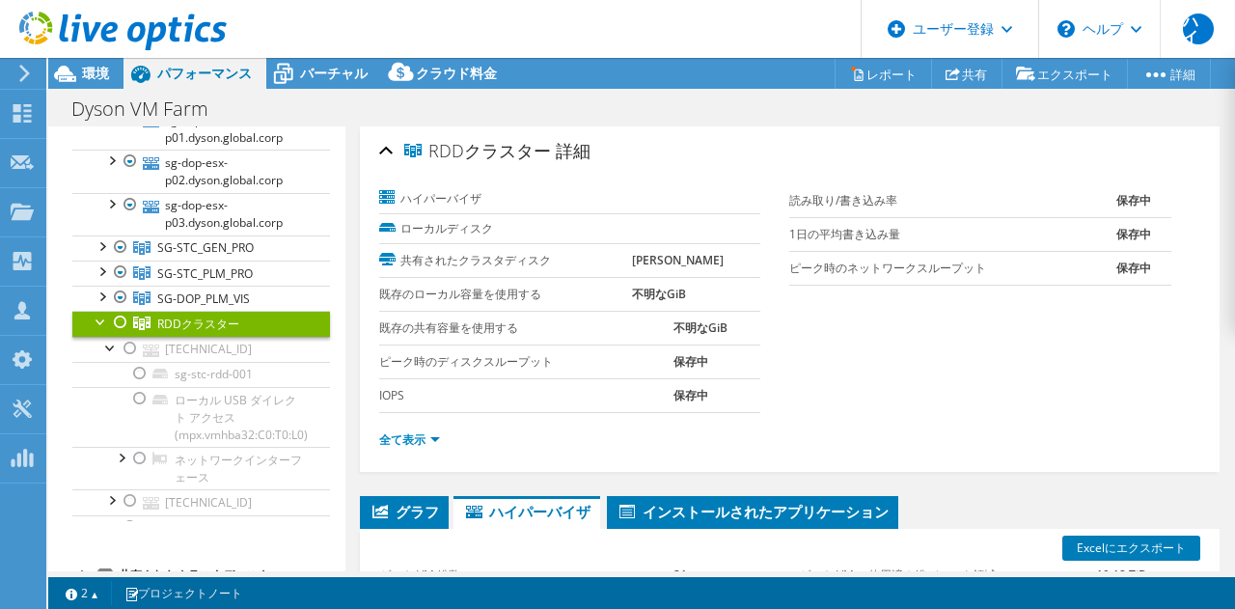
scroll to position [310, 0]
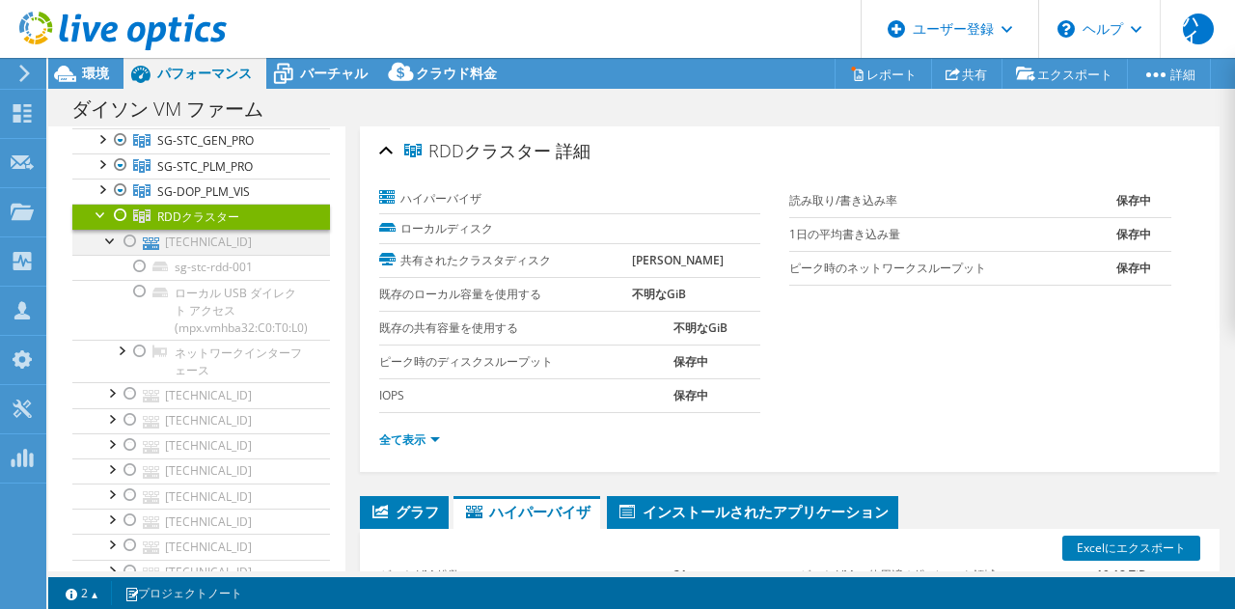
click at [114, 235] on div at bounding box center [110, 239] width 19 height 19
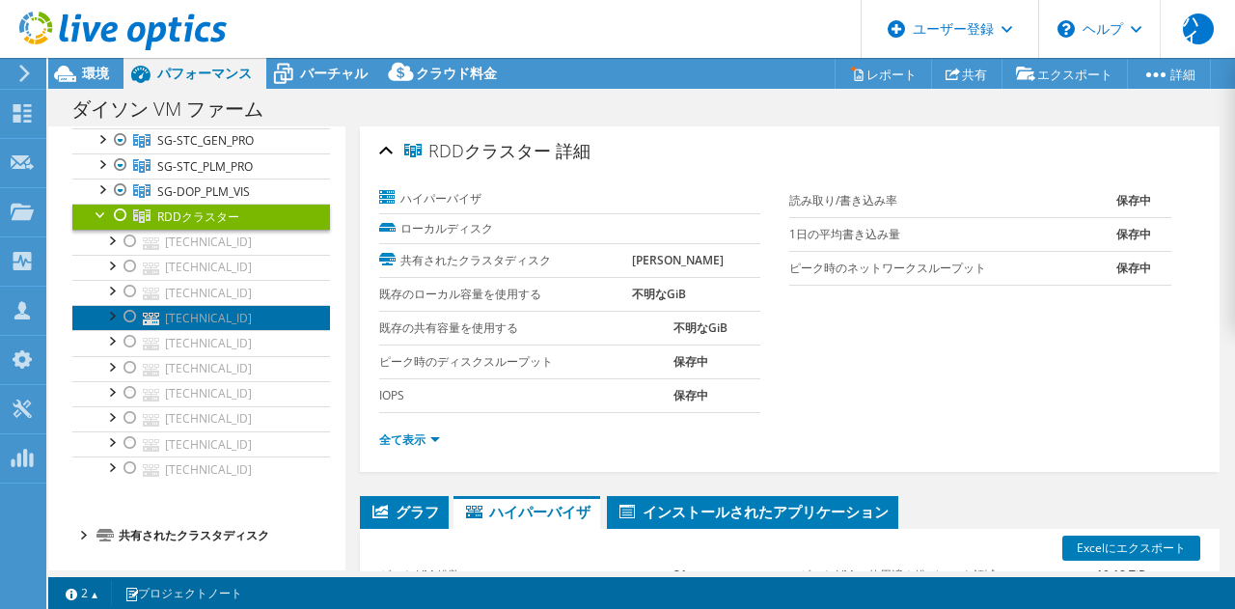
click at [98, 318] on link "[TECHNICAL_ID]" at bounding box center [201, 317] width 258 height 25
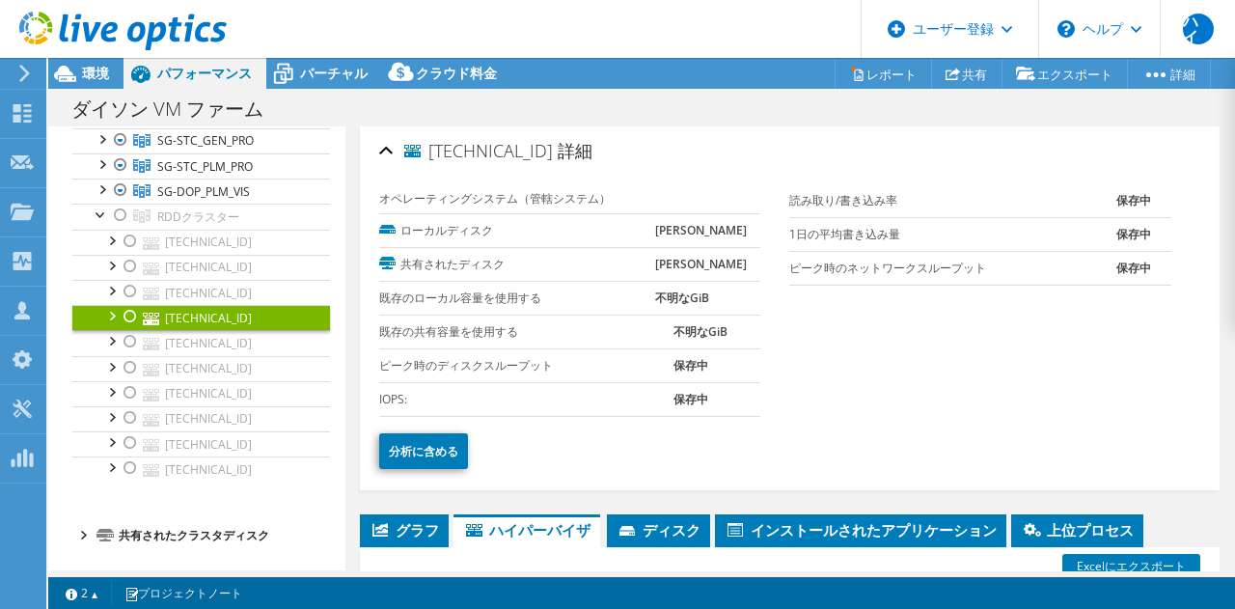
click at [113, 318] on div at bounding box center [110, 314] width 19 height 19
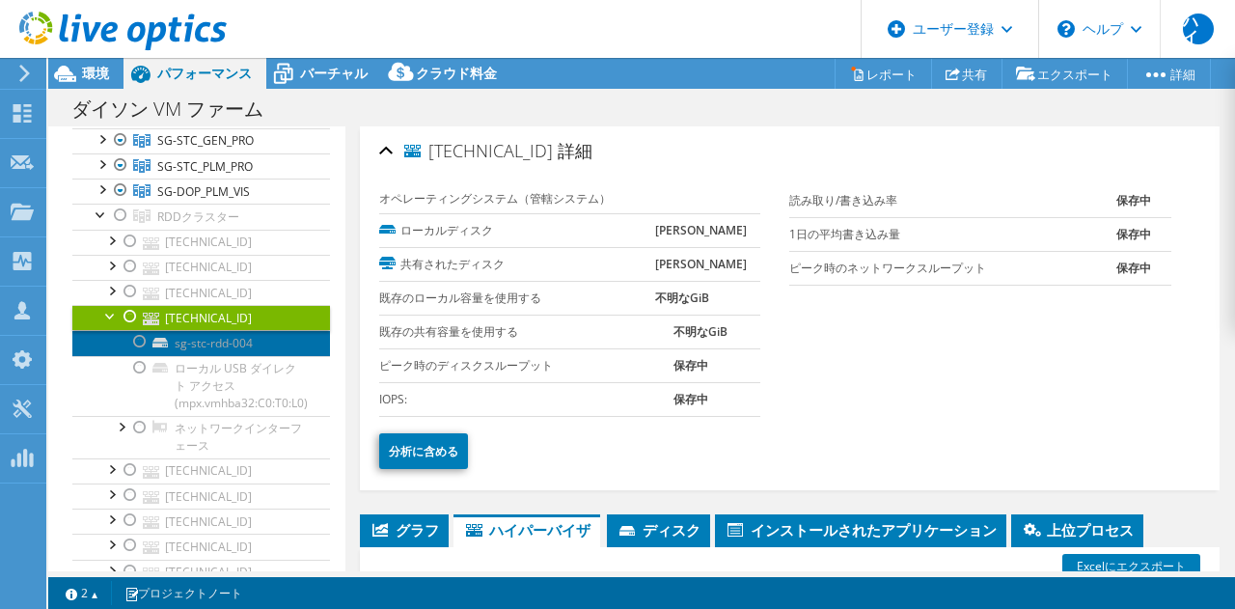
click at [293, 349] on link "sg-stc-rdd-004" at bounding box center [201, 342] width 258 height 25
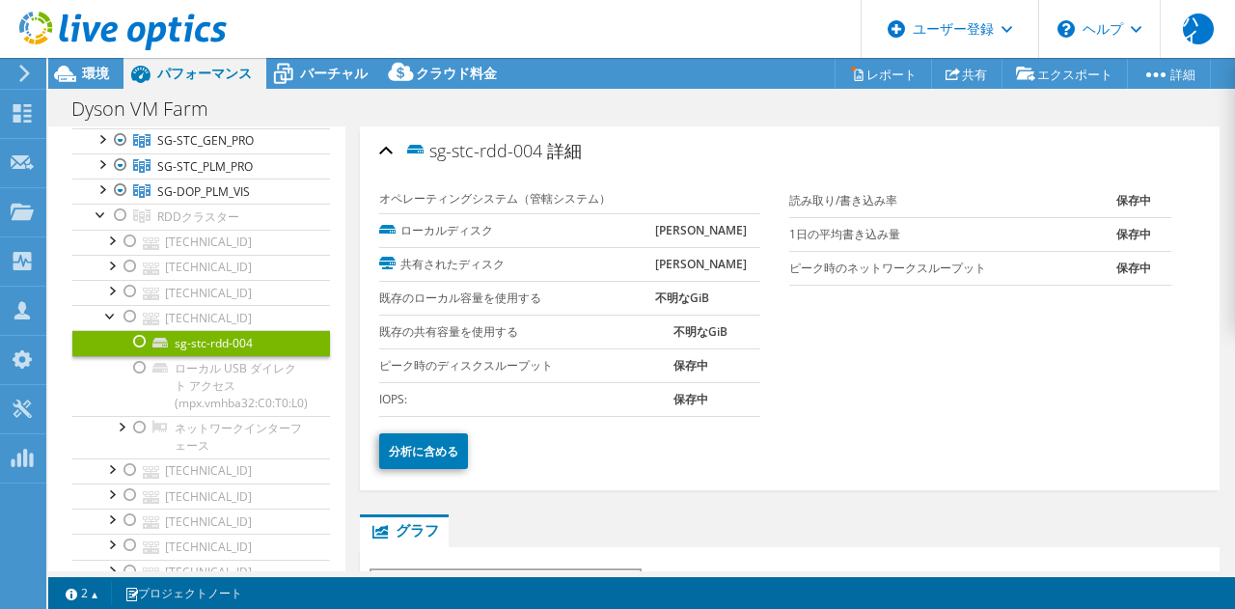
click at [293, 349] on link "sg-stc-rdd-004" at bounding box center [201, 342] width 258 height 25
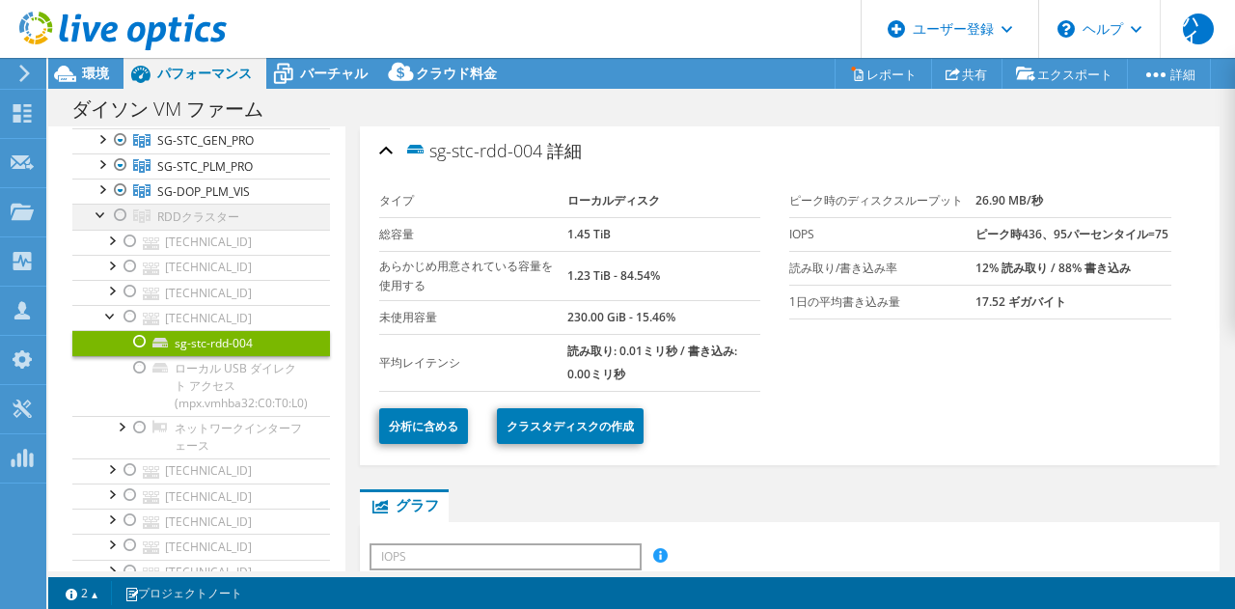
click at [98, 219] on div at bounding box center [101, 213] width 19 height 19
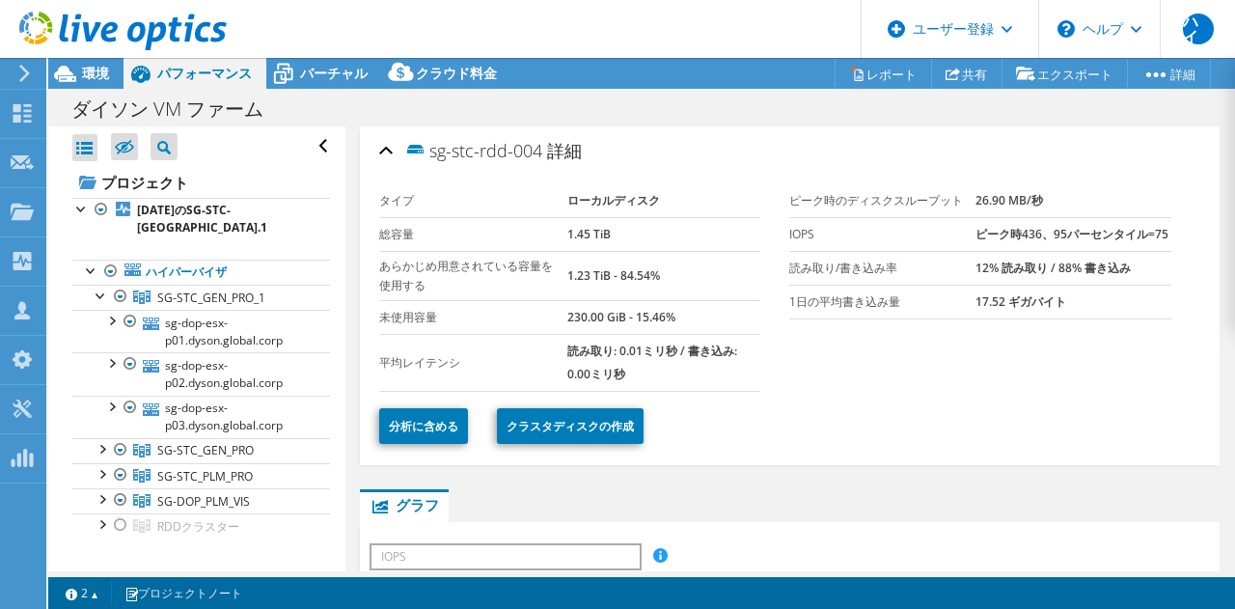
scroll to position [57, 0]
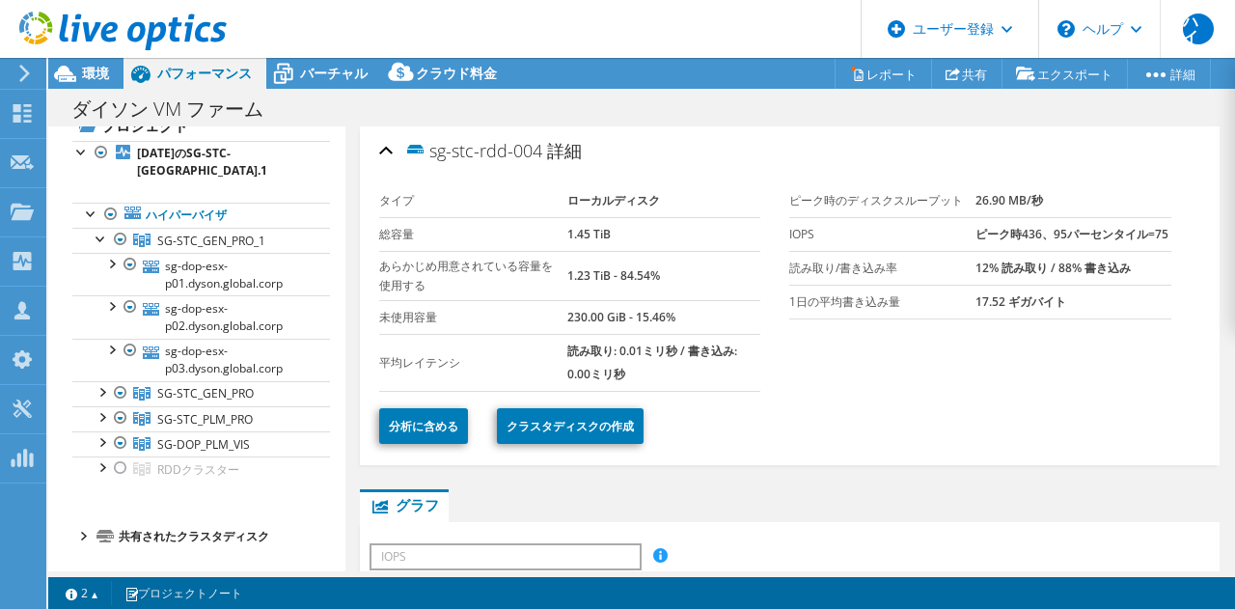
click at [75, 528] on div at bounding box center [81, 534] width 19 height 19
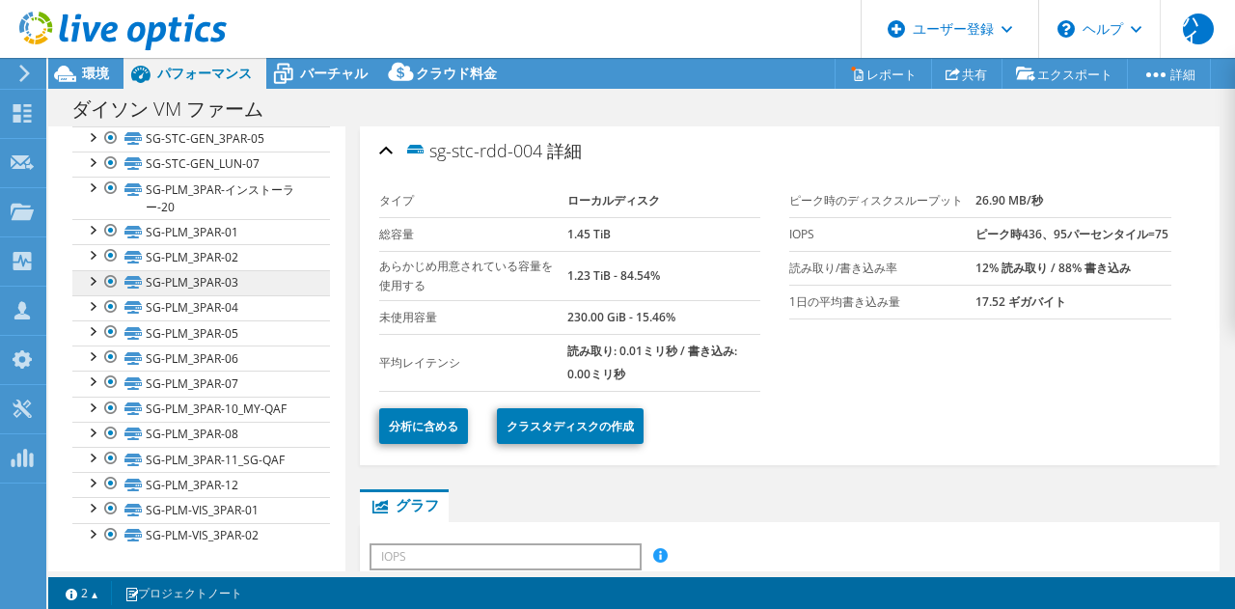
scroll to position [0, 0]
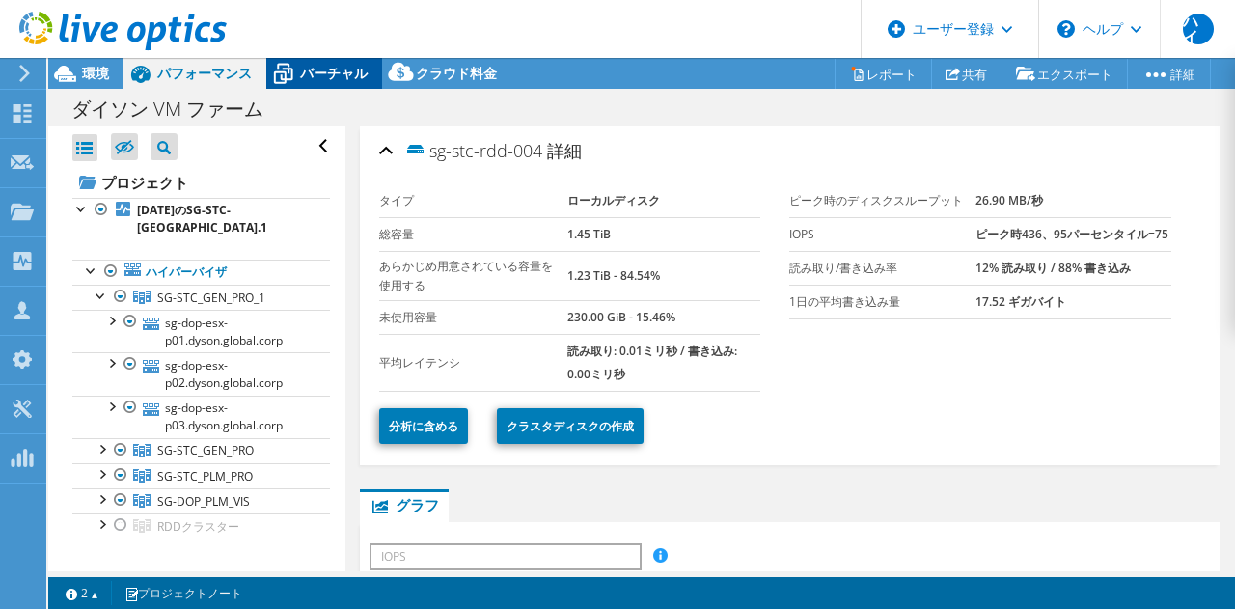
click at [334, 77] on font "バーチャル" at bounding box center [334, 73] width 68 height 18
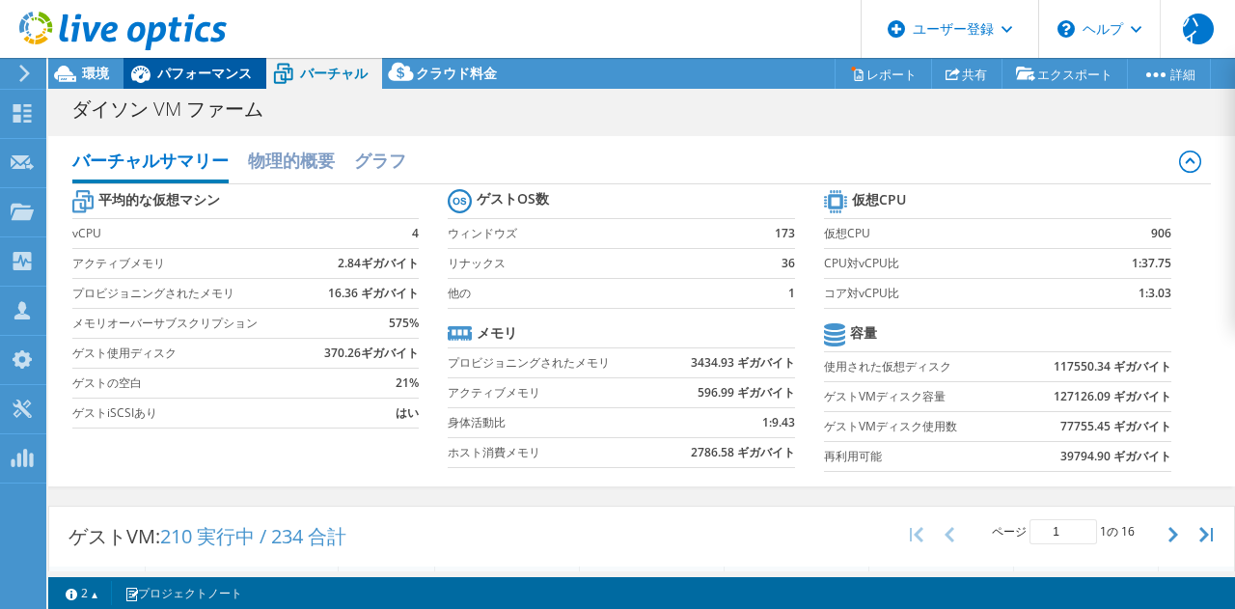
click at [234, 75] on font "パフォーマンス" at bounding box center [204, 73] width 95 height 18
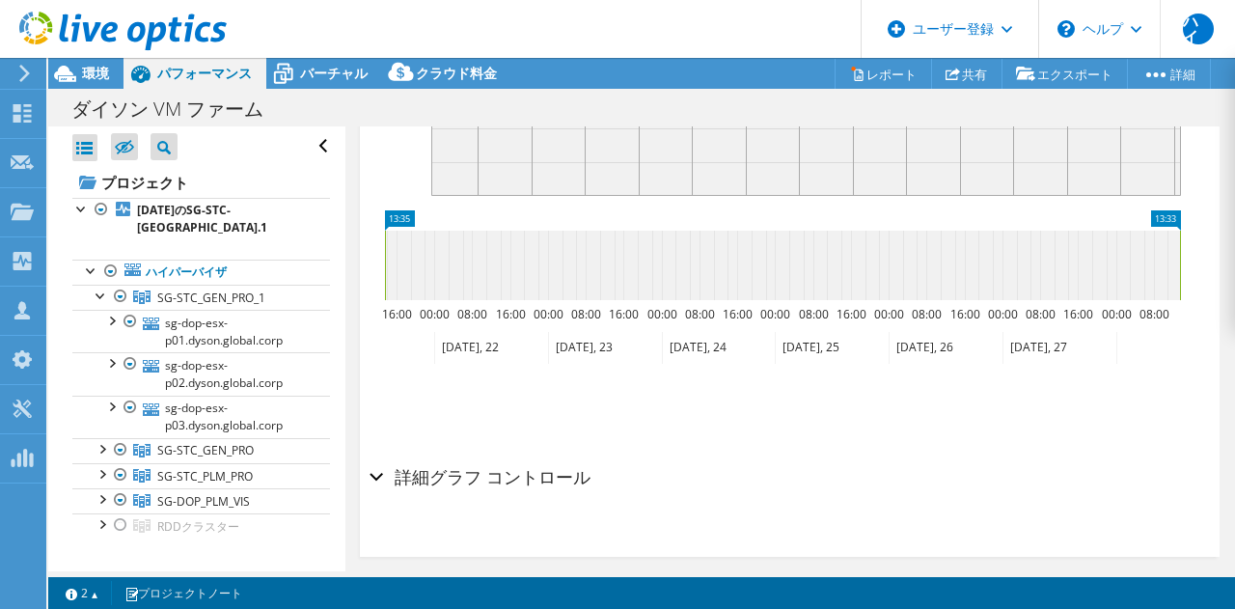
scroll to position [762, 0]
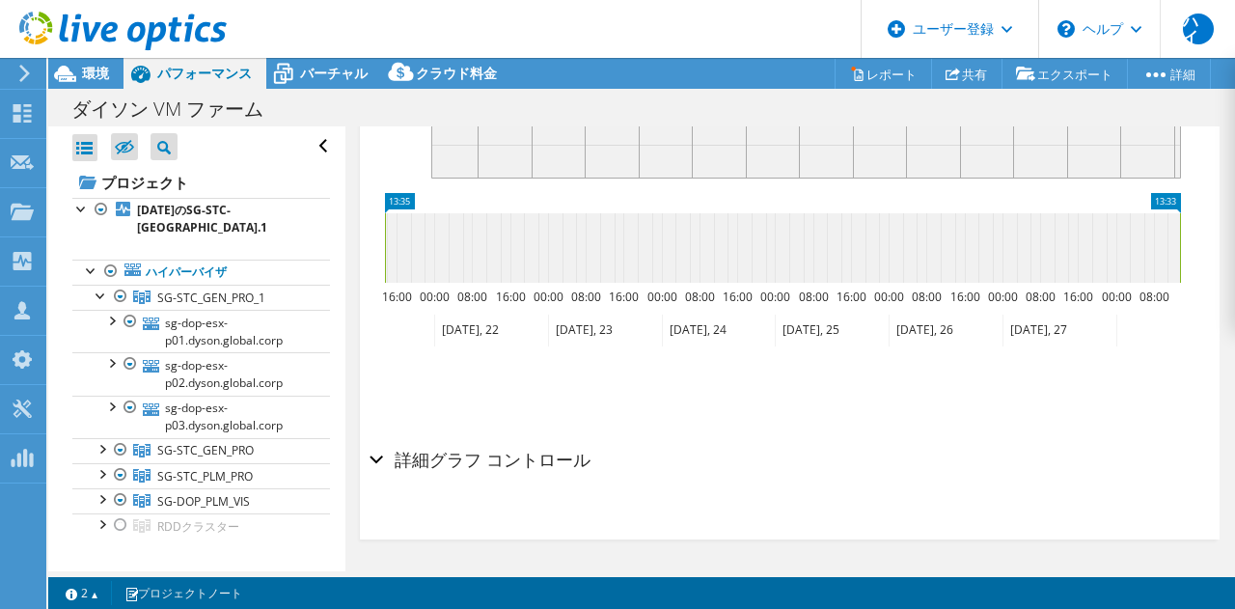
click at [460, 448] on font "詳細グラフ コントロール" at bounding box center [493, 459] width 196 height 23
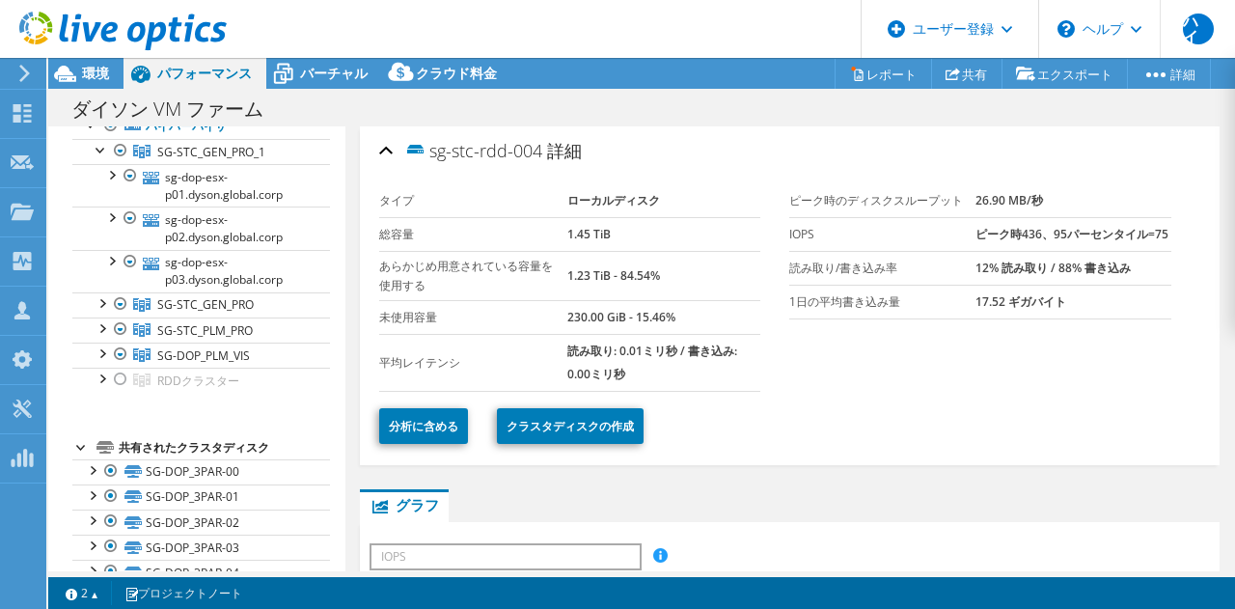
scroll to position [0, 0]
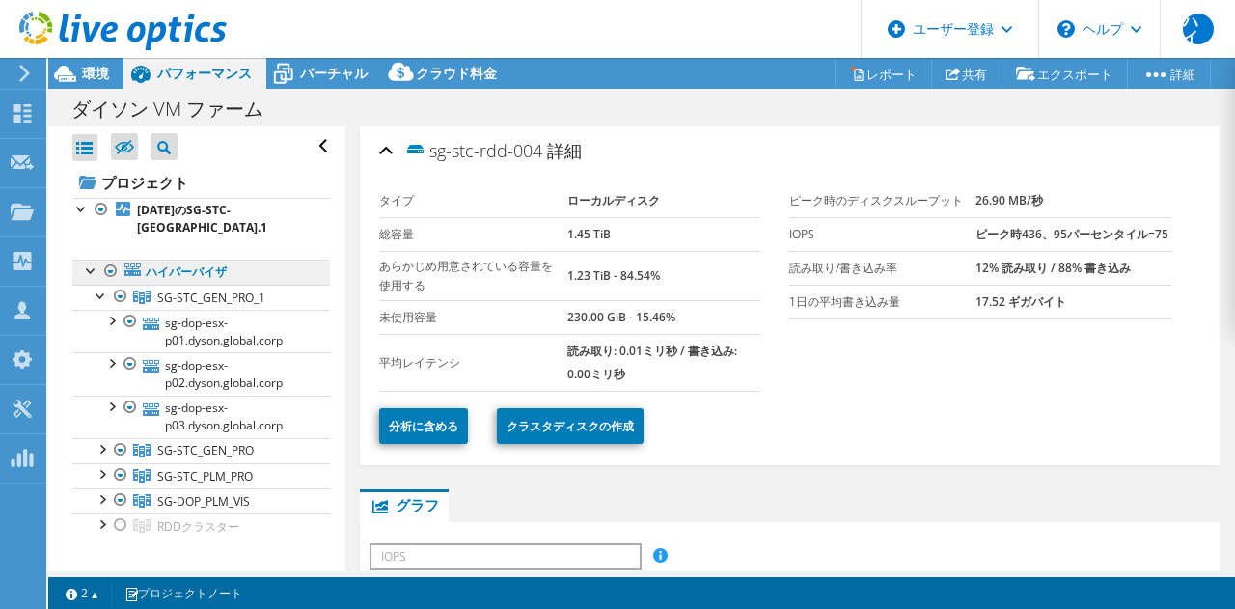
click at [206, 273] on font "ハイパーバイザ" at bounding box center [186, 271] width 81 height 16
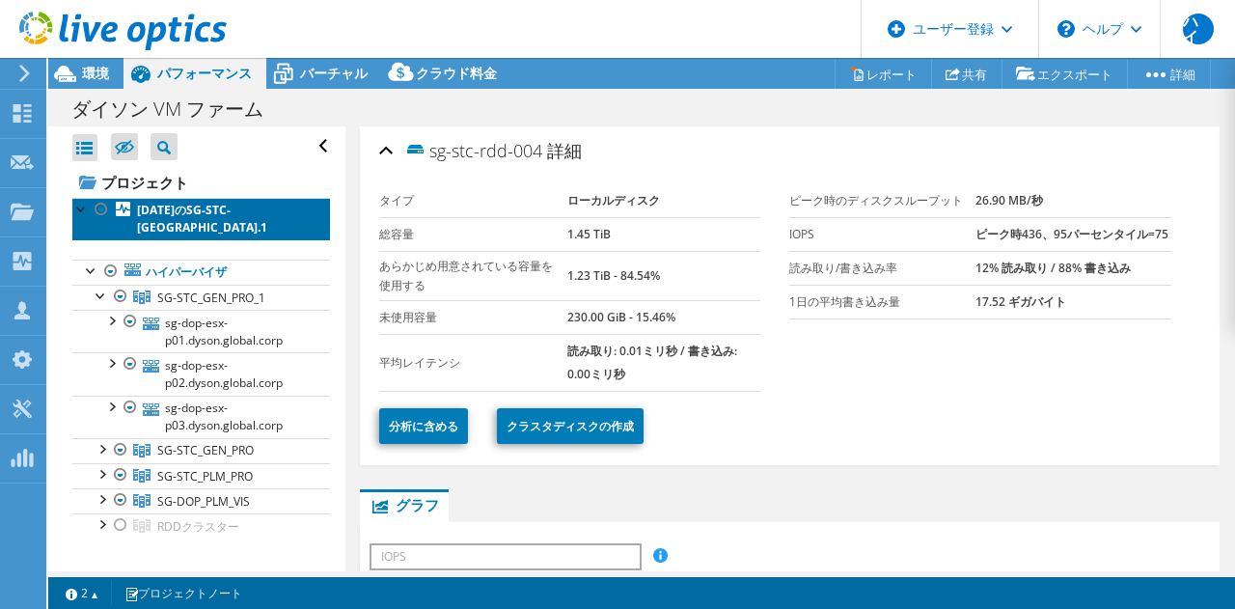
click at [230, 212] on font "[DATE]のSG-STC-[GEOGRAPHIC_DATA].1" at bounding box center [202, 219] width 130 height 34
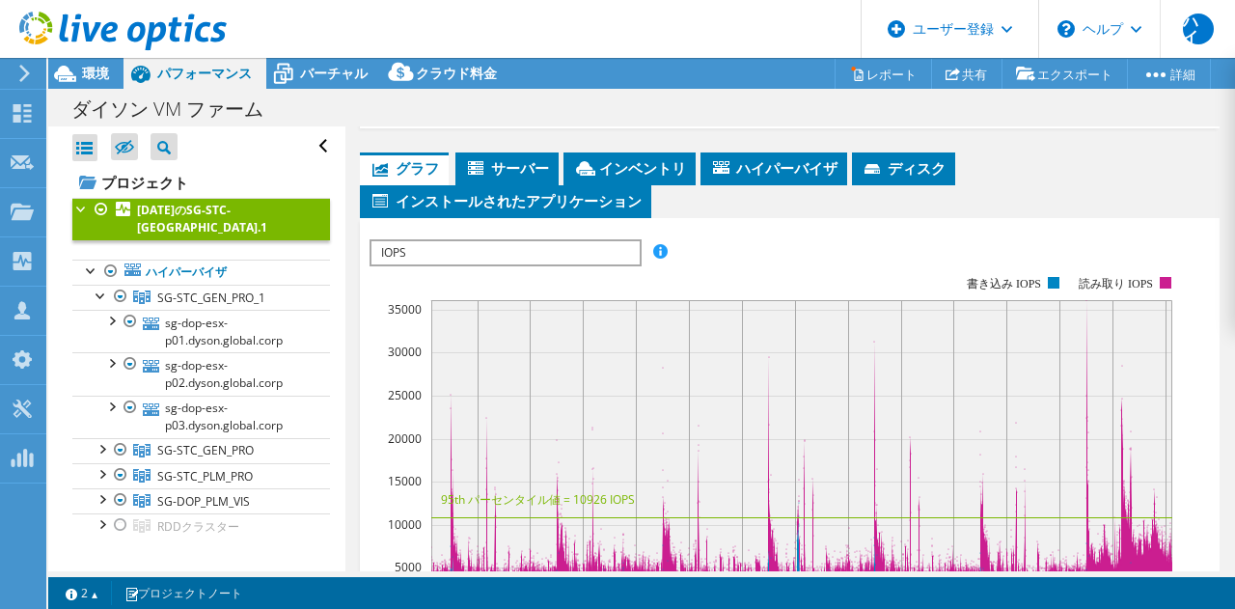
scroll to position [433, 0]
click at [524, 167] on font "サーバー" at bounding box center [520, 167] width 58 height 19
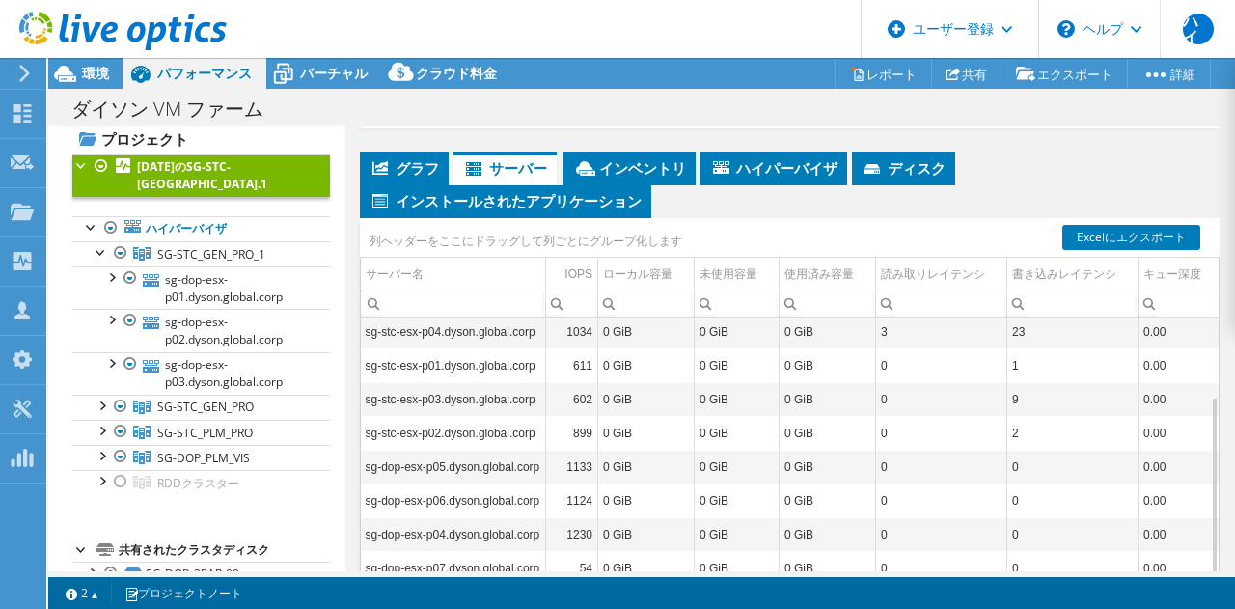
scroll to position [0, 0]
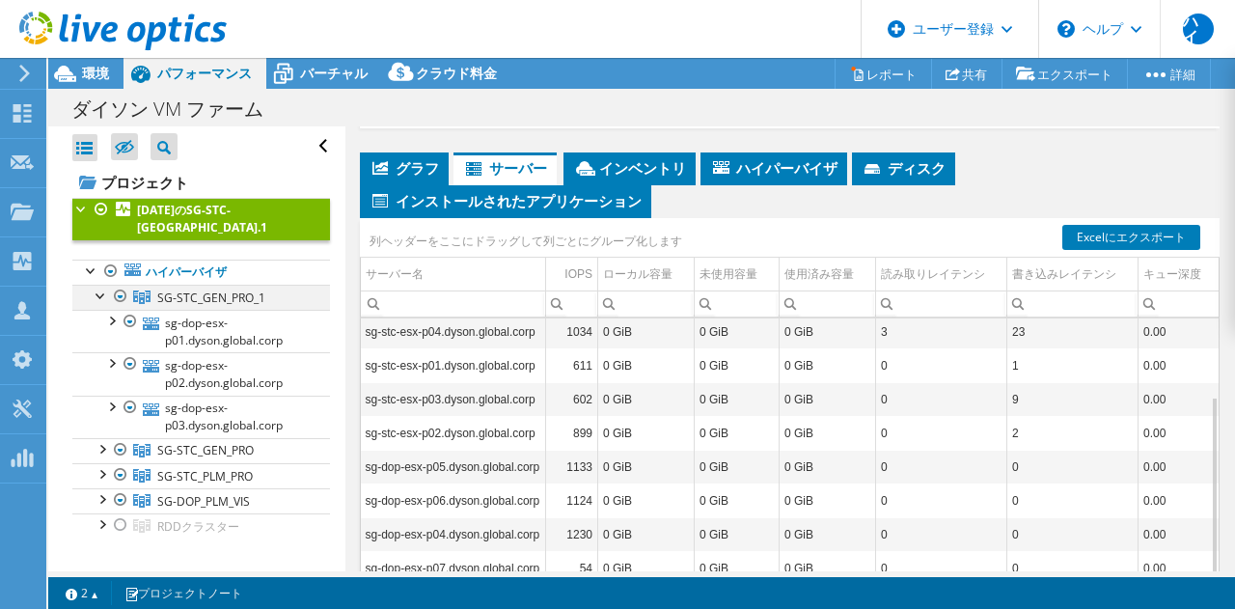
click at [96, 300] on div at bounding box center [101, 294] width 19 height 19
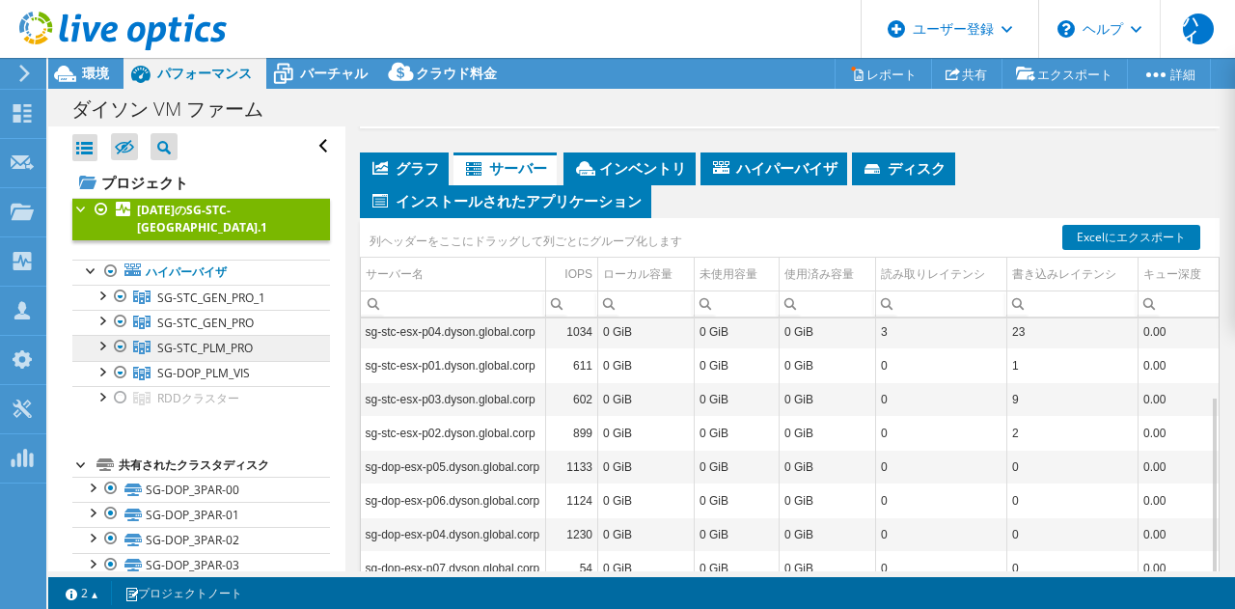
click at [85, 310] on link "SG-STC_PLM_PRO" at bounding box center [201, 297] width 258 height 25
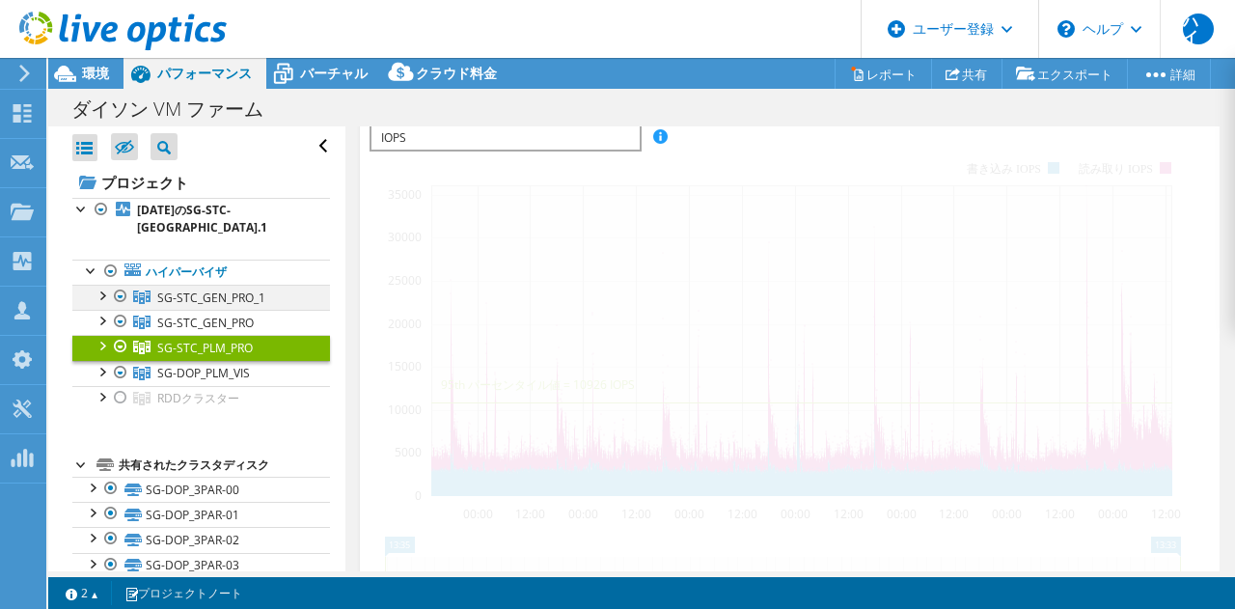
click at [101, 297] on div at bounding box center [101, 294] width 19 height 19
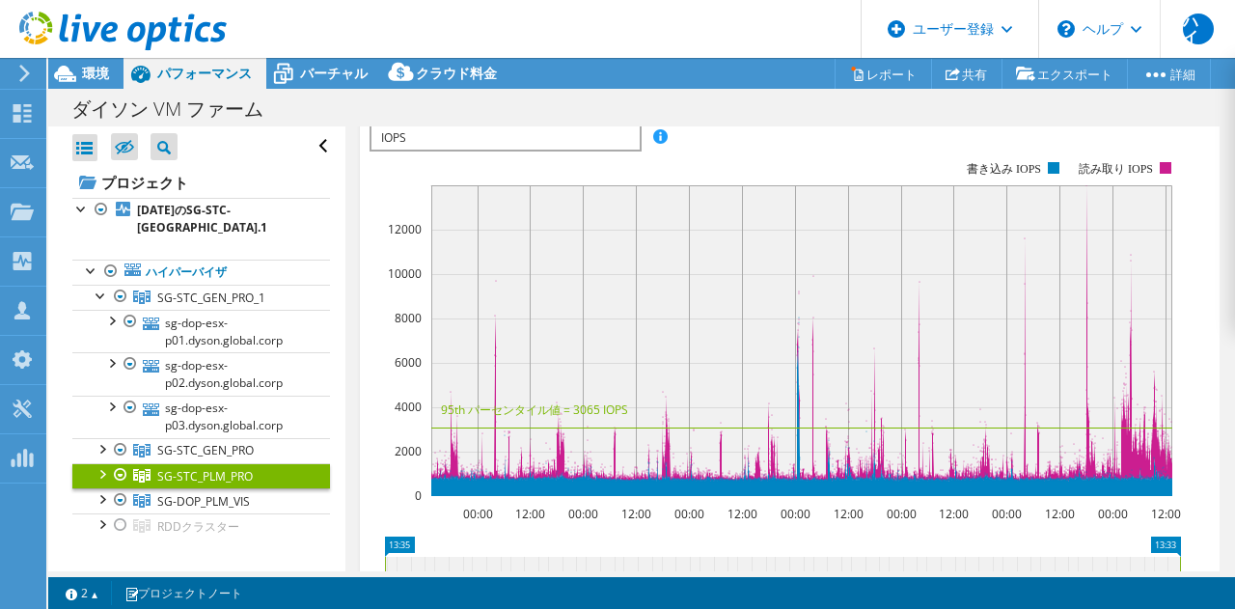
click at [97, 447] on div at bounding box center [101, 447] width 19 height 19
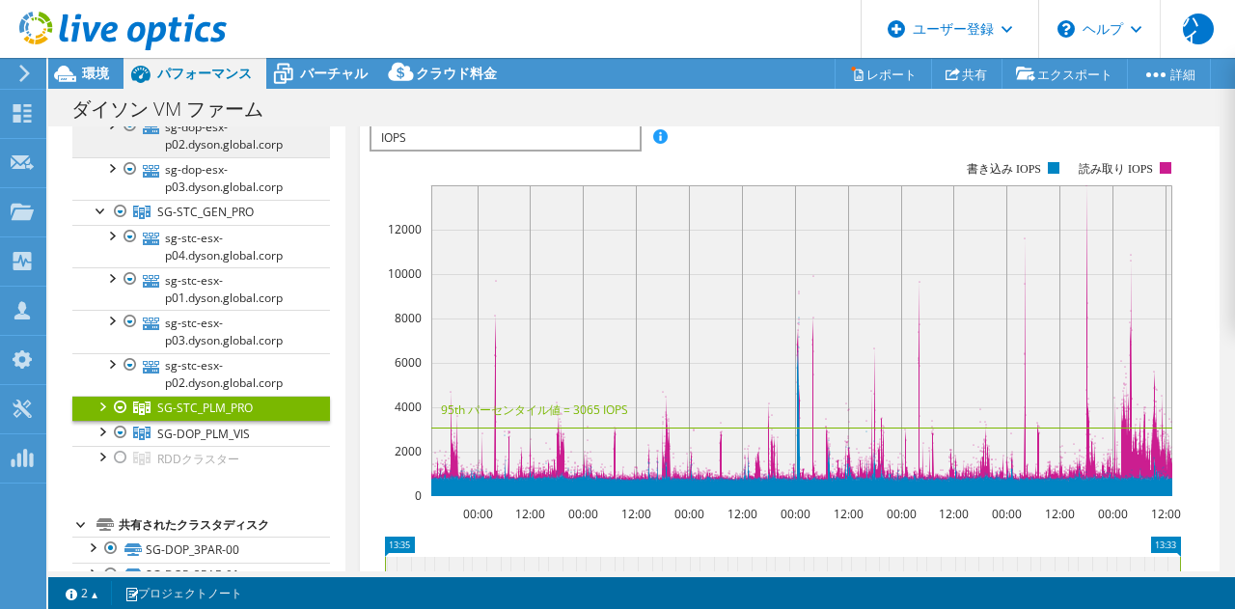
scroll to position [237, 0]
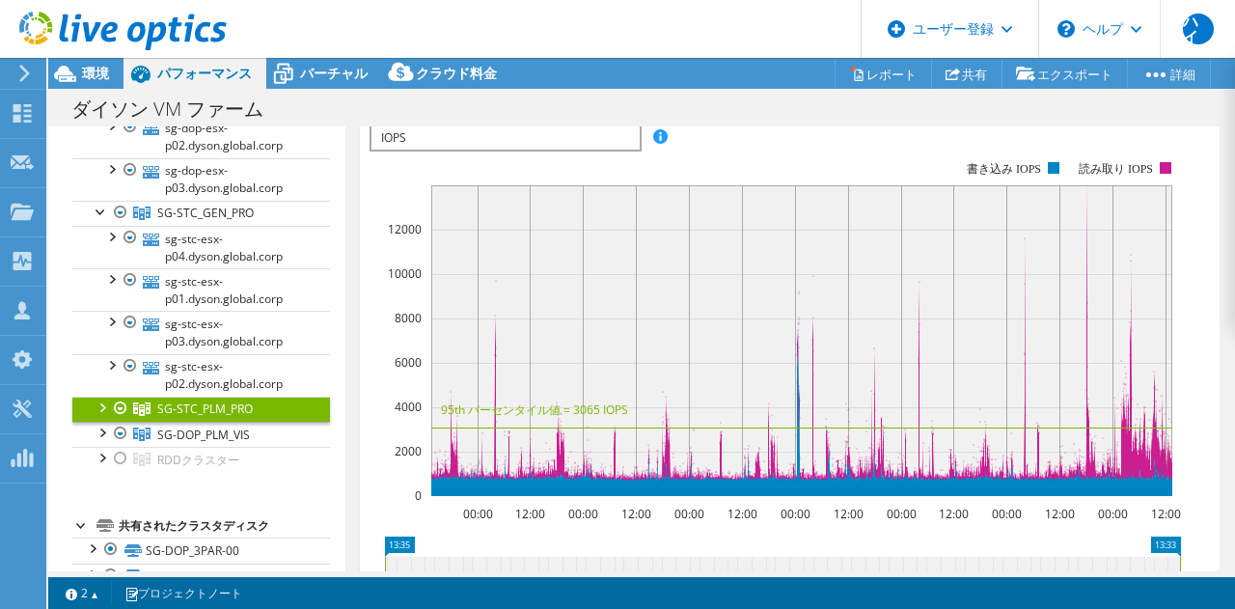
click at [110, 412] on div at bounding box center [101, 406] width 19 height 19
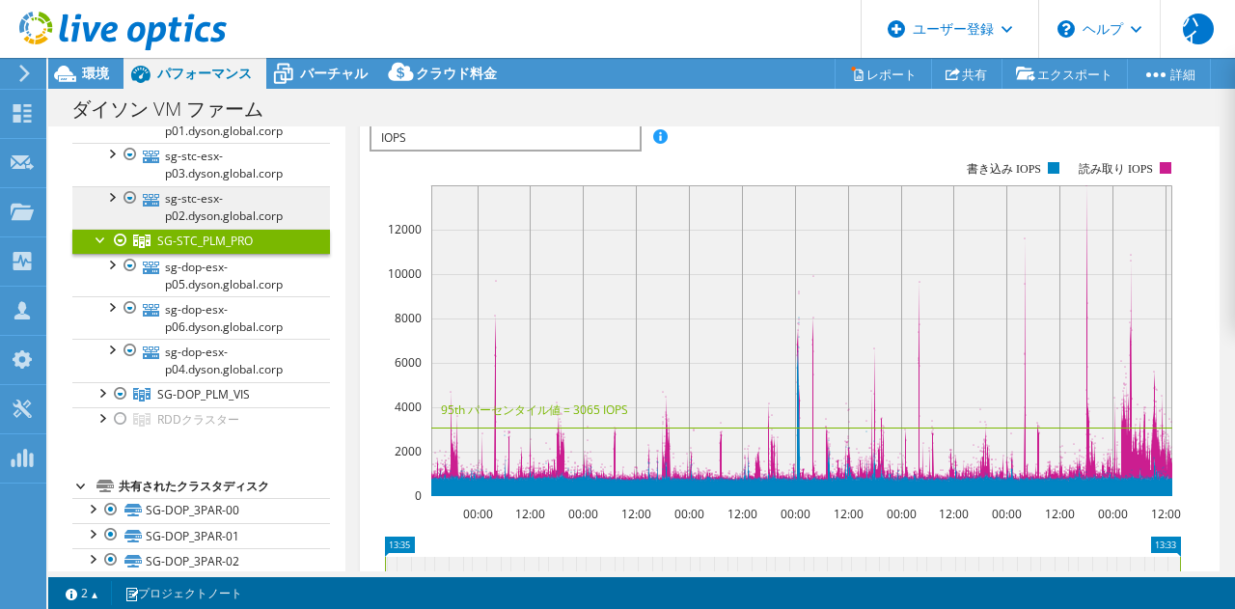
scroll to position [464, 0]
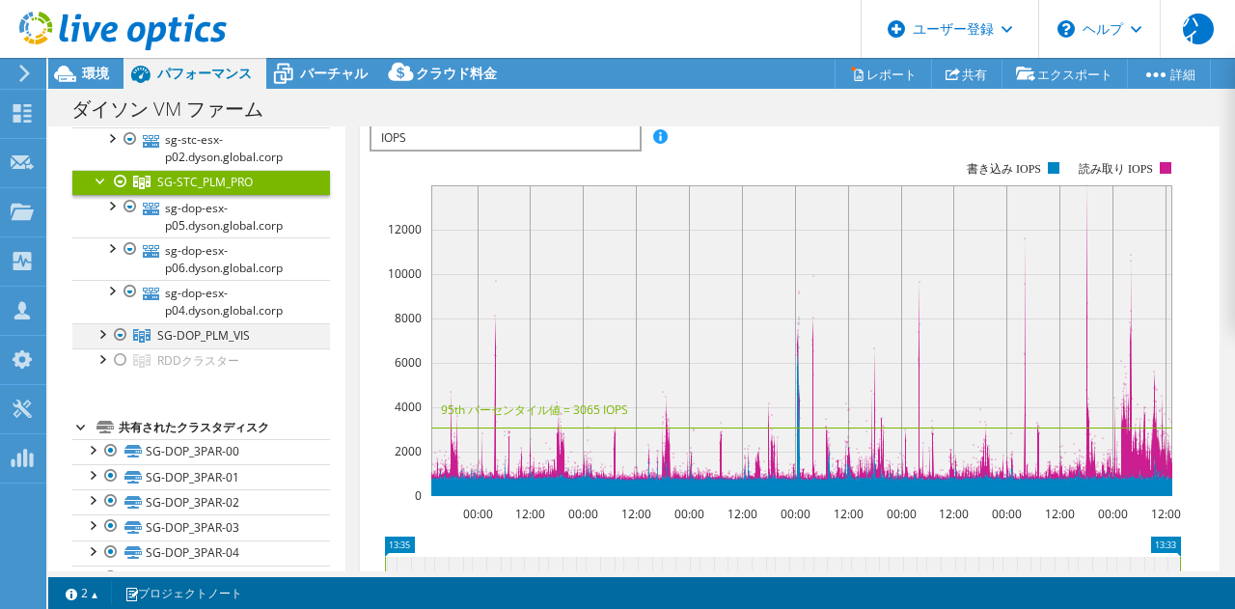
click at [105, 337] on div at bounding box center [101, 332] width 19 height 19
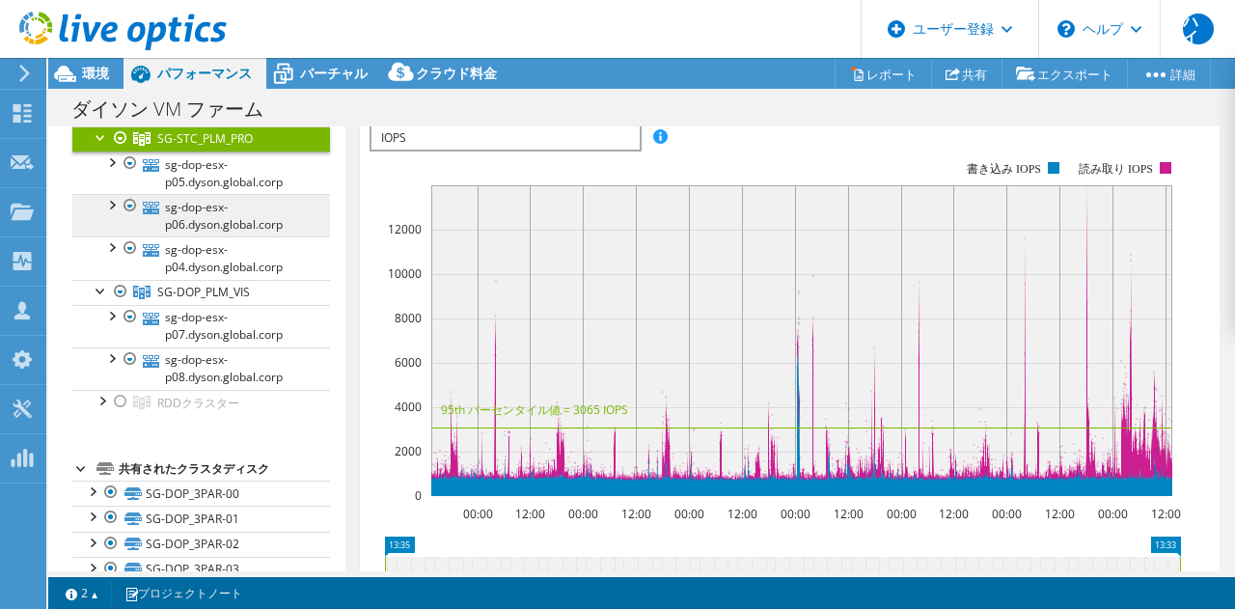
scroll to position [507, 0]
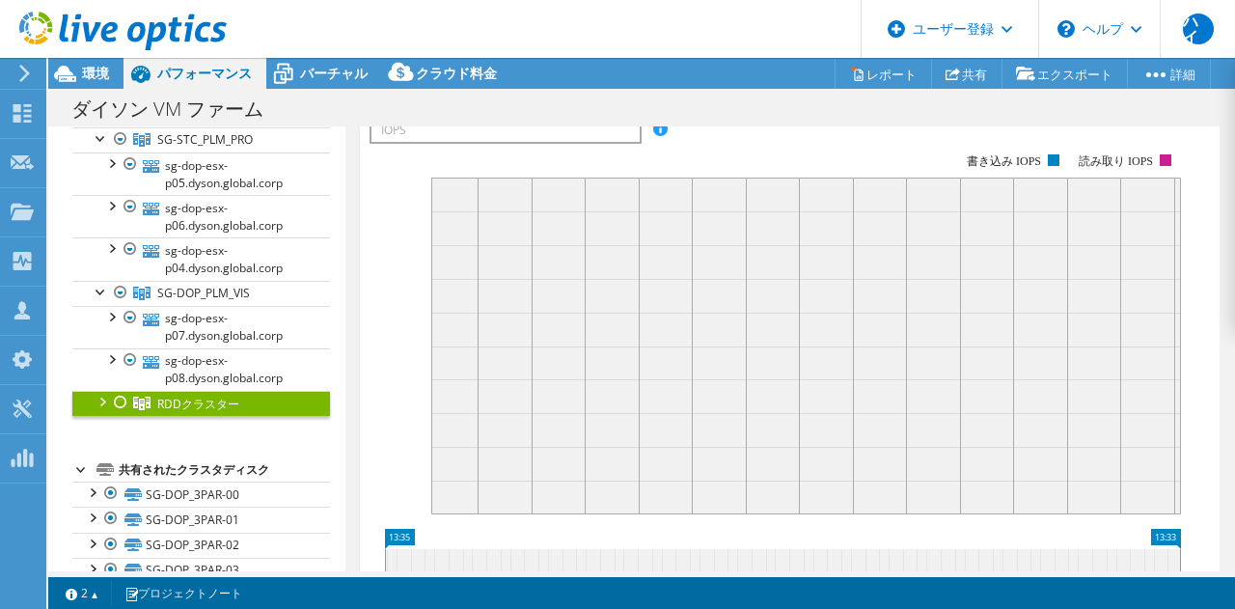
click at [105, 399] on div at bounding box center [101, 400] width 19 height 19
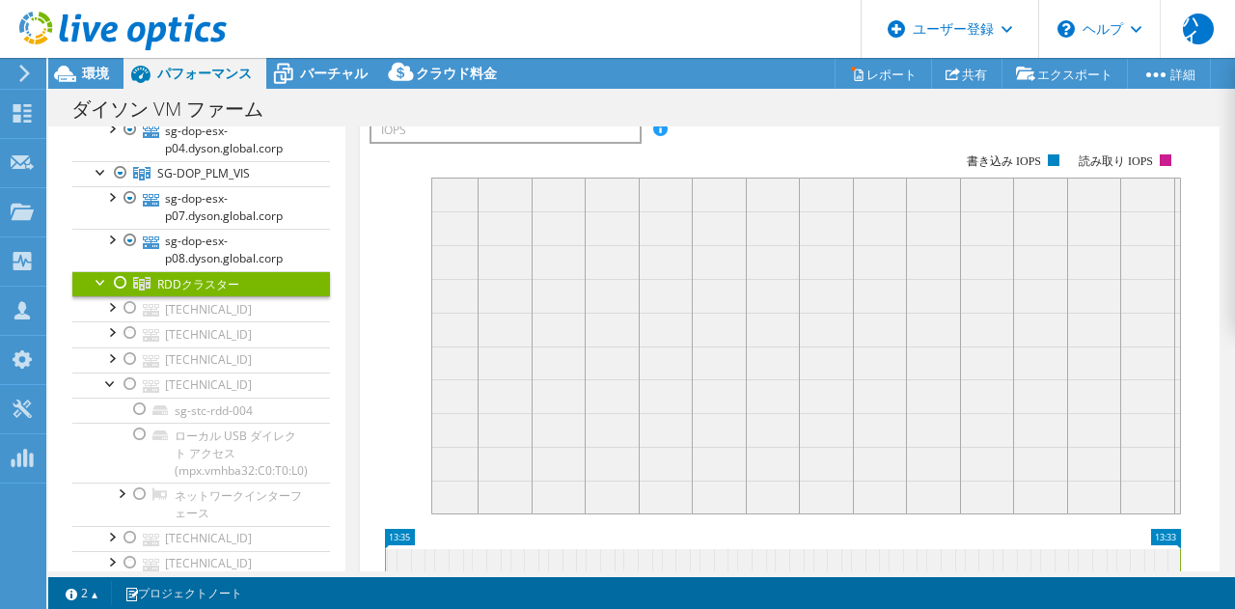
scroll to position [626, 0]
click at [110, 386] on div at bounding box center [110, 382] width 19 height 19
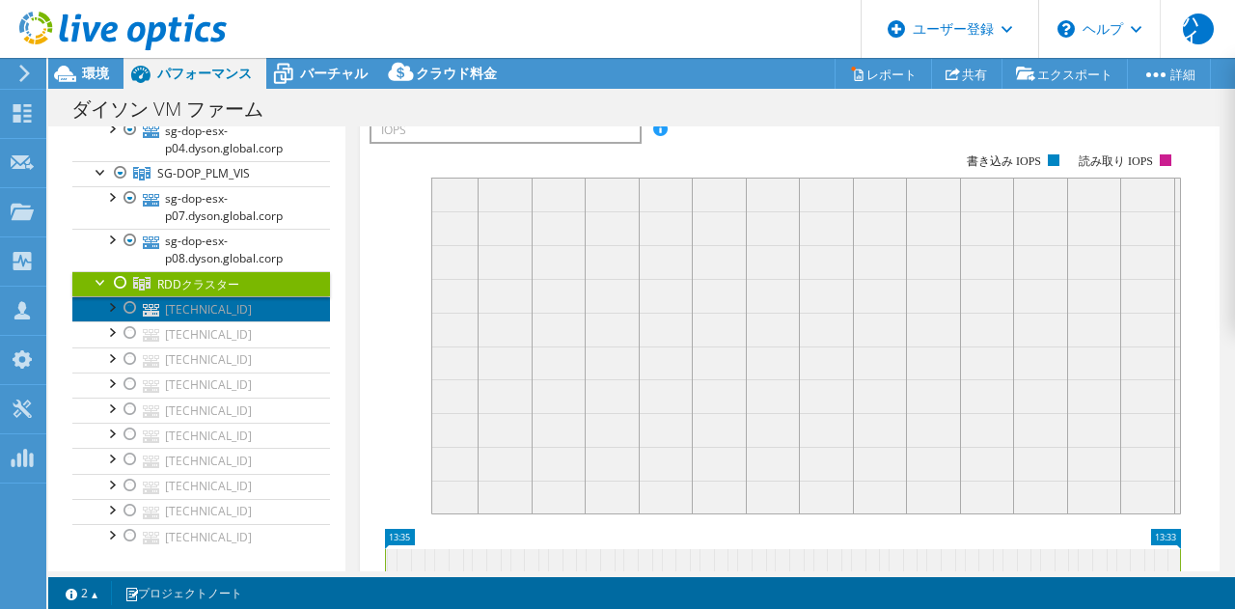
click at [237, 307] on link "[TECHNICAL_ID]" at bounding box center [201, 308] width 258 height 25
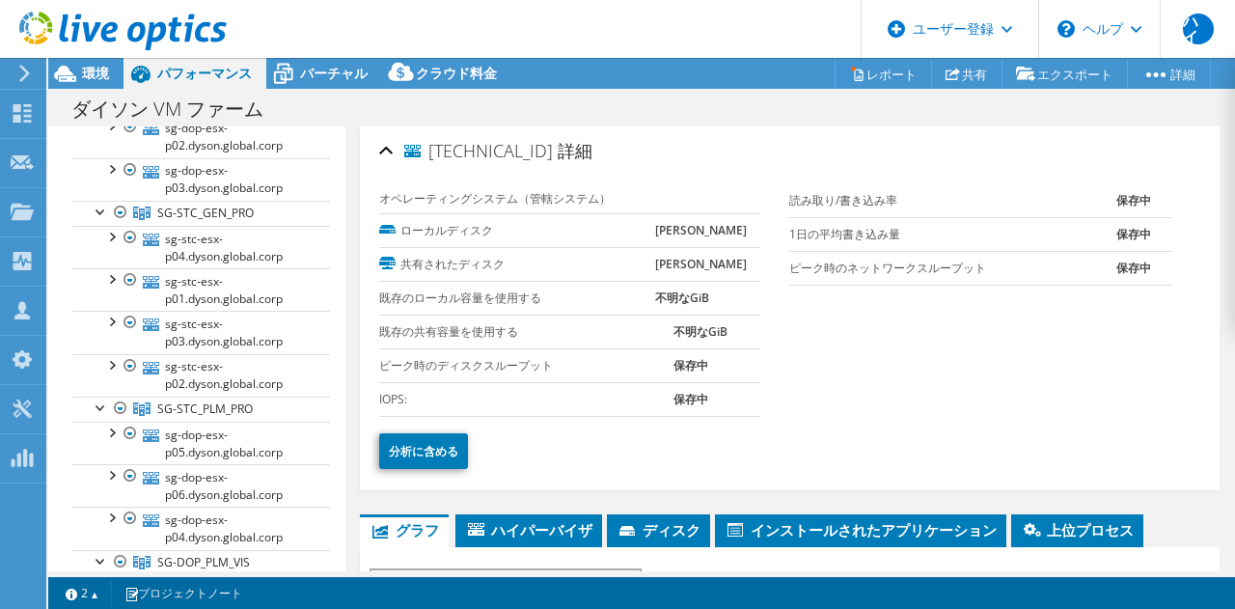
scroll to position [0, 0]
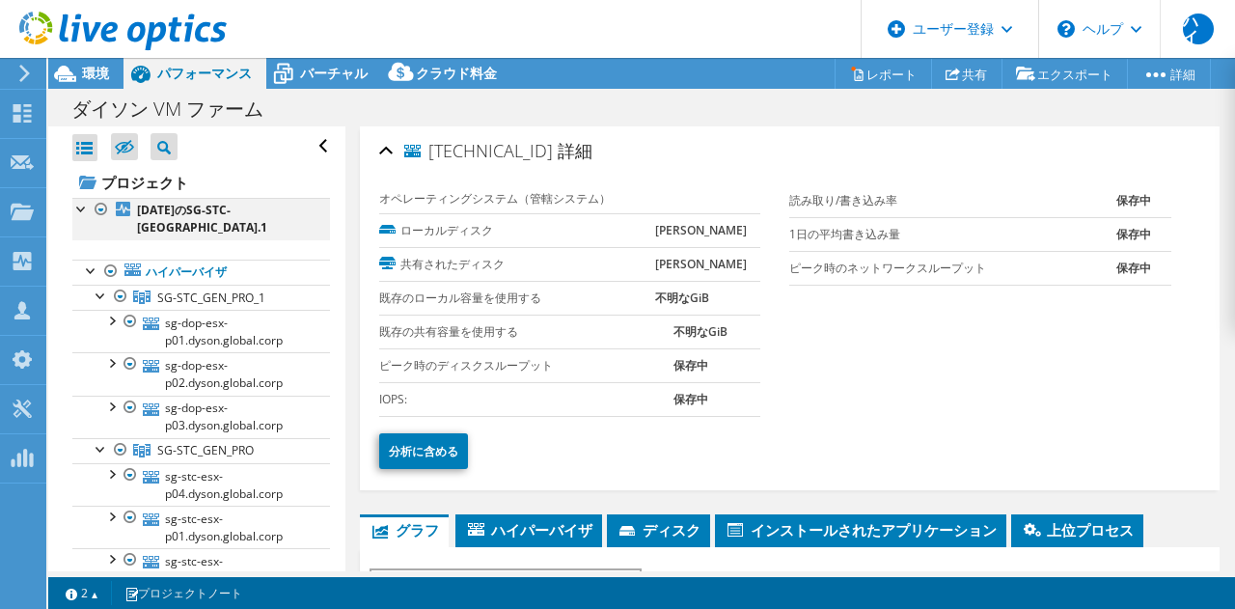
click at [103, 207] on div at bounding box center [101, 209] width 19 height 23
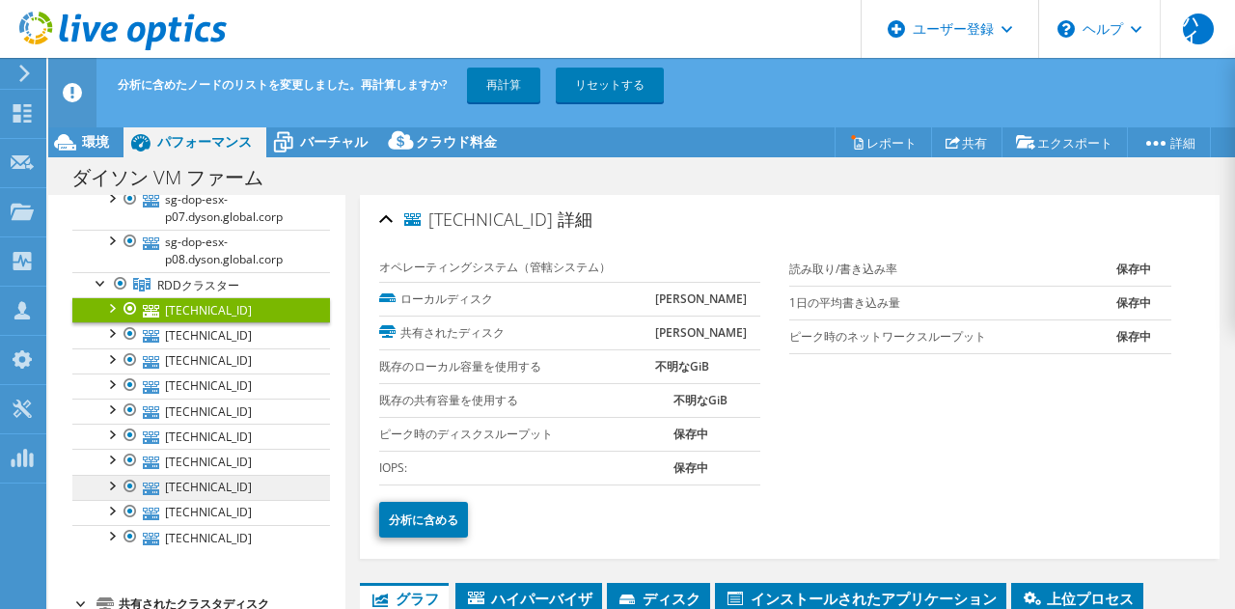
scroll to position [693, 0]
click at [115, 311] on div at bounding box center [110, 307] width 19 height 19
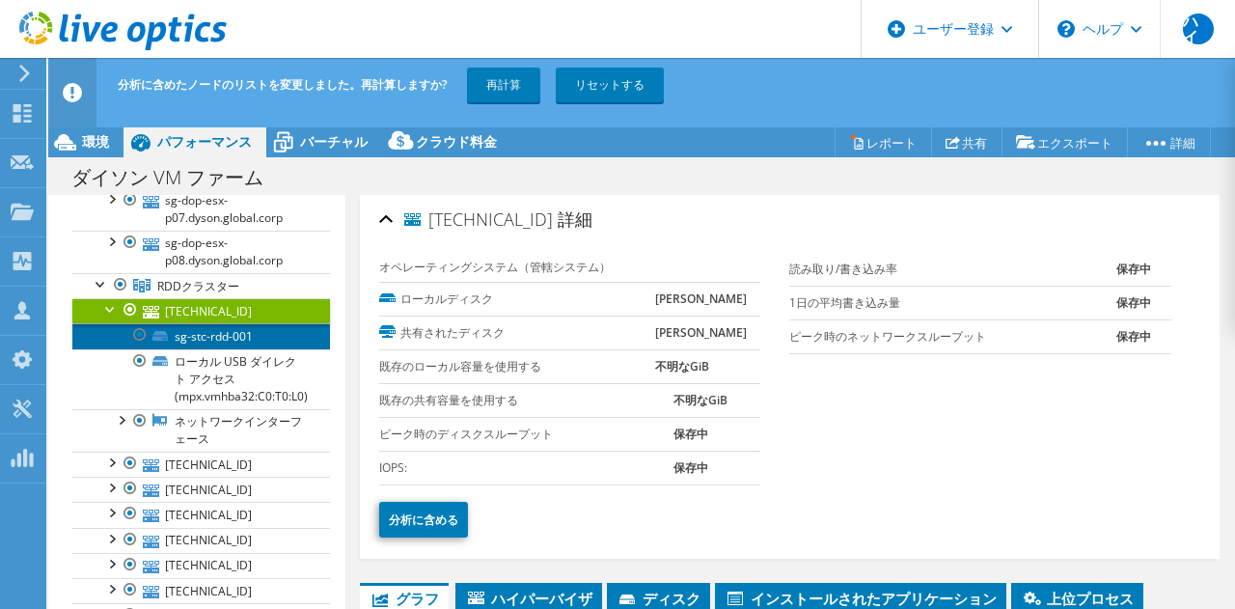
click at [232, 344] on font "sg-stc-rdd-001" at bounding box center [214, 336] width 78 height 16
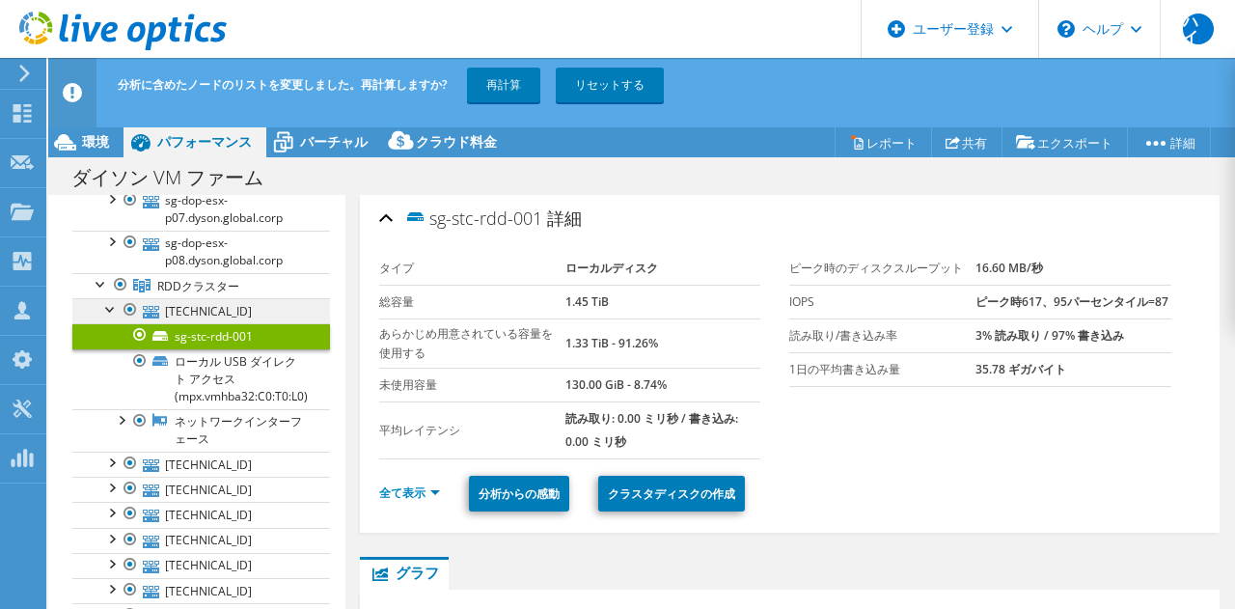
scroll to position [0, 0]
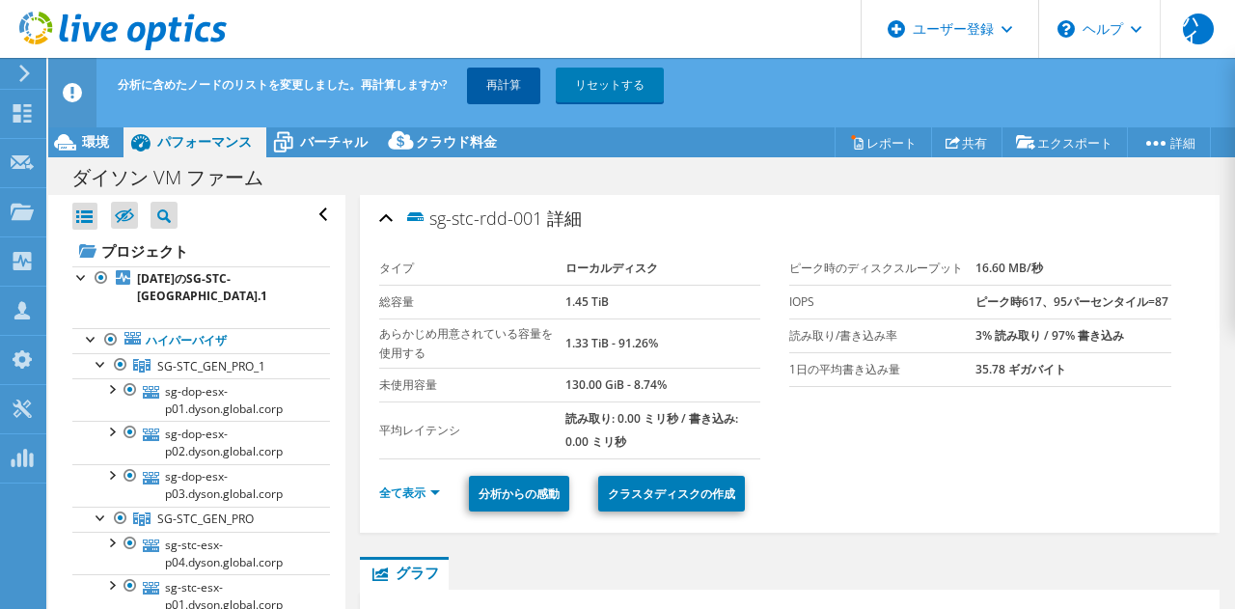
click at [501, 82] on font "再計算" at bounding box center [503, 84] width 35 height 16
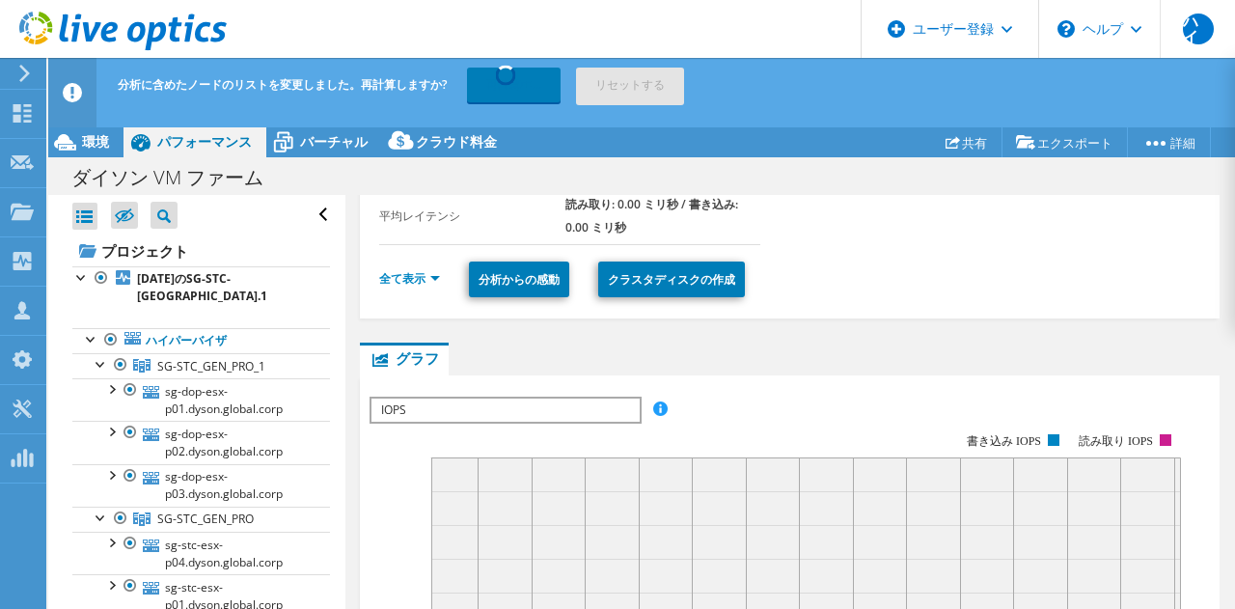
scroll to position [202, 0]
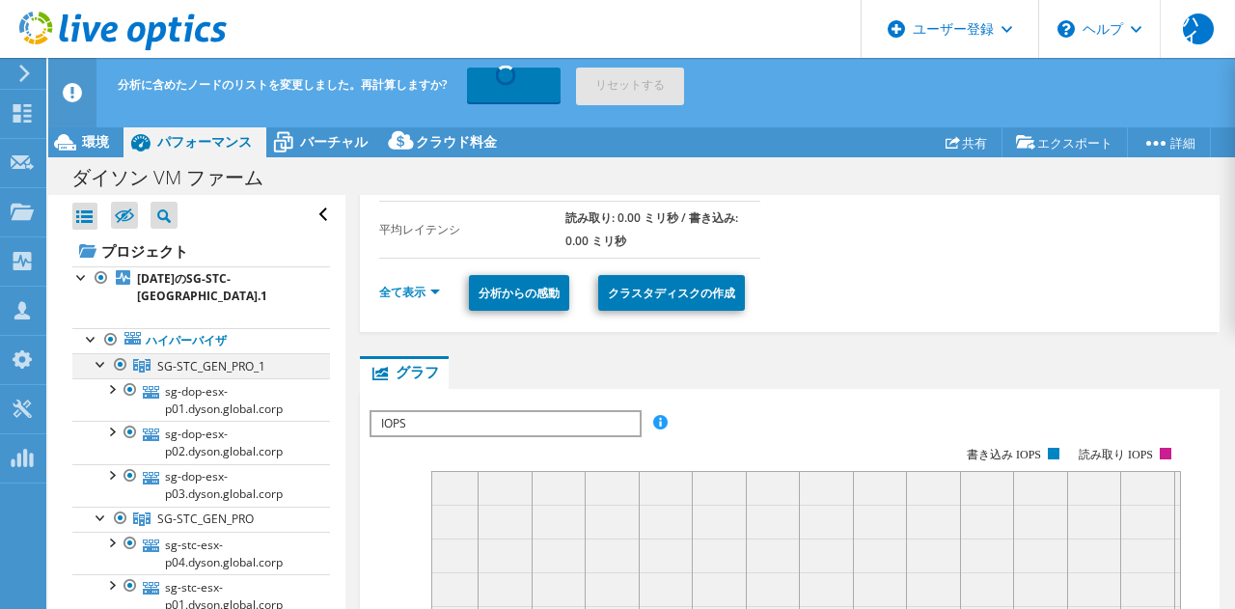
click at [113, 376] on div at bounding box center [120, 364] width 19 height 23
click at [99, 363] on div at bounding box center [101, 362] width 19 height 19
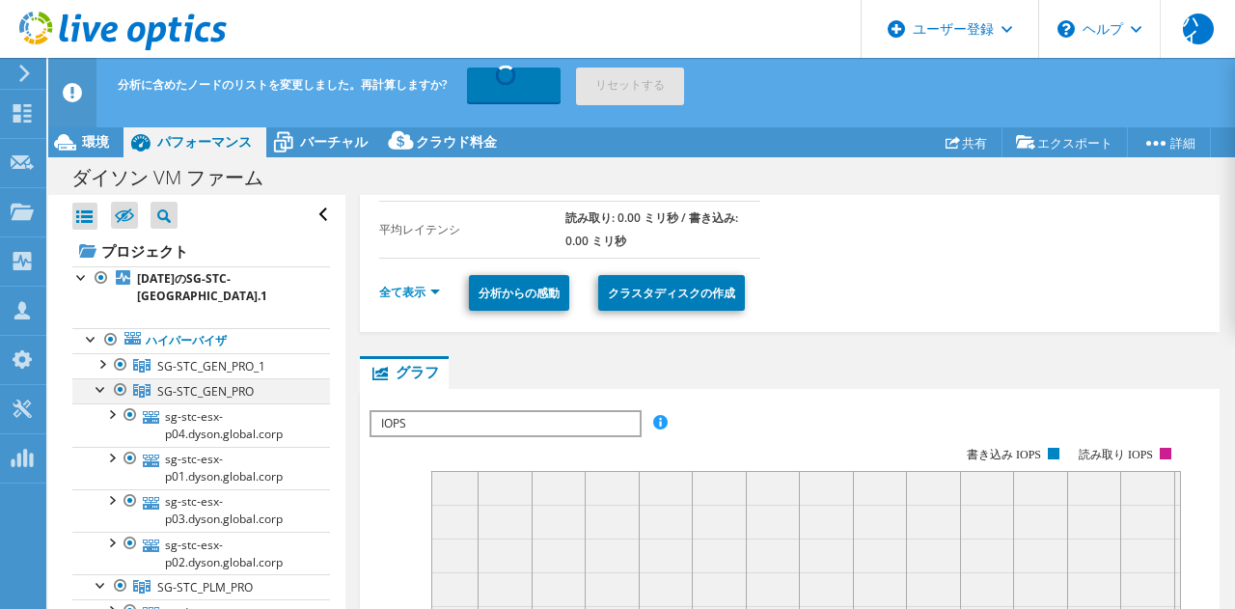
click at [99, 389] on div at bounding box center [101, 387] width 19 height 19
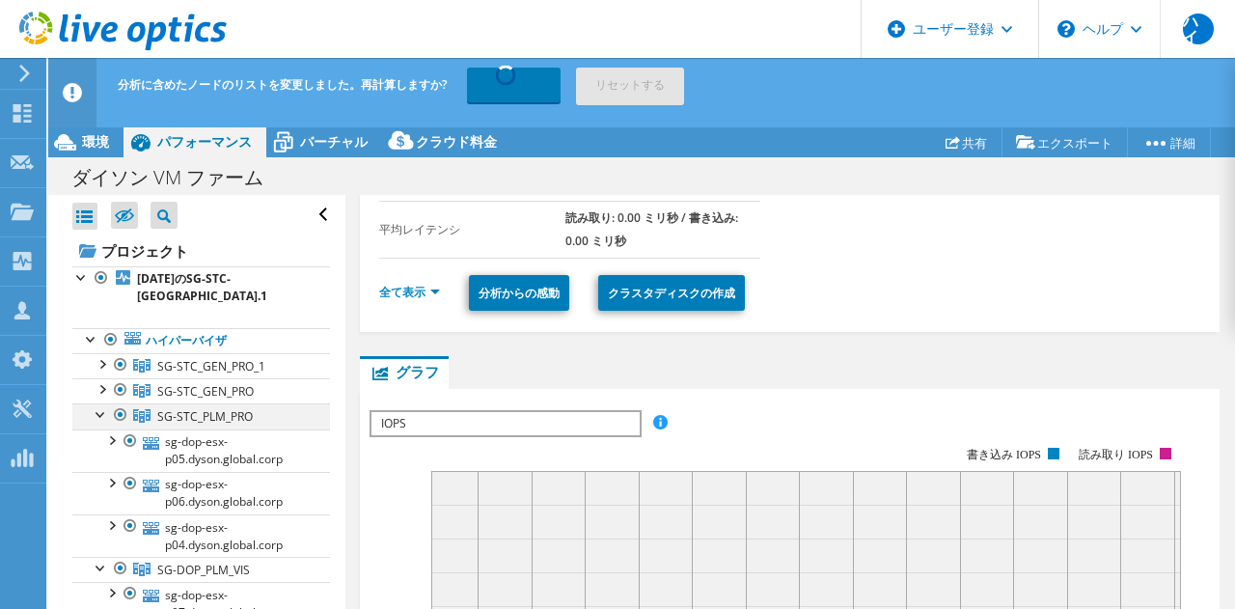
click at [99, 416] on div at bounding box center [101, 412] width 19 height 19
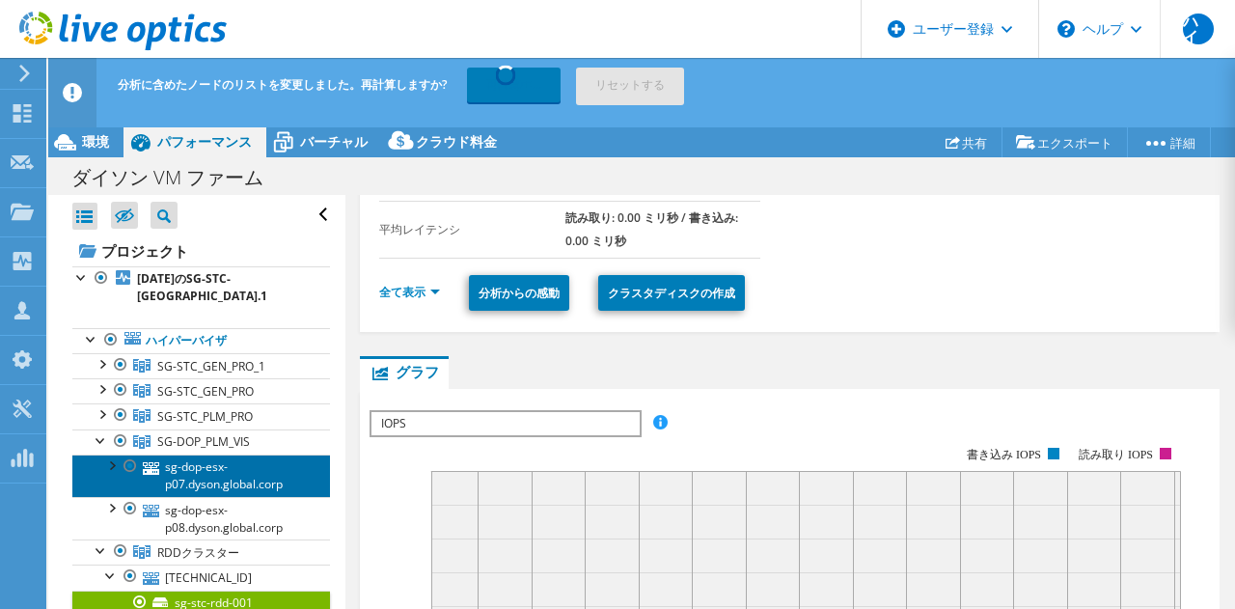
click at [232, 481] on font "sg-dop-esx-p07.dyson.global.corp" at bounding box center [224, 475] width 118 height 34
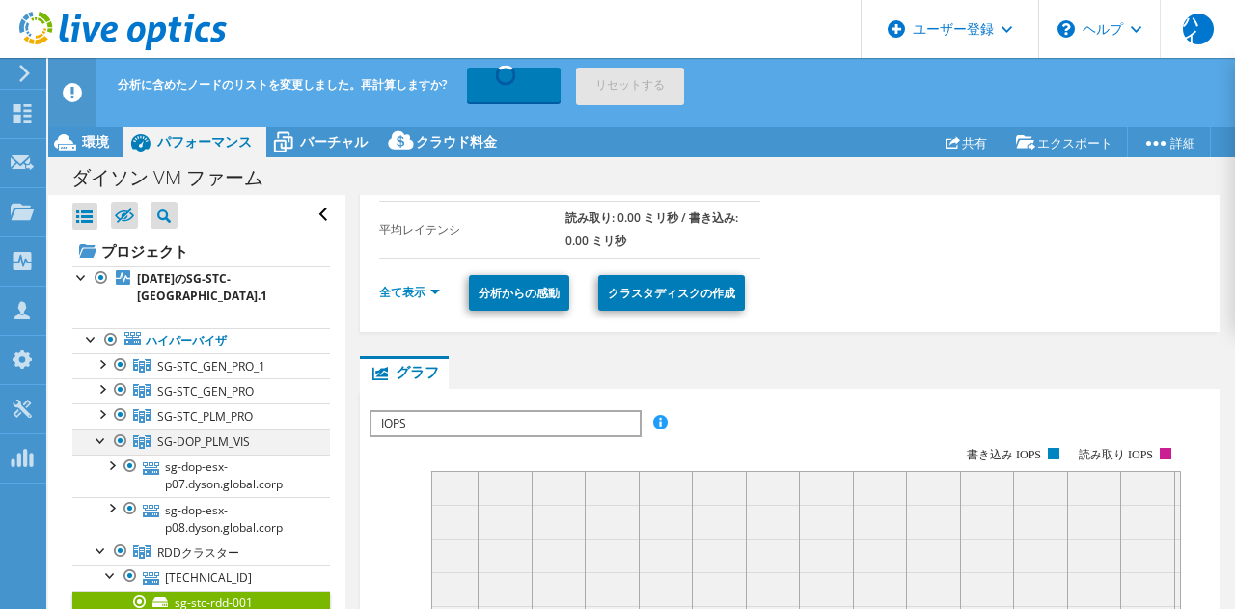
click at [97, 438] on div at bounding box center [101, 438] width 19 height 19
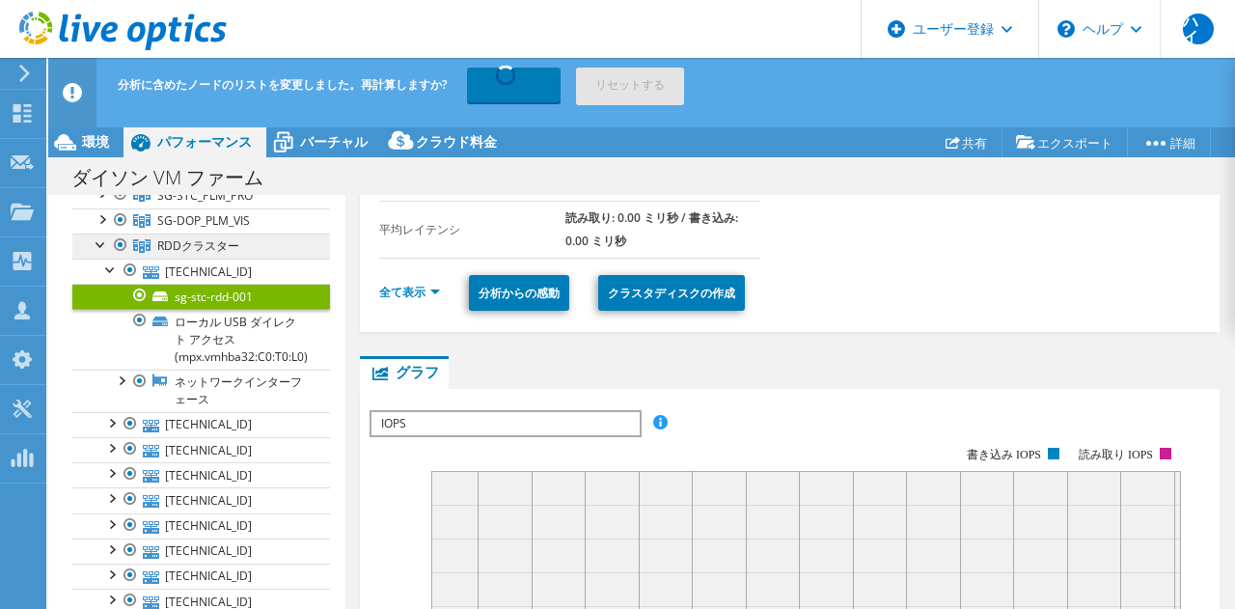
scroll to position [234, 0]
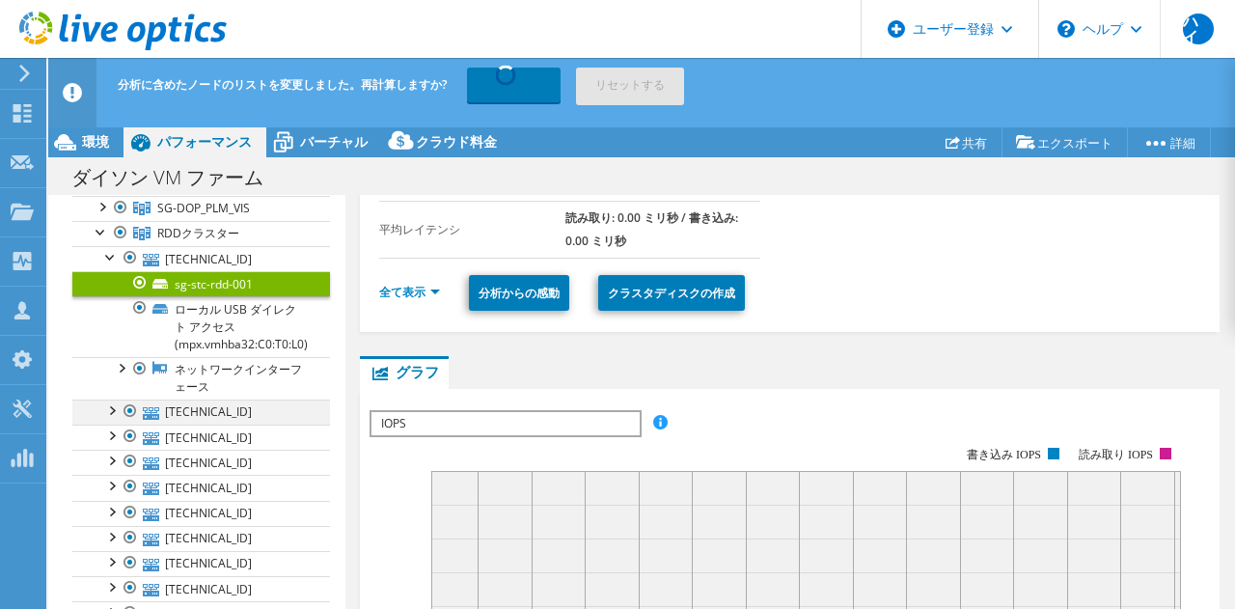
click at [102, 408] on div at bounding box center [110, 409] width 19 height 19
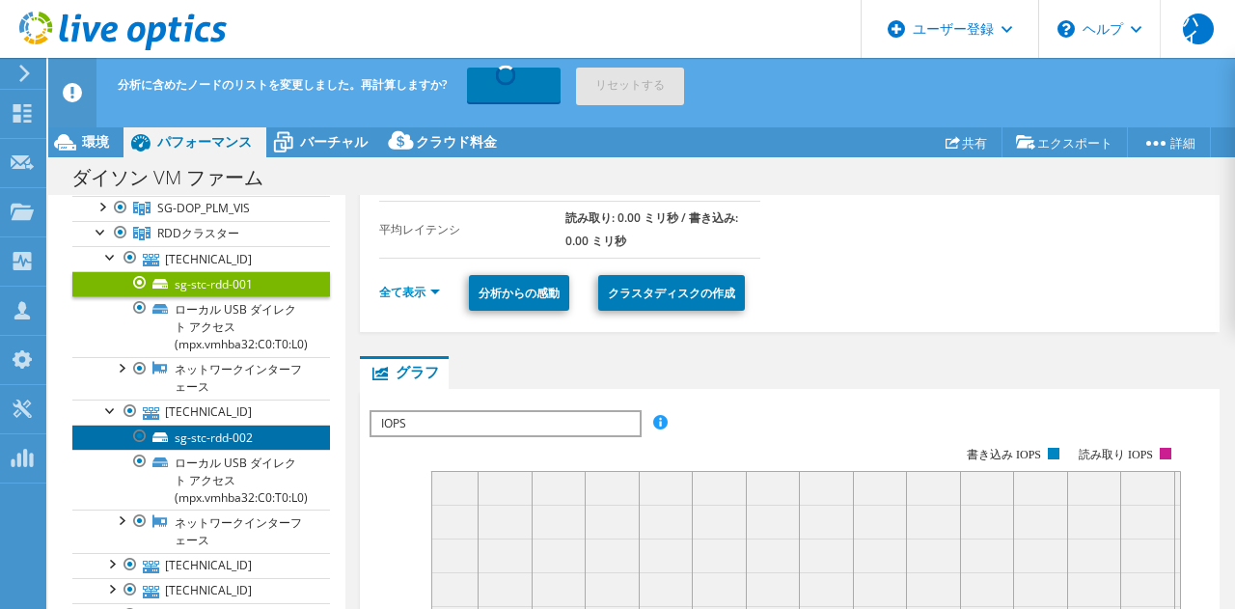
click at [261, 440] on link "sg-stc-rdd-002" at bounding box center [201, 437] width 258 height 25
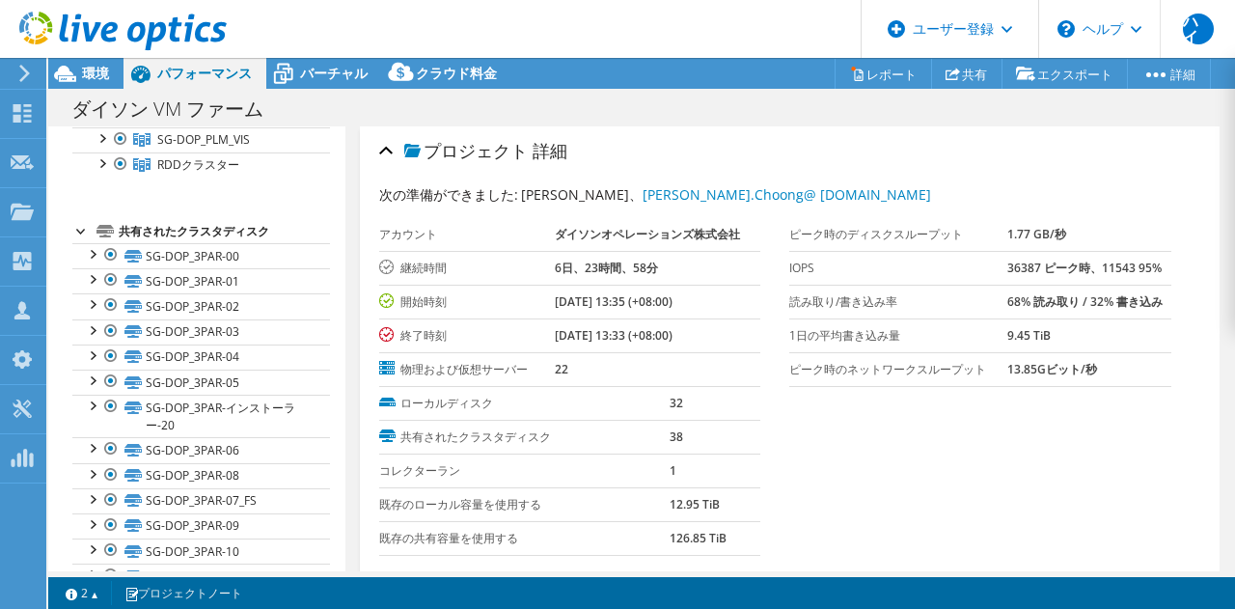
scroll to position [0, 0]
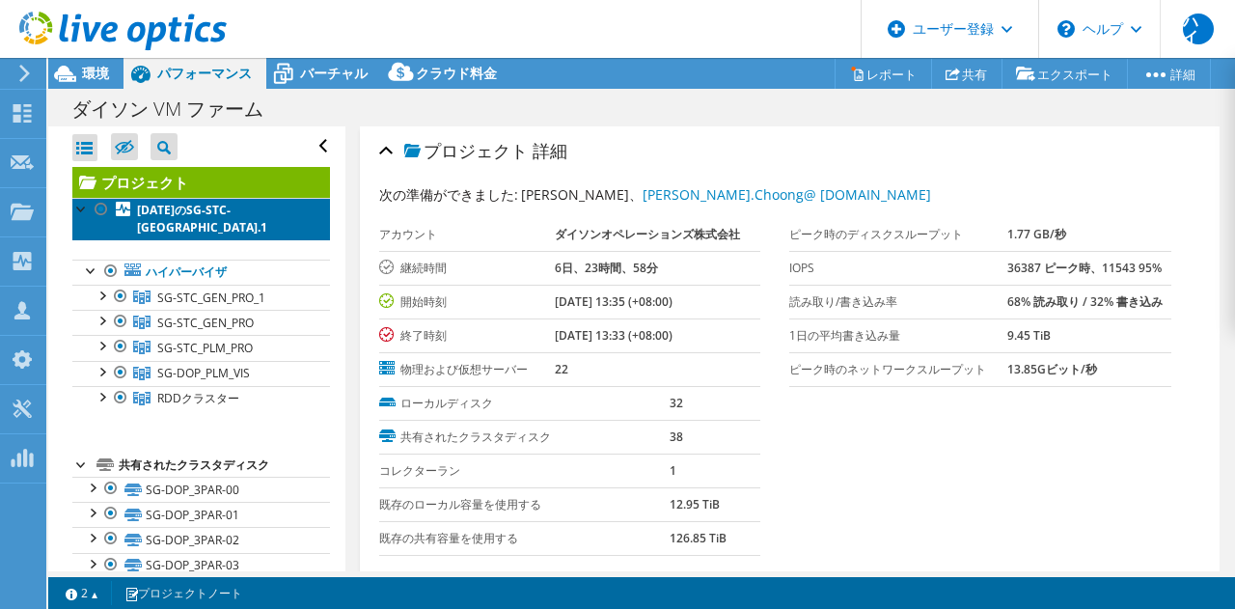
click at [180, 218] on font "[DATE]のSG-STC-[GEOGRAPHIC_DATA].1" at bounding box center [202, 219] width 130 height 34
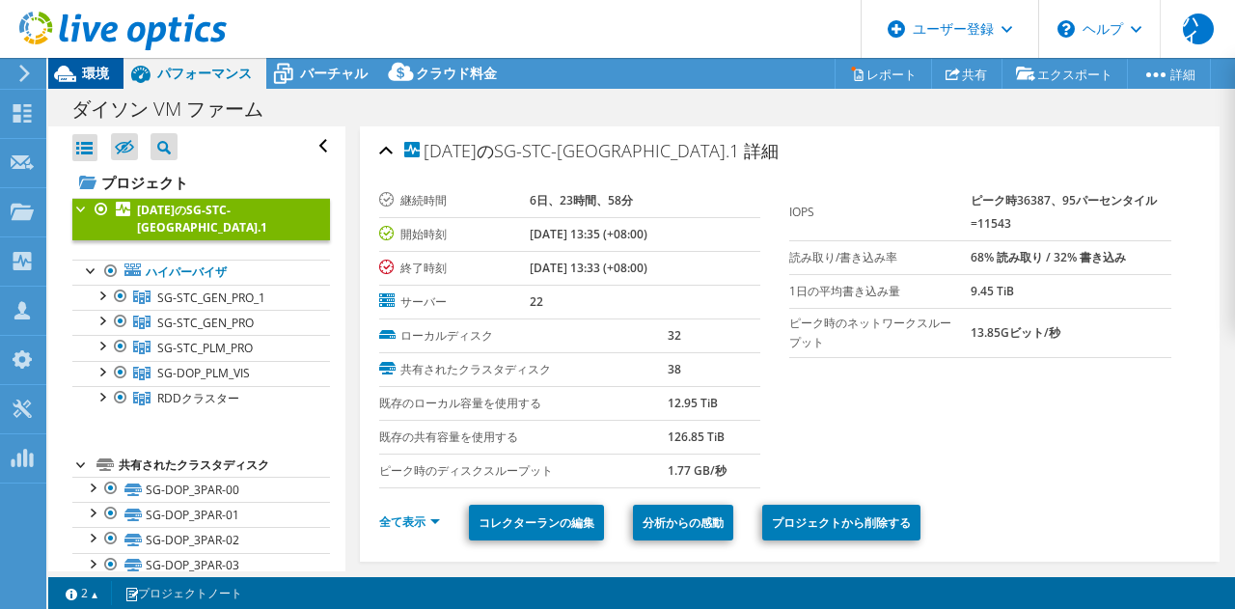
click at [90, 77] on font "環境" at bounding box center [95, 73] width 27 height 18
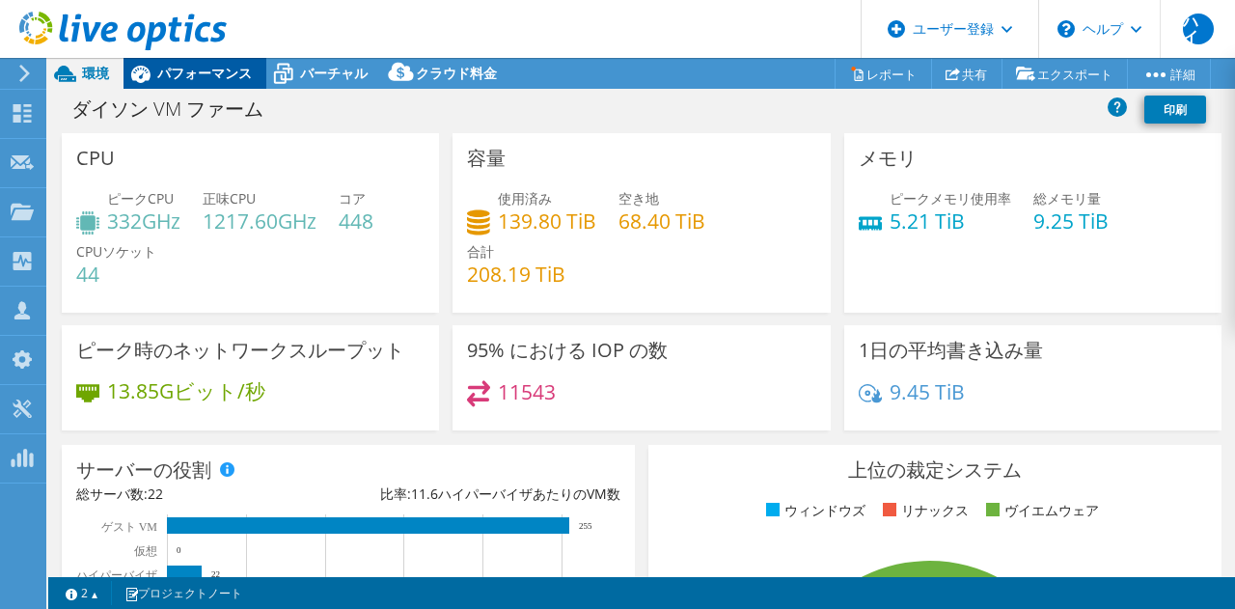
click at [209, 73] on font "パフォーマンス" at bounding box center [204, 73] width 95 height 18
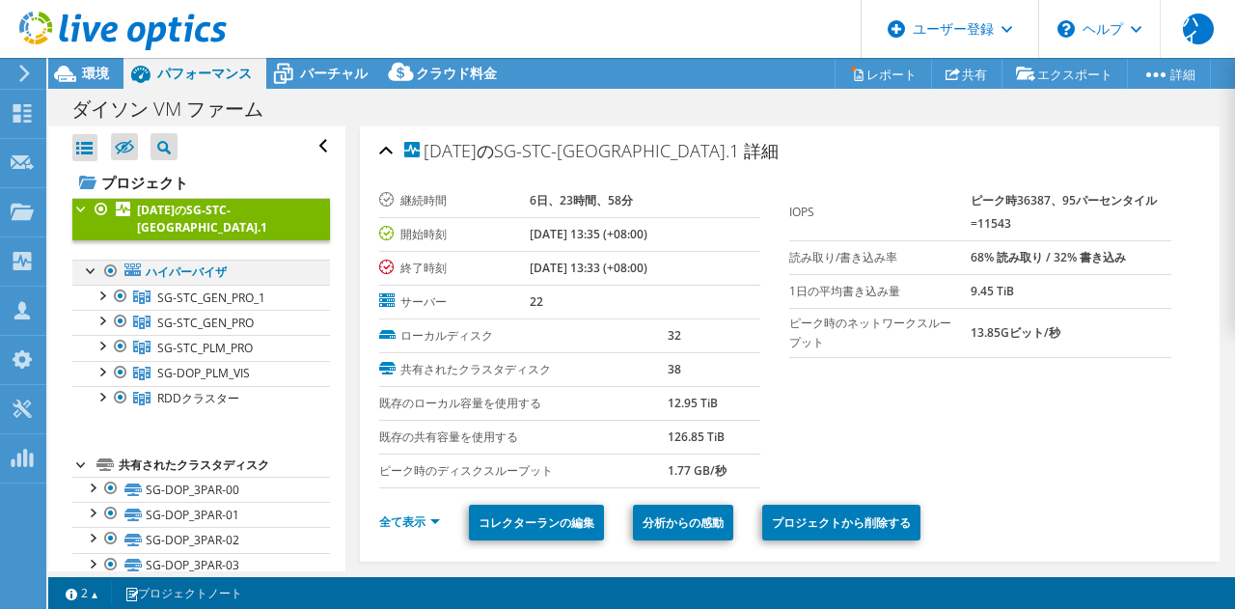
click at [89, 272] on div at bounding box center [91, 269] width 19 height 19
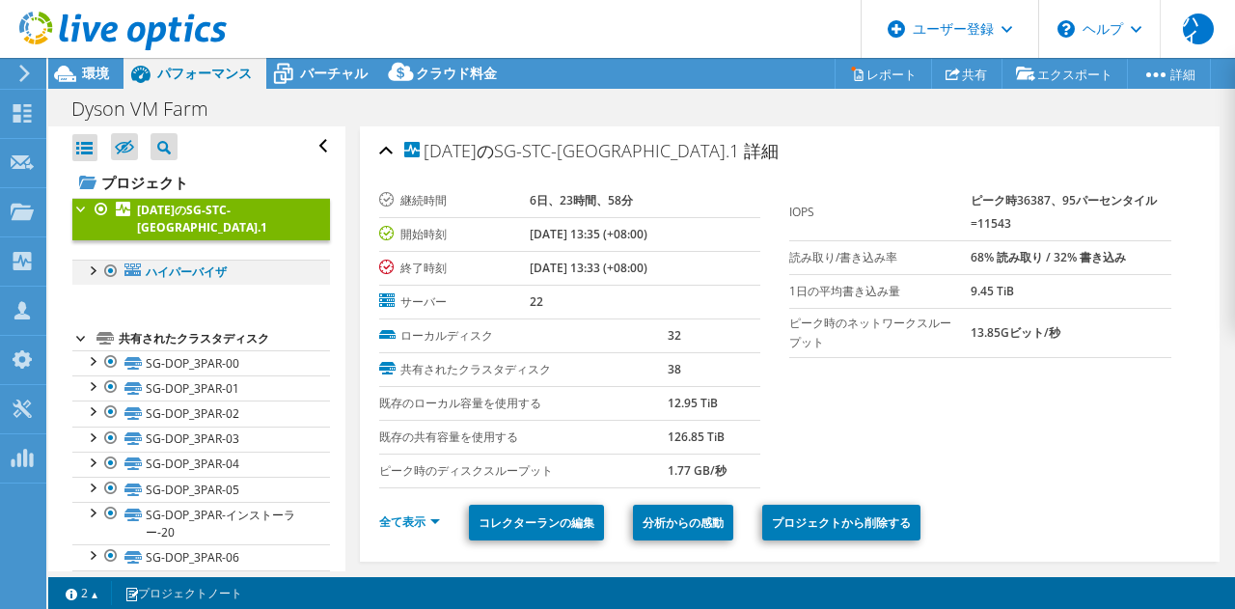
click at [89, 272] on div at bounding box center [91, 269] width 19 height 19
click at [87, 272] on div at bounding box center [91, 269] width 19 height 19
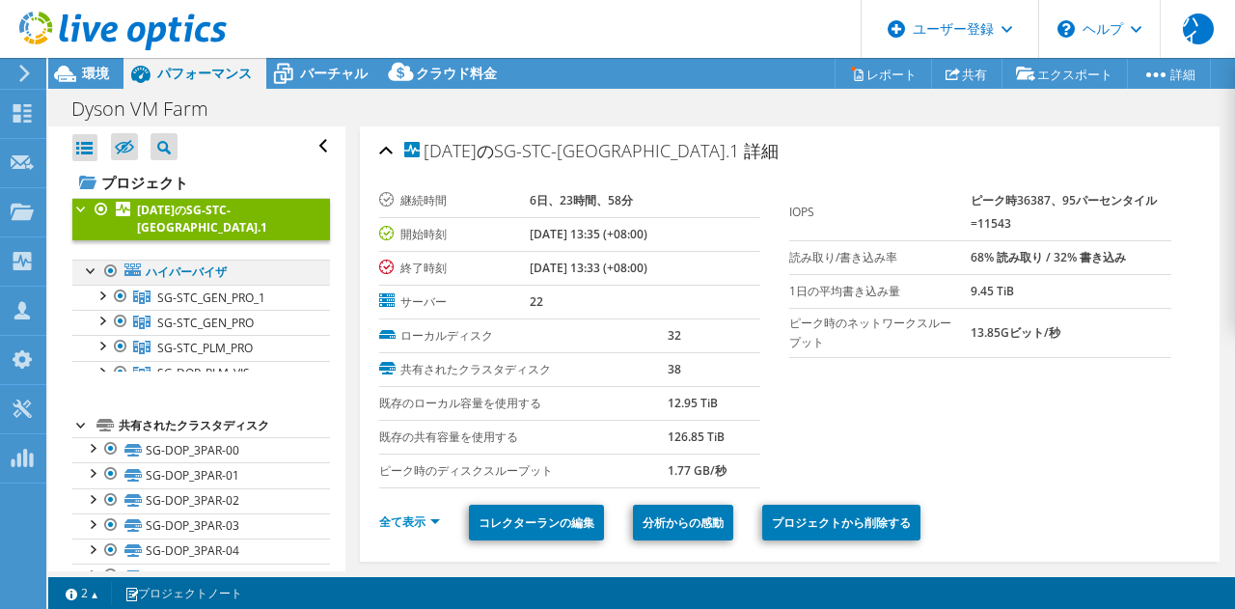
click at [87, 272] on div at bounding box center [91, 269] width 19 height 19
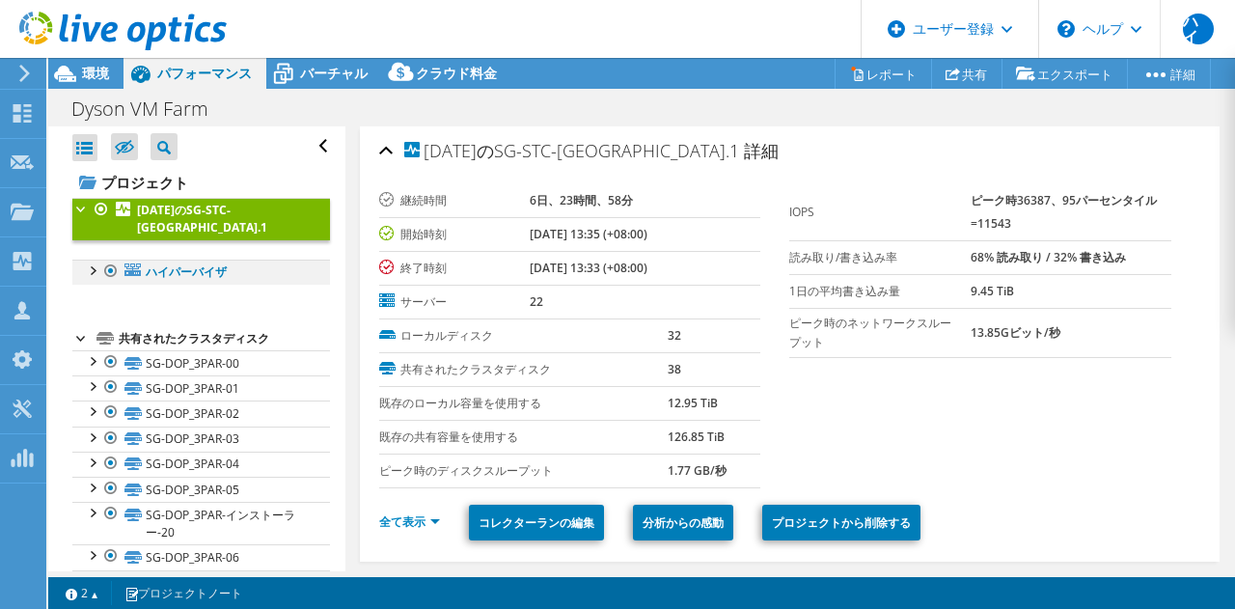
click at [87, 272] on div at bounding box center [91, 269] width 19 height 19
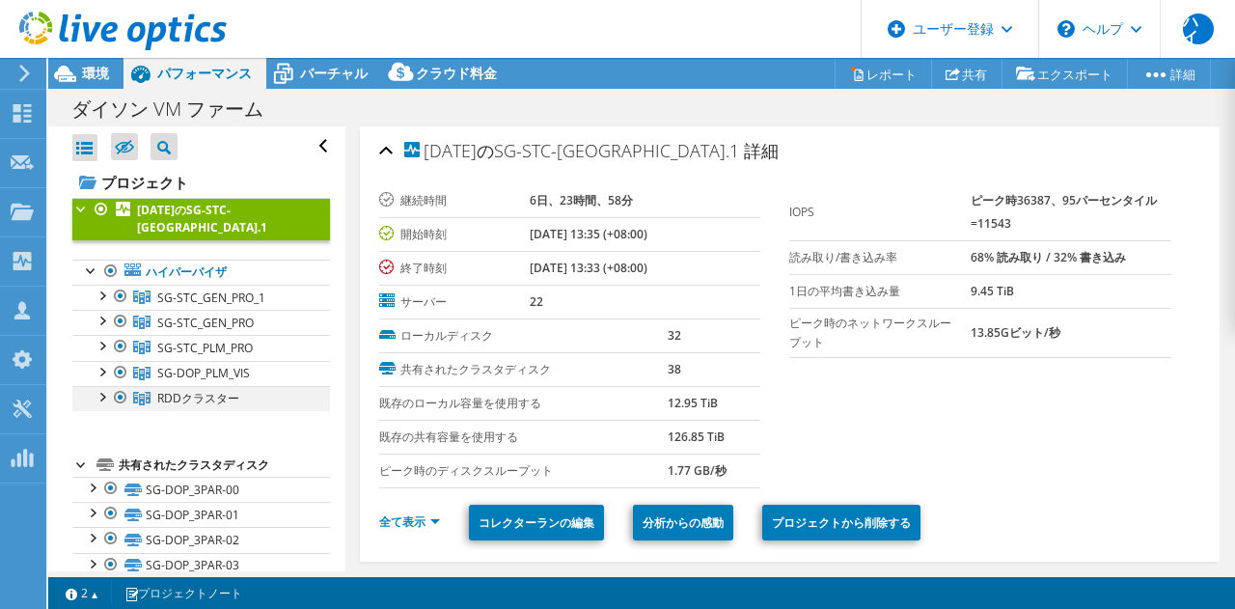
click at [97, 397] on div at bounding box center [101, 395] width 19 height 19
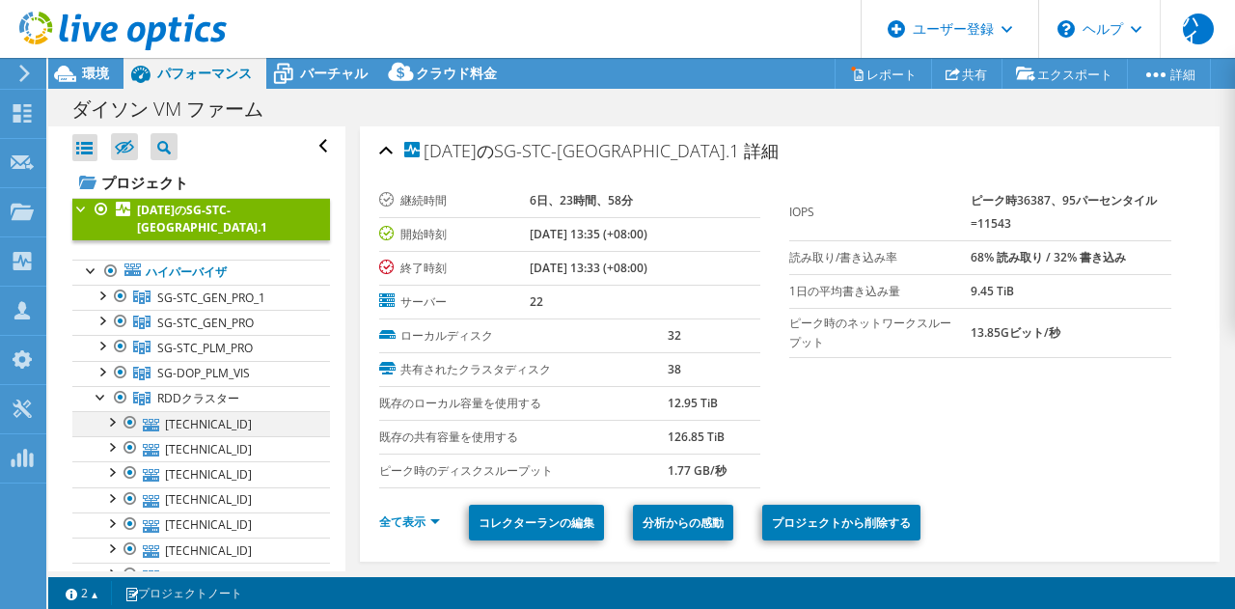
click at [112, 421] on div at bounding box center [110, 420] width 19 height 19
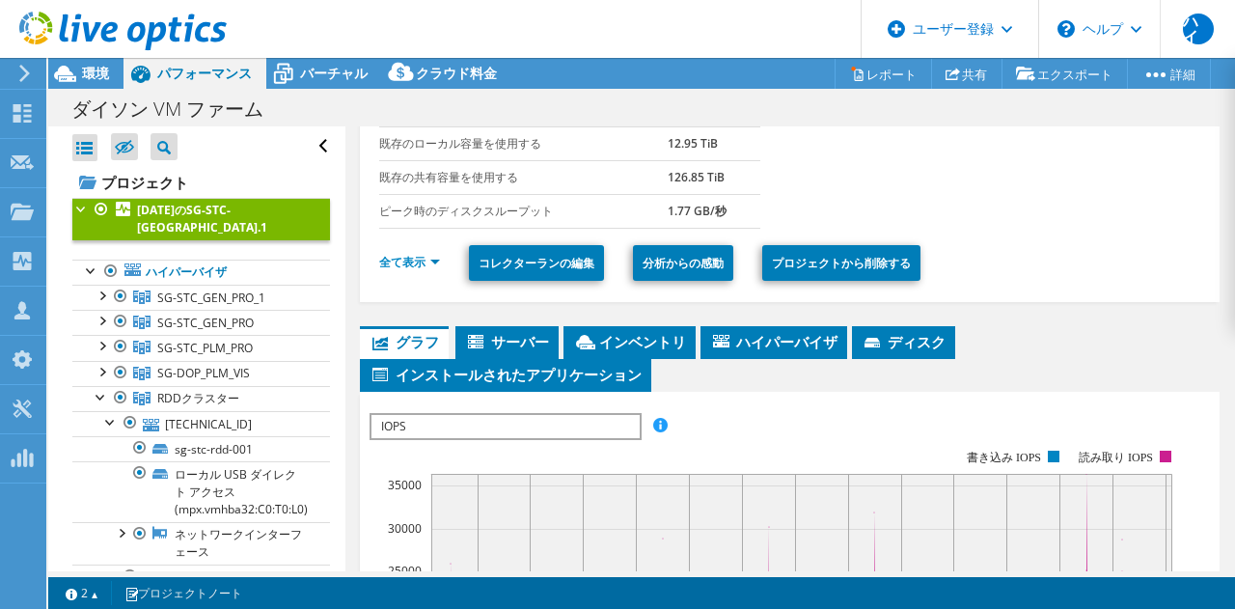
scroll to position [270, 0]
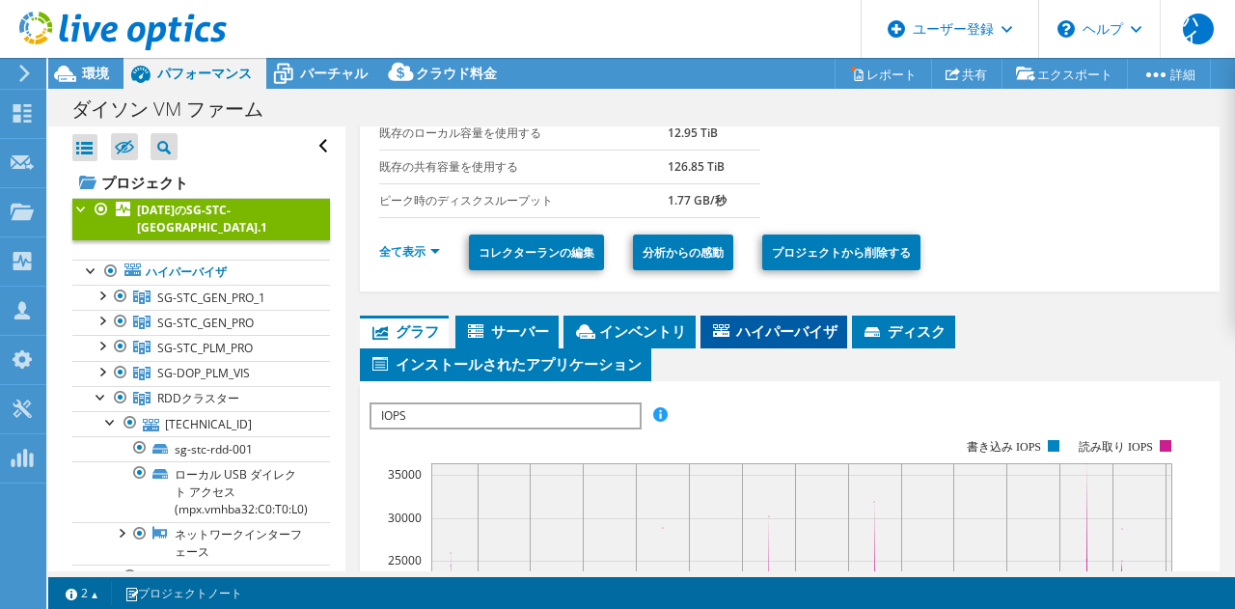
click at [795, 340] on font "ハイパーバイザ" at bounding box center [786, 330] width 101 height 19
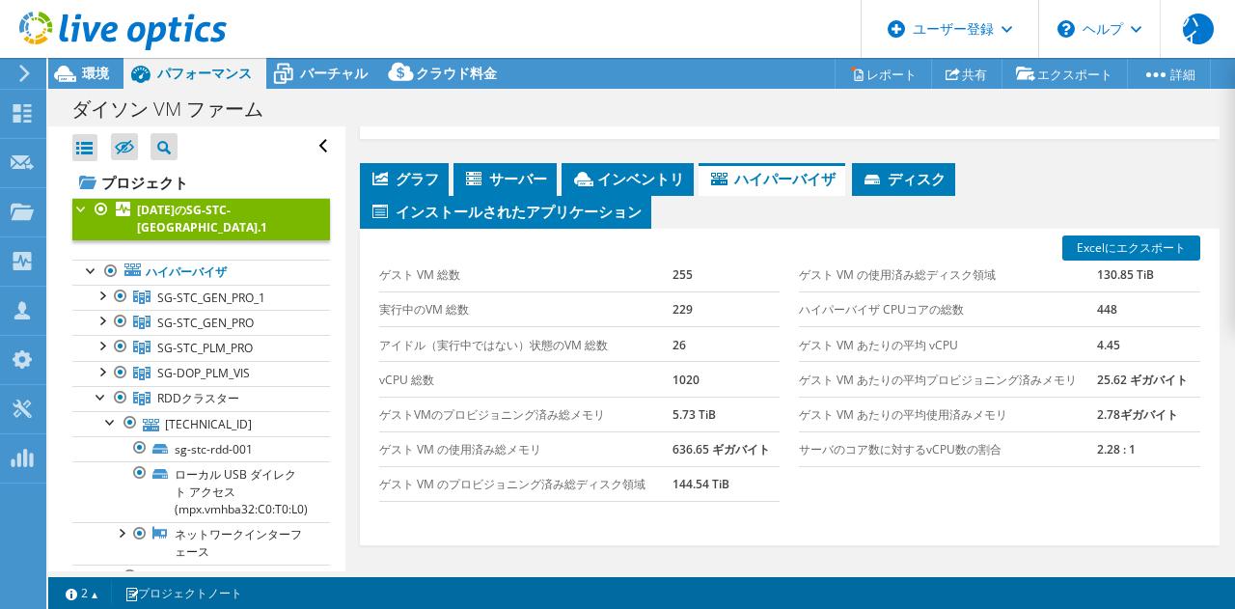
scroll to position [423, 0]
click at [212, 297] on font "SG-STC_GEN_PRO_1" at bounding box center [211, 298] width 108 height 16
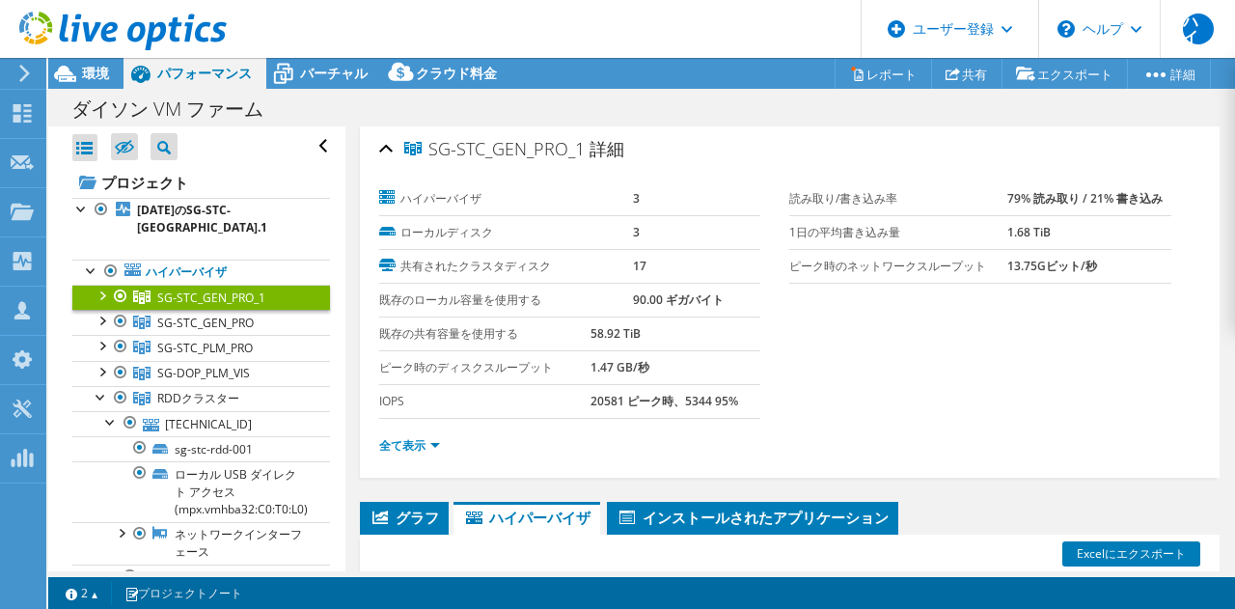
scroll to position [1, 0]
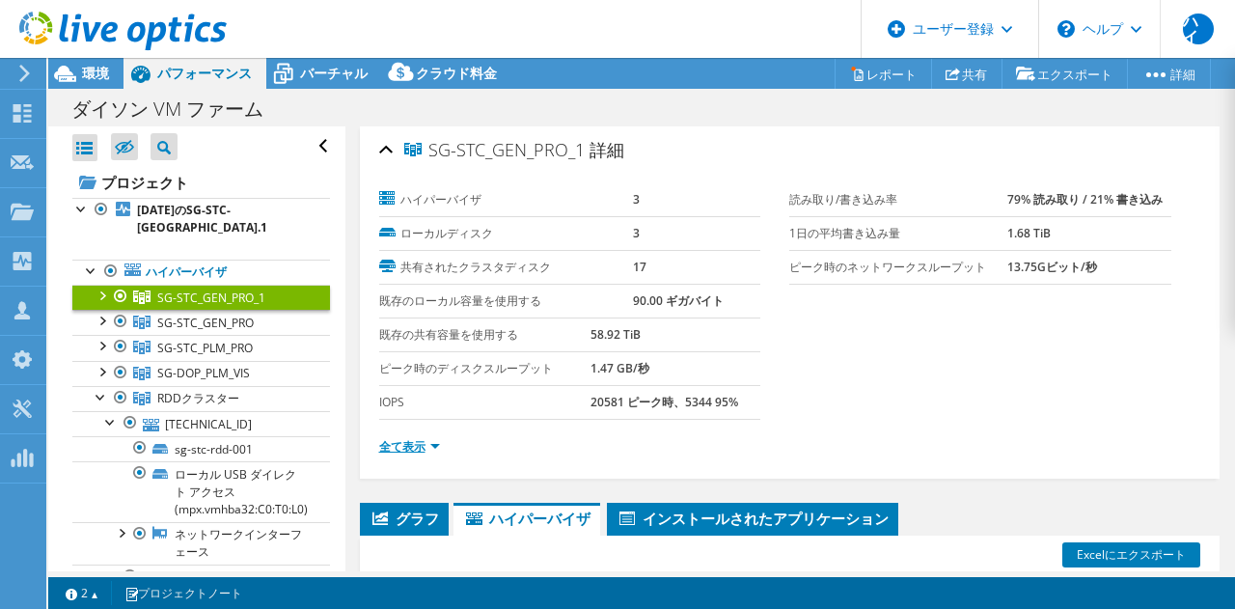
click at [391, 453] on font "全て表示" at bounding box center [402, 446] width 46 height 16
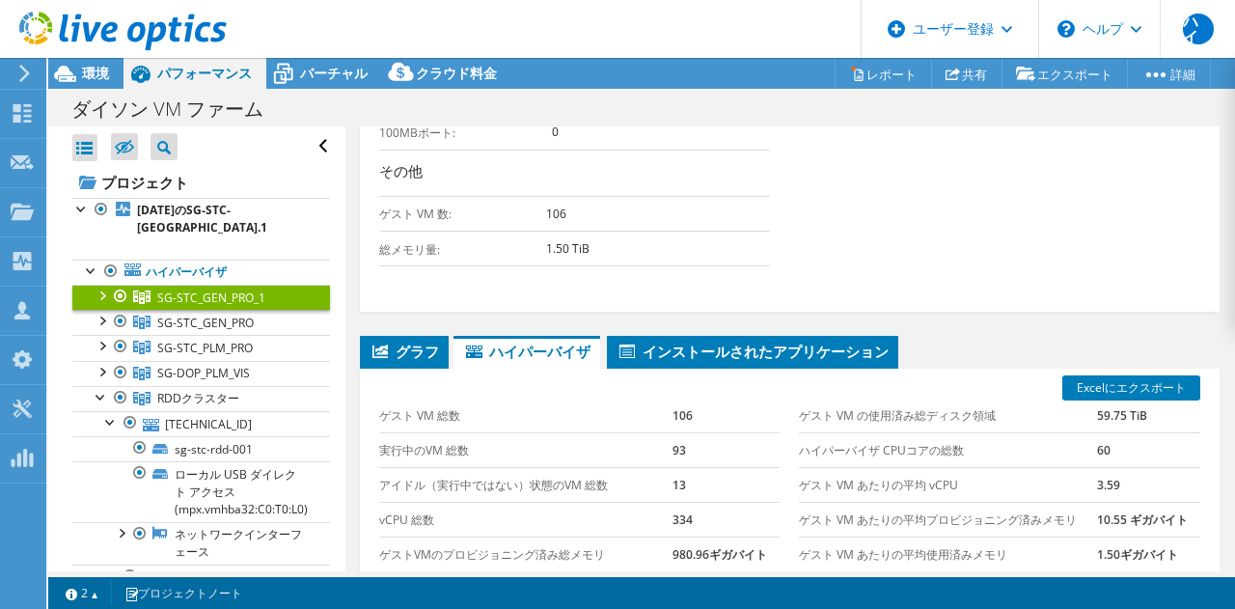
scroll to position [935, 0]
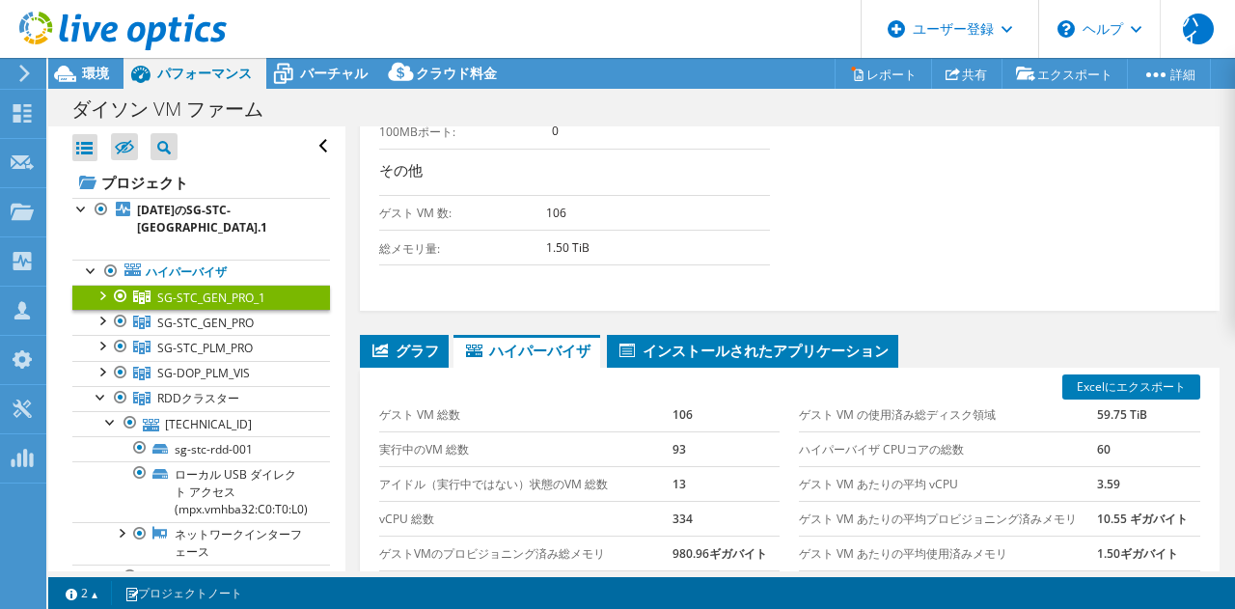
click at [98, 294] on div at bounding box center [101, 294] width 19 height 19
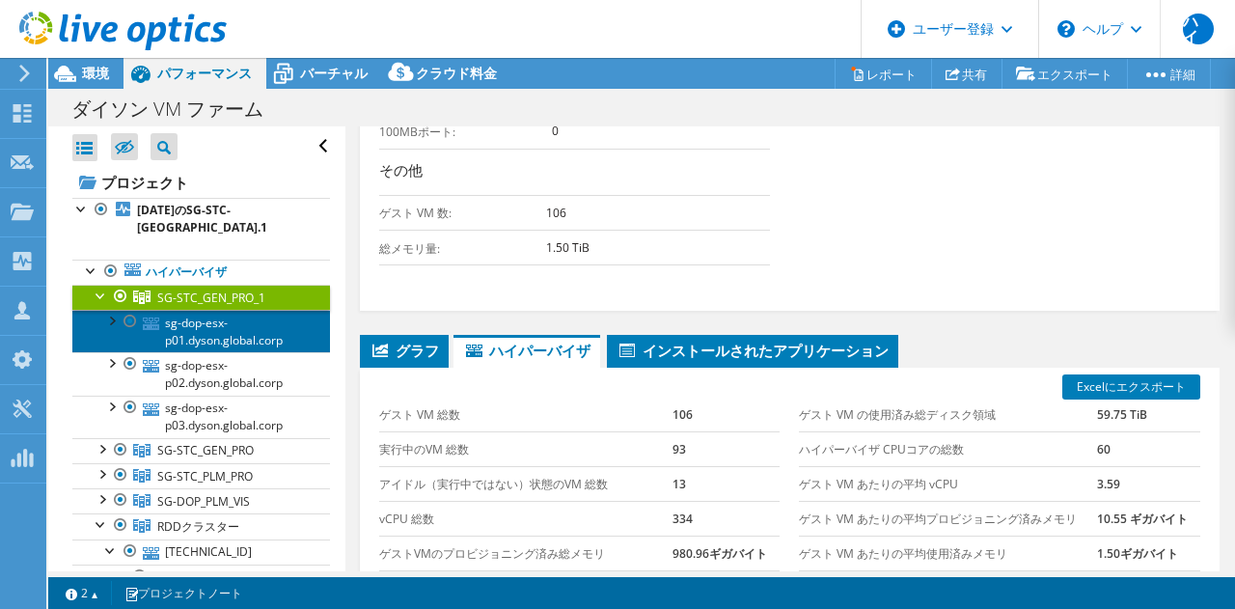
click at [169, 316] on font "sg-dop-esx-p01.dyson.global.corp" at bounding box center [224, 332] width 118 height 34
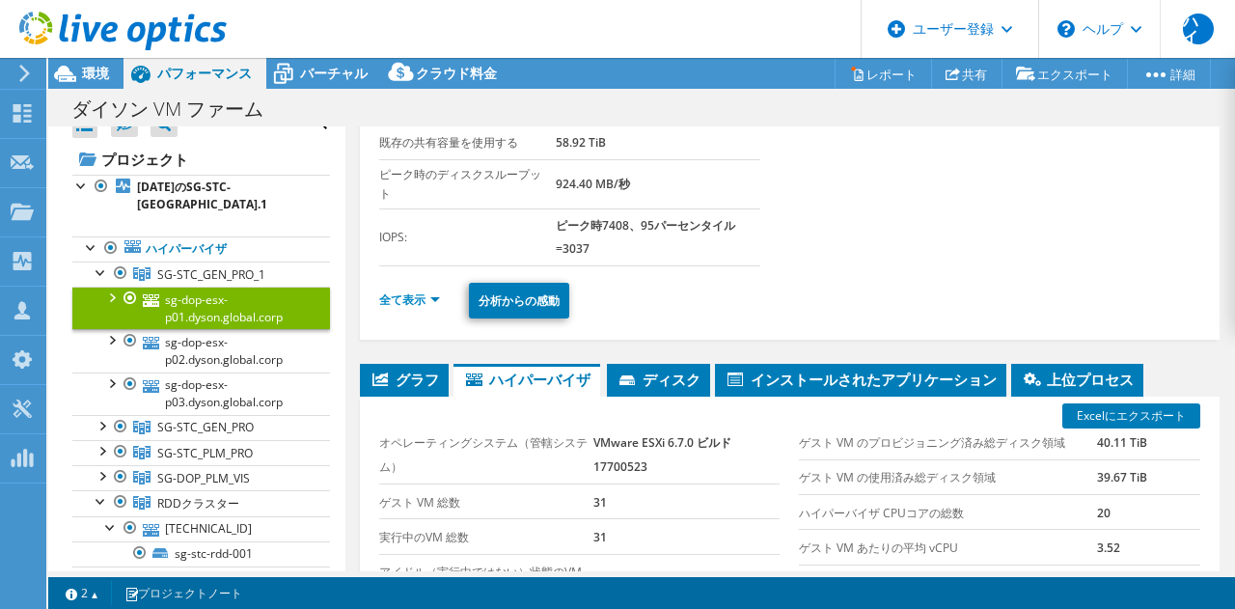
scroll to position [0, 0]
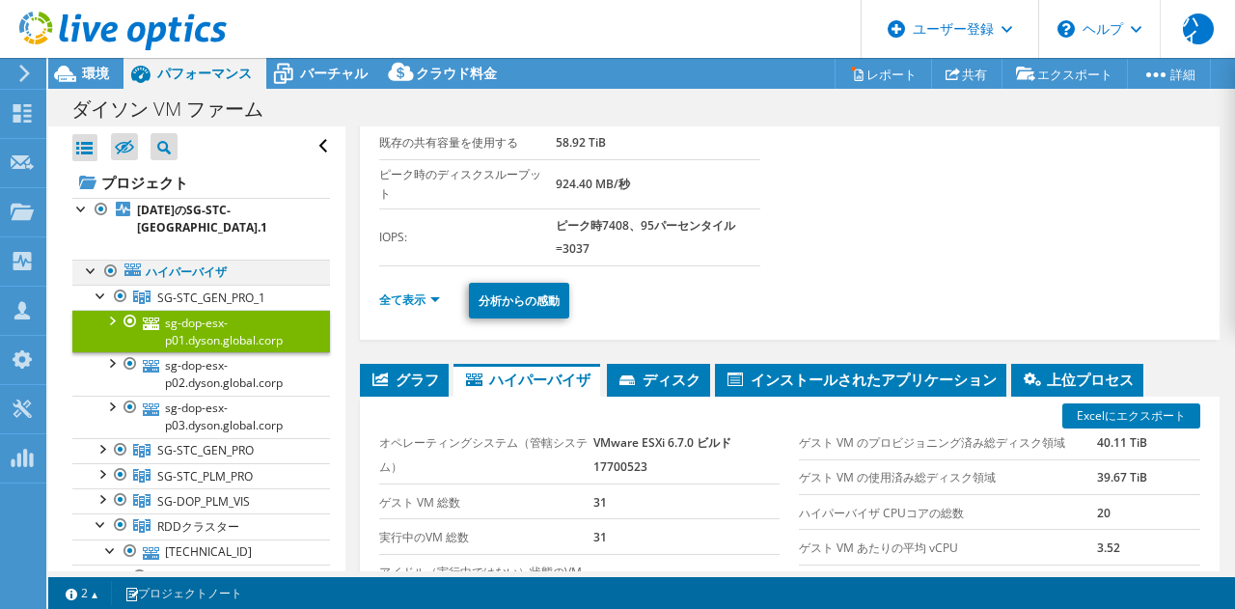
click at [88, 273] on div at bounding box center [91, 269] width 19 height 19
click at [85, 266] on div at bounding box center [91, 269] width 19 height 19
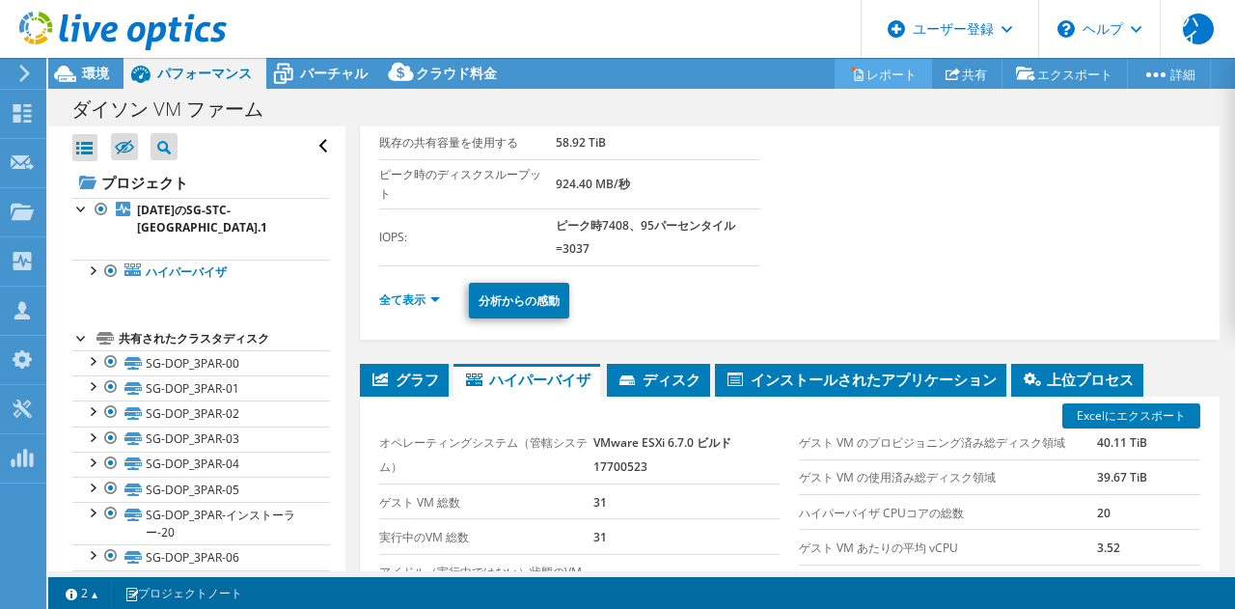
click at [870, 69] on font "レポート" at bounding box center [892, 74] width 50 height 17
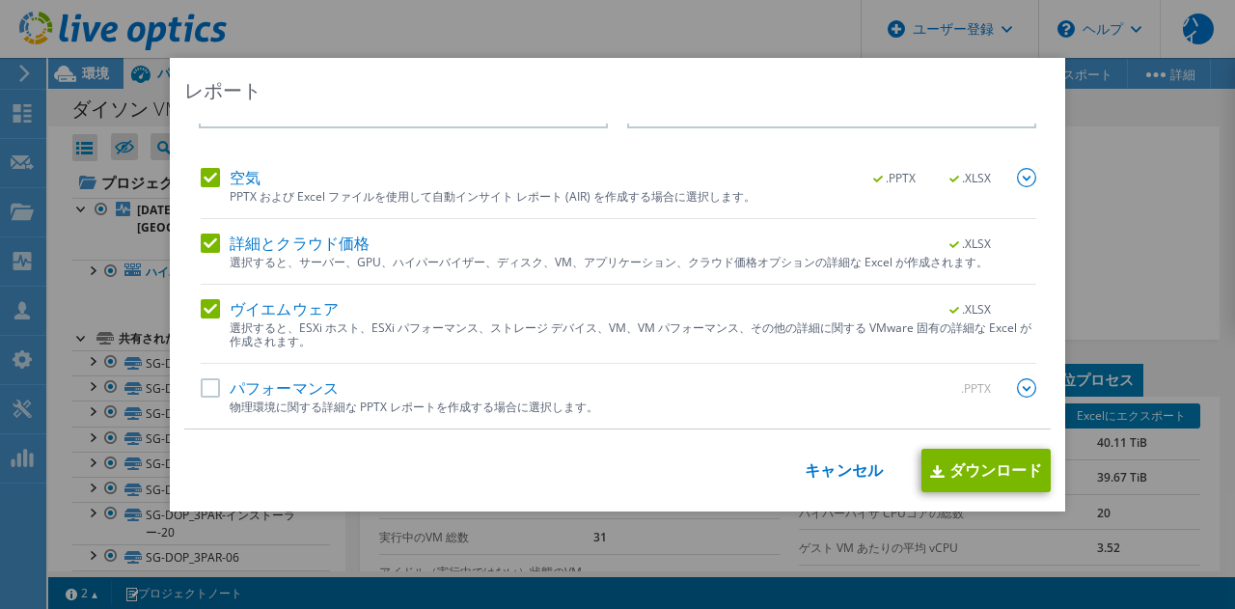
scroll to position [61, 0]
click at [207, 385] on label "パフォーマンス" at bounding box center [270, 388] width 138 height 19
click at [0, 0] on input "パフォーマンス" at bounding box center [0, 0] width 0 height 0
click at [950, 479] on font "ダウンロード" at bounding box center [997, 469] width 94 height 21
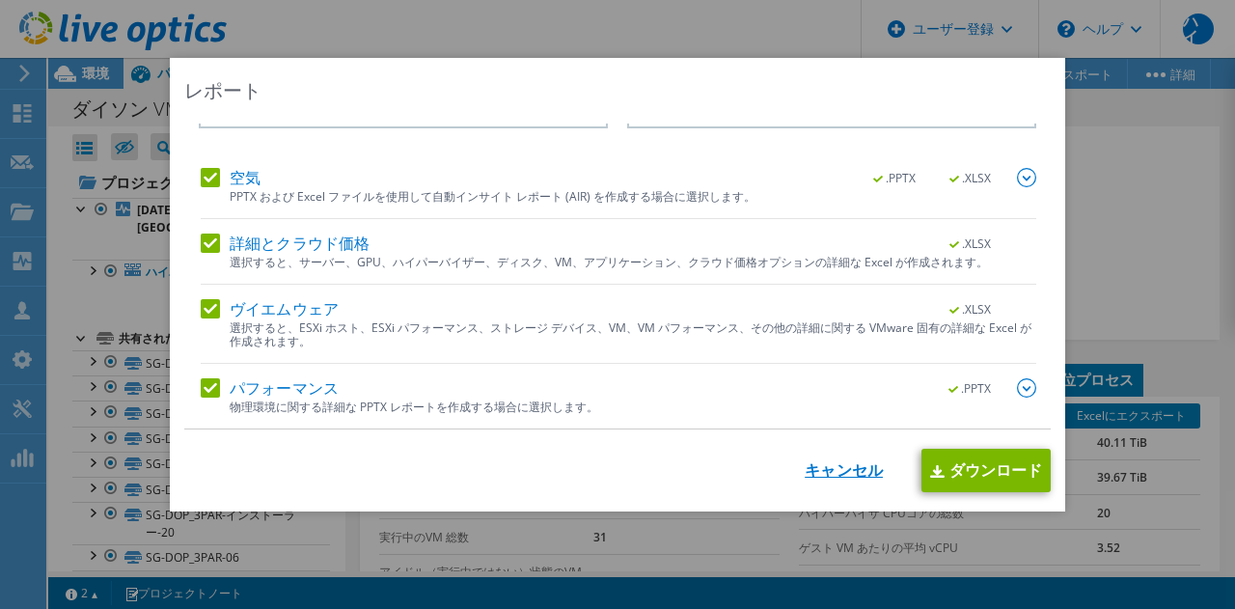
click at [836, 460] on font "キャンセル" at bounding box center [844, 469] width 78 height 21
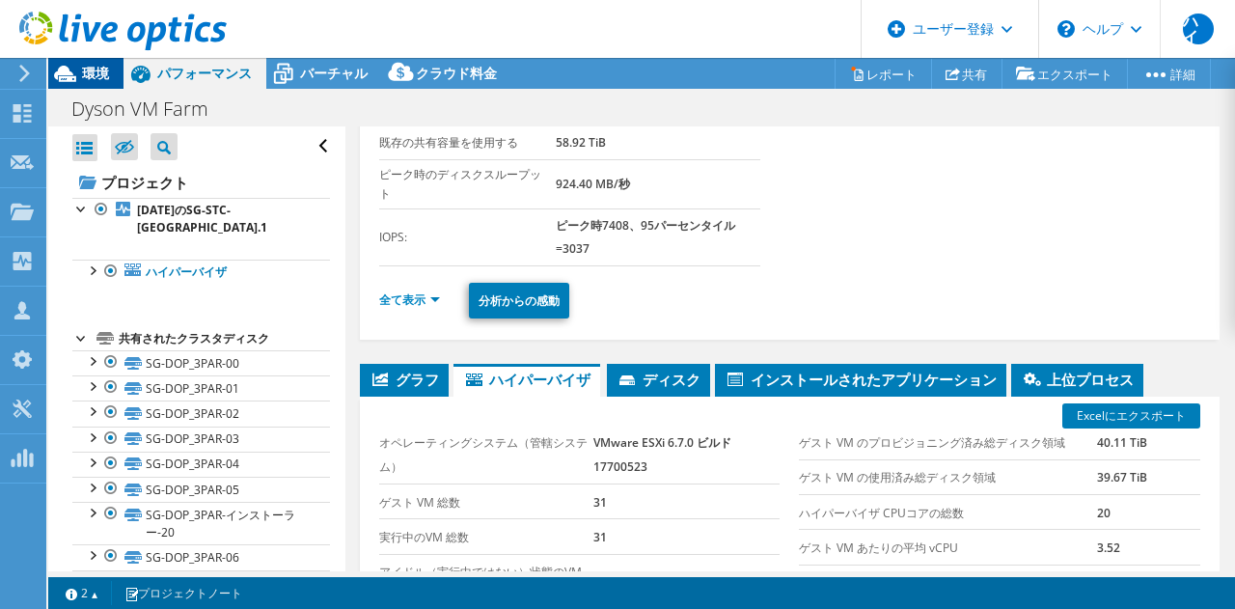
click at [97, 85] on div "環境" at bounding box center [85, 73] width 75 height 31
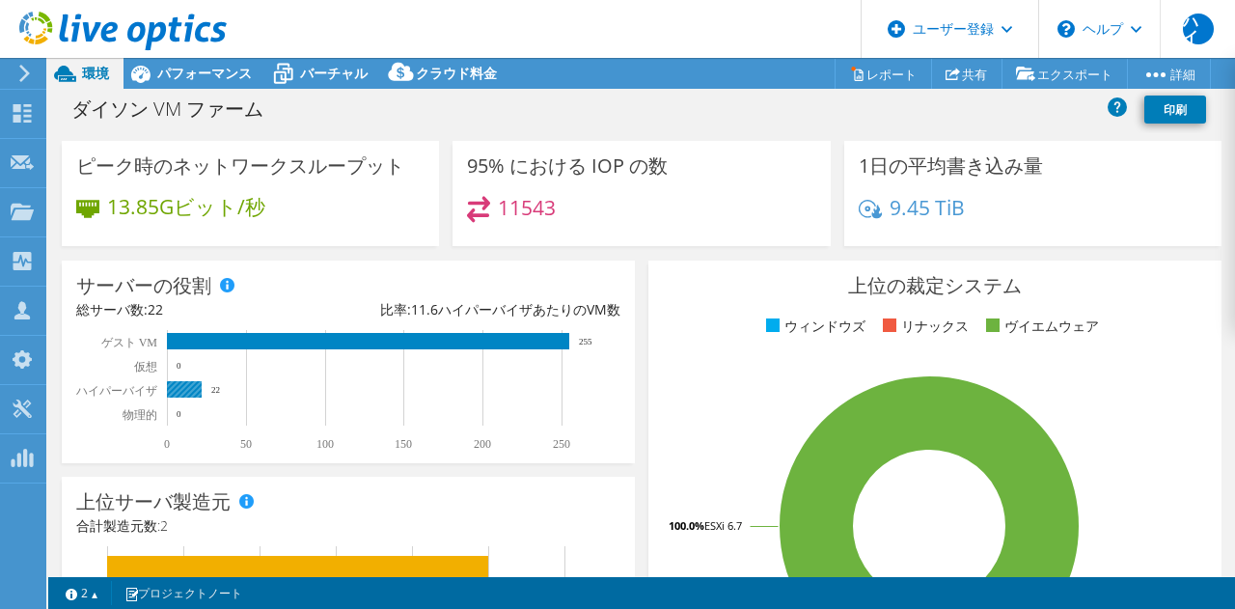
scroll to position [183, 0]
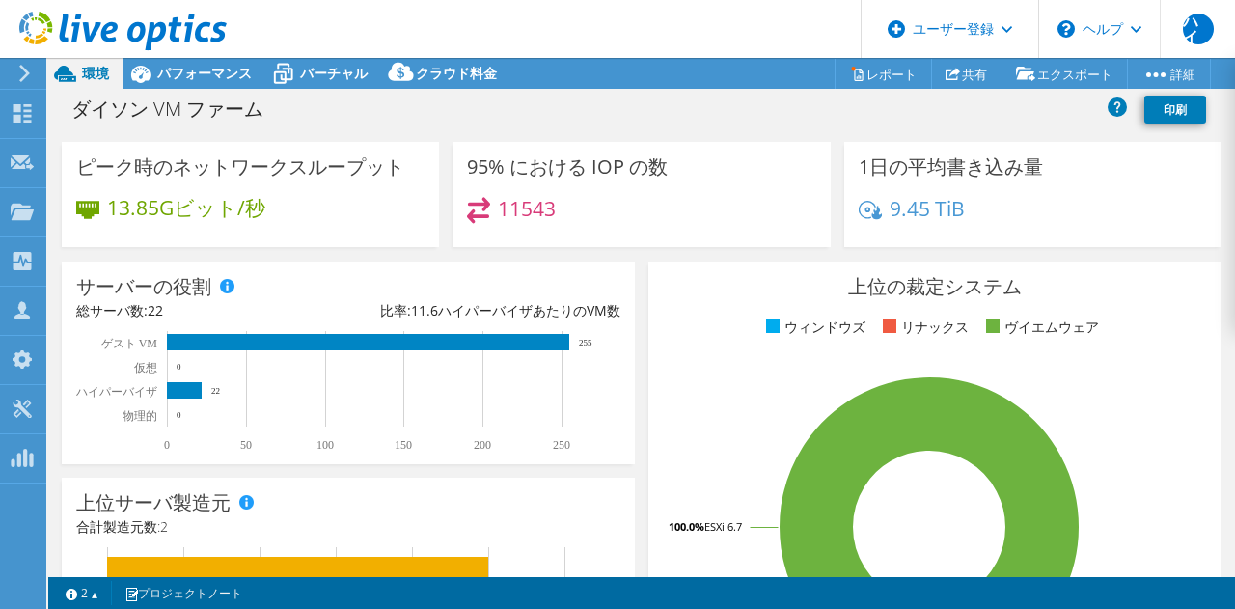
click at [524, 319] on font "ハイパーバイザあたりのVM数" at bounding box center [529, 310] width 182 height 18
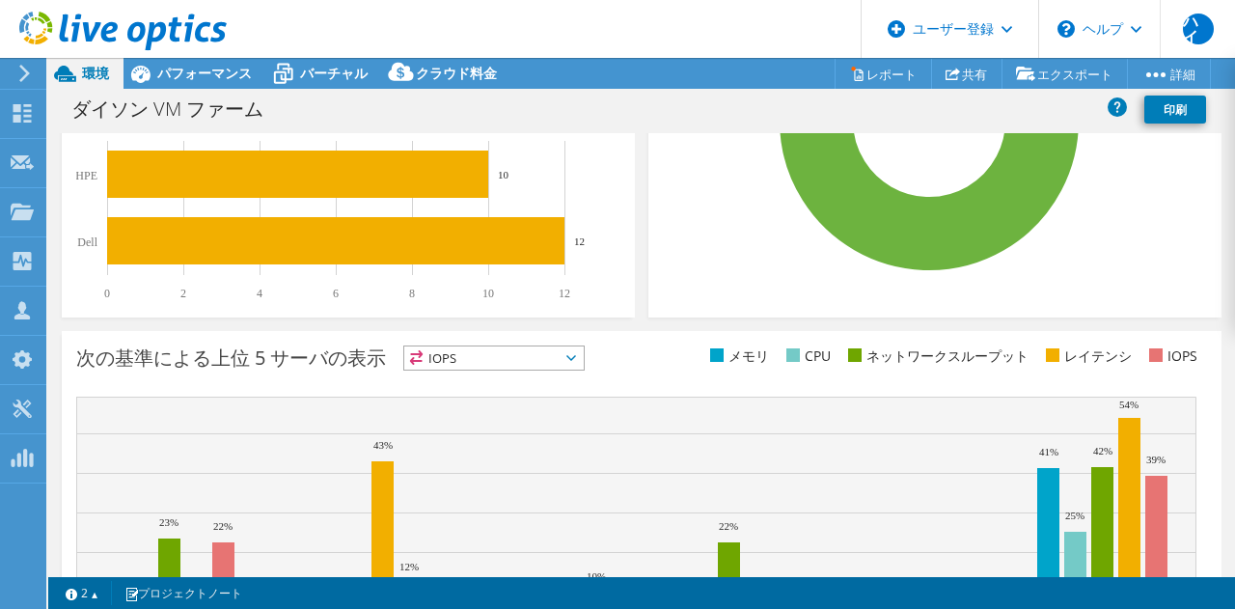
scroll to position [649, 0]
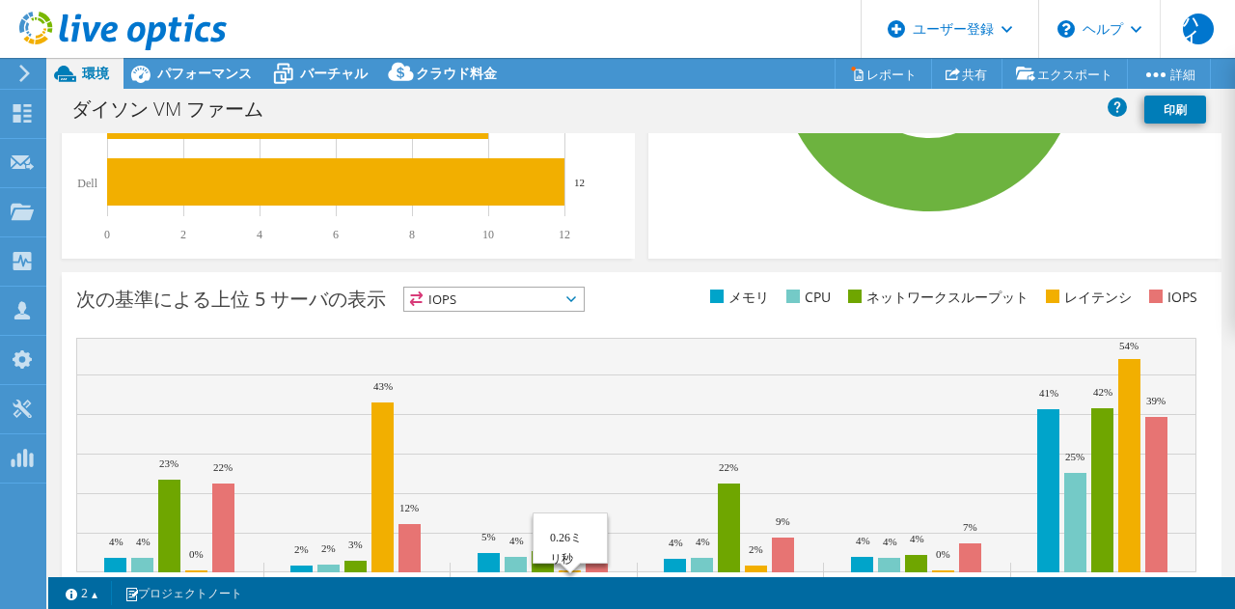
click at [869, 280] on div "次の基準による上位 5 サーバの表示 IOPS IOPS 4%" at bounding box center [642, 460] width 1160 height 376
